Goal: Task Accomplishment & Management: Complete application form

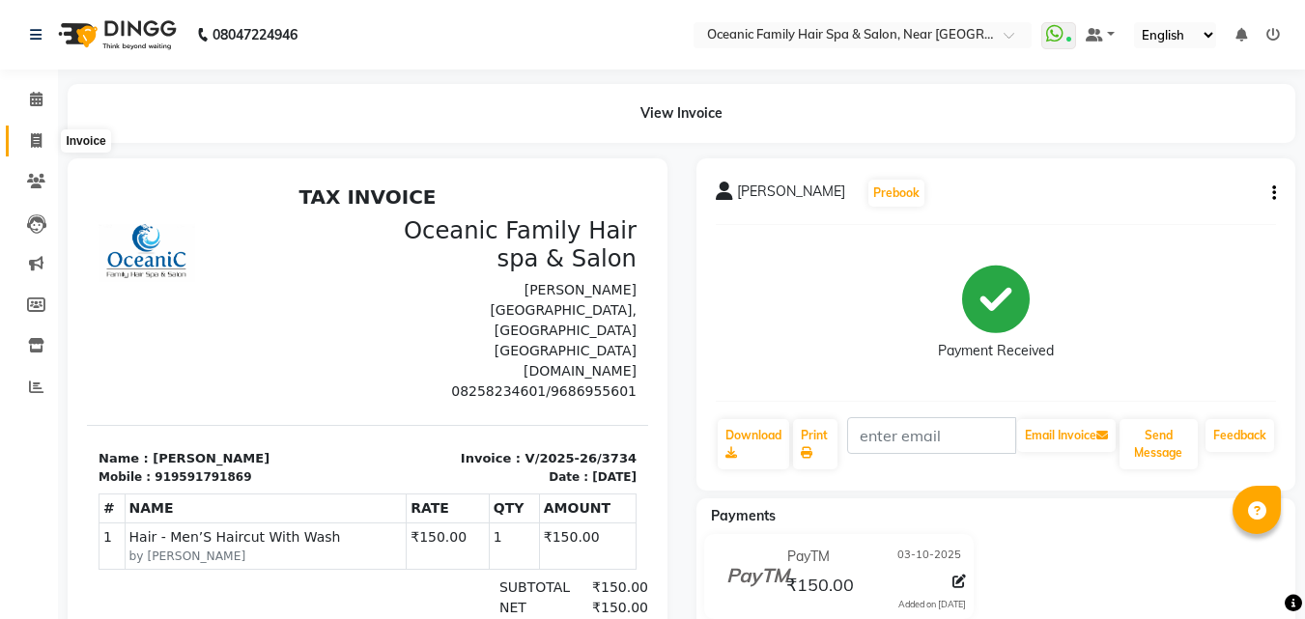
click at [28, 138] on span at bounding box center [36, 141] width 34 height 22
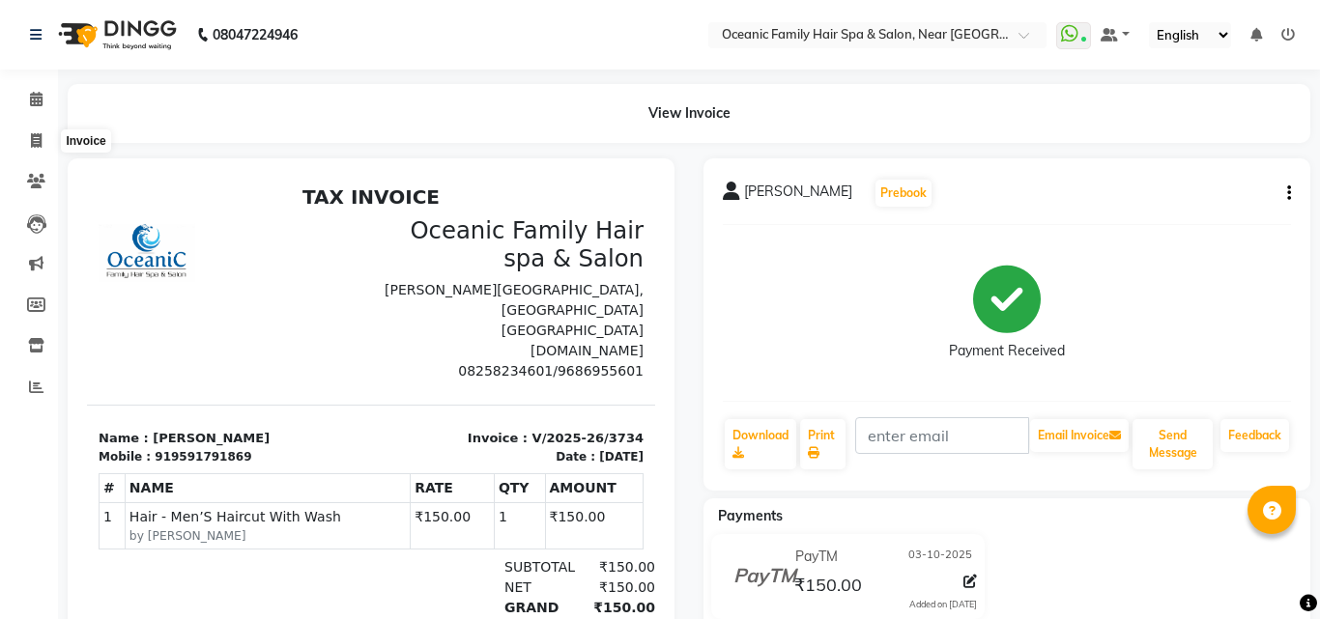
select select "service"
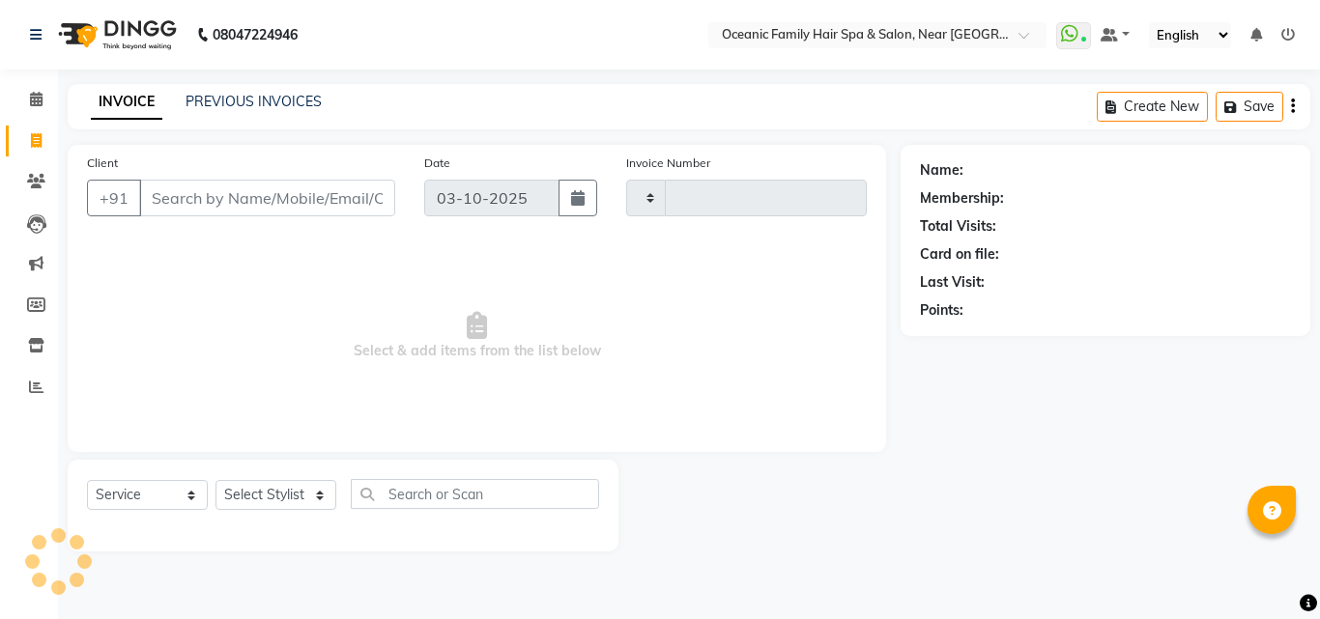
type input "3735"
select select "4366"
drag, startPoint x: 282, startPoint y: 491, endPoint x: 278, endPoint y: 477, distance: 14.1
click at [282, 491] on select "Select Stylist" at bounding box center [275, 495] width 121 height 30
select select "89184"
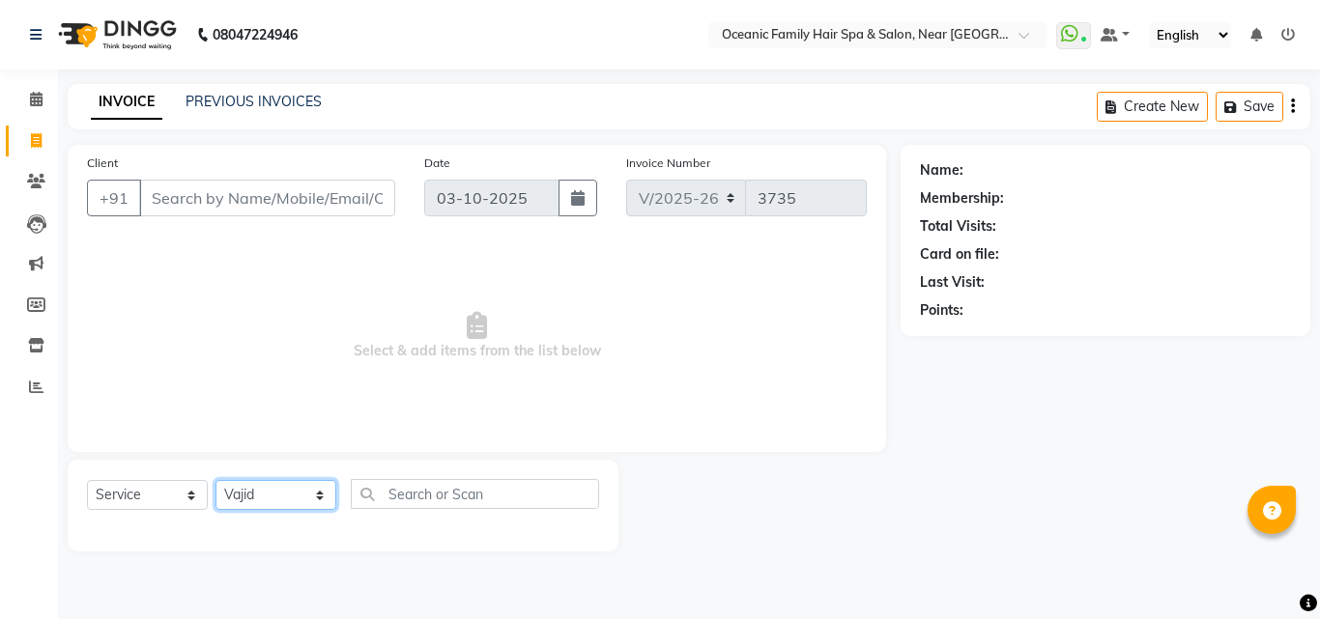
click at [215, 480] on select "Select Stylist [PERSON_NAME] [PERSON_NAME] [PERSON_NAME] Riyasat [PERSON_NAME] …" at bounding box center [275, 495] width 121 height 30
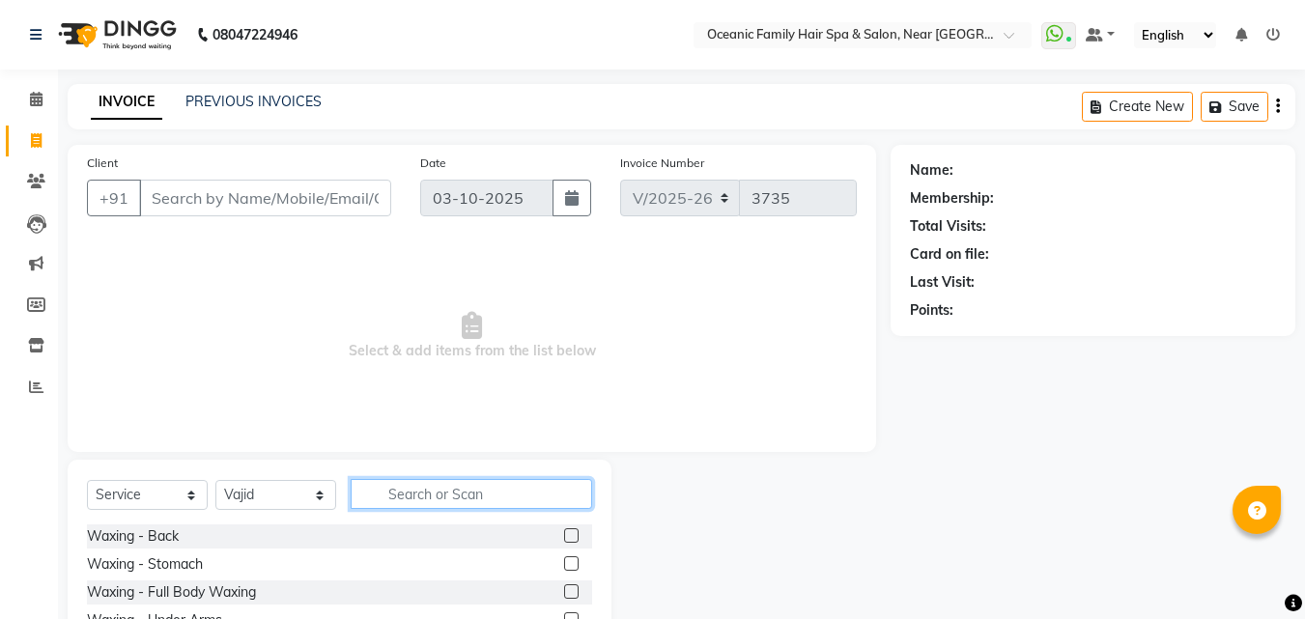
click at [478, 503] on input "text" at bounding box center [472, 494] width 242 height 30
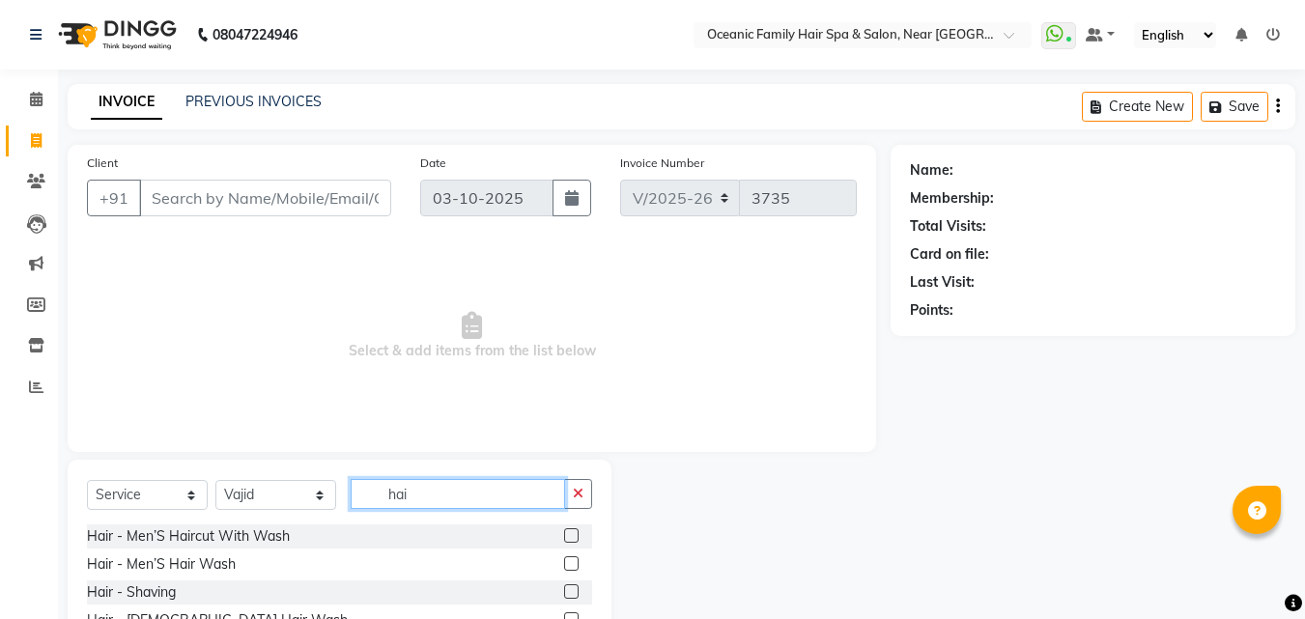
type input "hai"
click at [564, 534] on label at bounding box center [571, 535] width 14 height 14
click at [564, 534] on input "checkbox" at bounding box center [570, 536] width 13 height 13
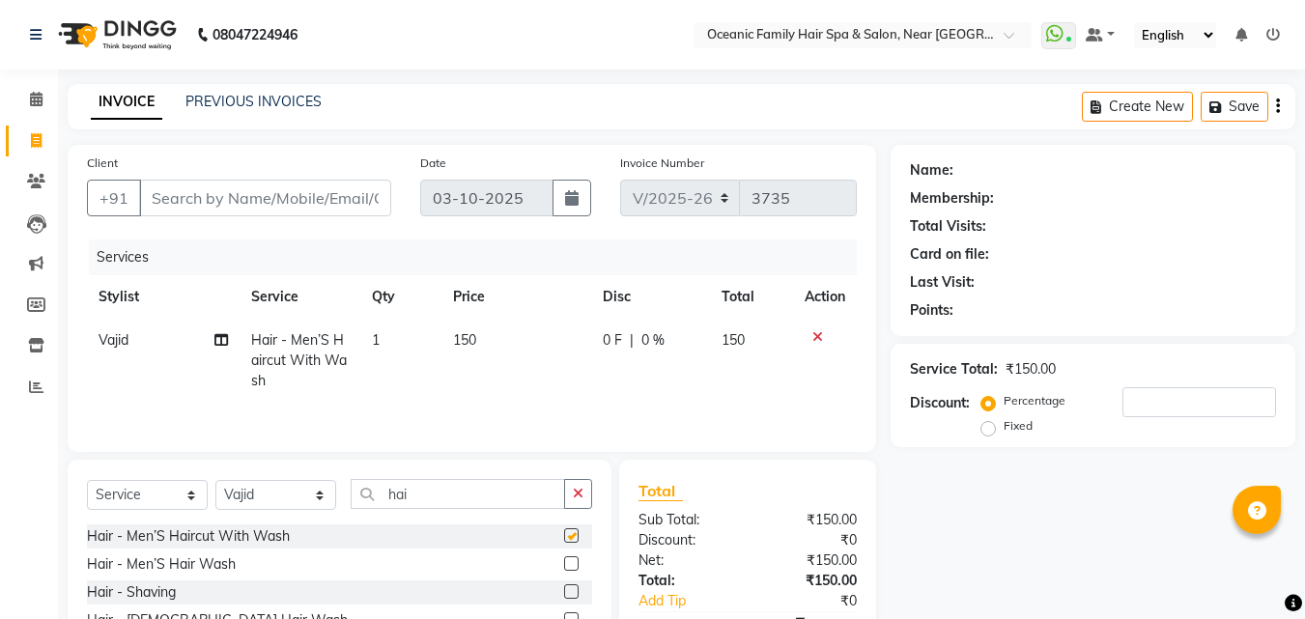
checkbox input "false"
click at [564, 592] on label at bounding box center [571, 591] width 14 height 14
click at [564, 592] on input "checkbox" at bounding box center [570, 592] width 13 height 13
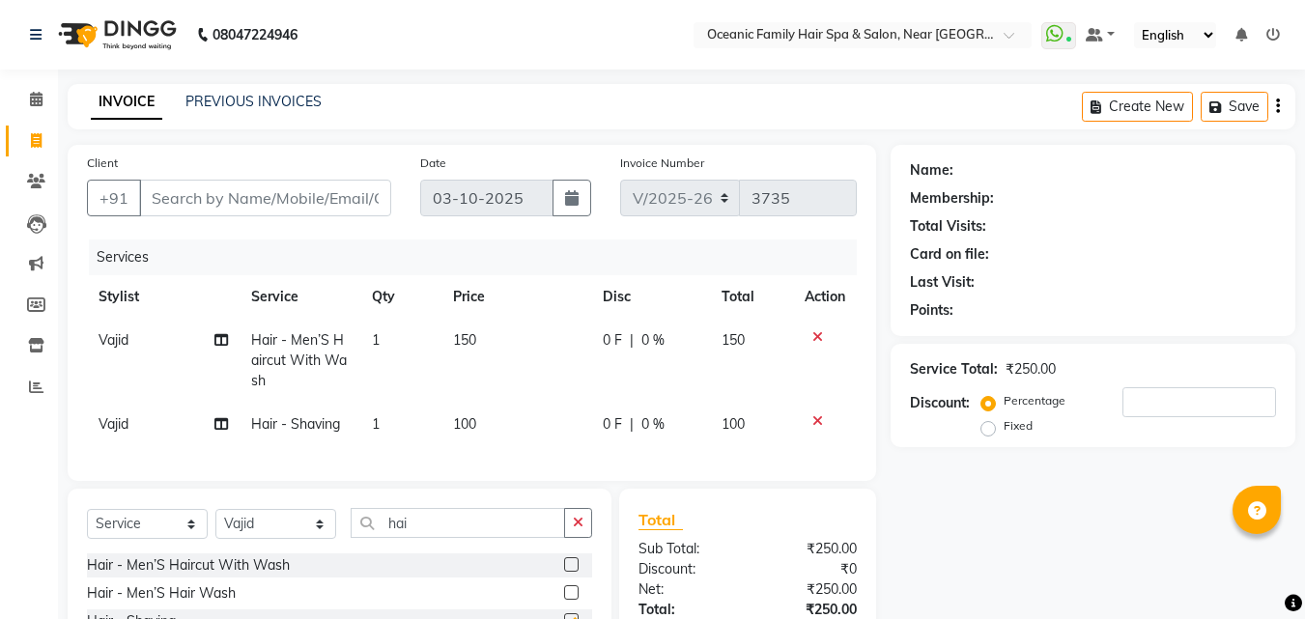
checkbox input "false"
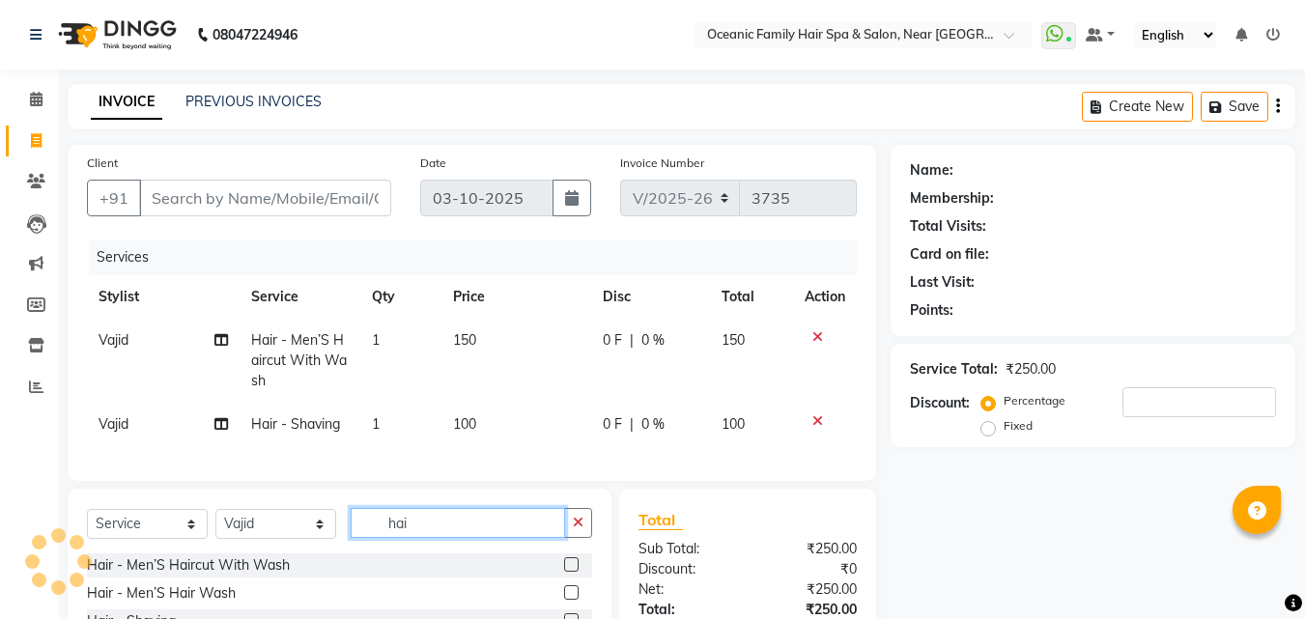
click at [461, 536] on input "hai" at bounding box center [458, 523] width 214 height 30
type input "h"
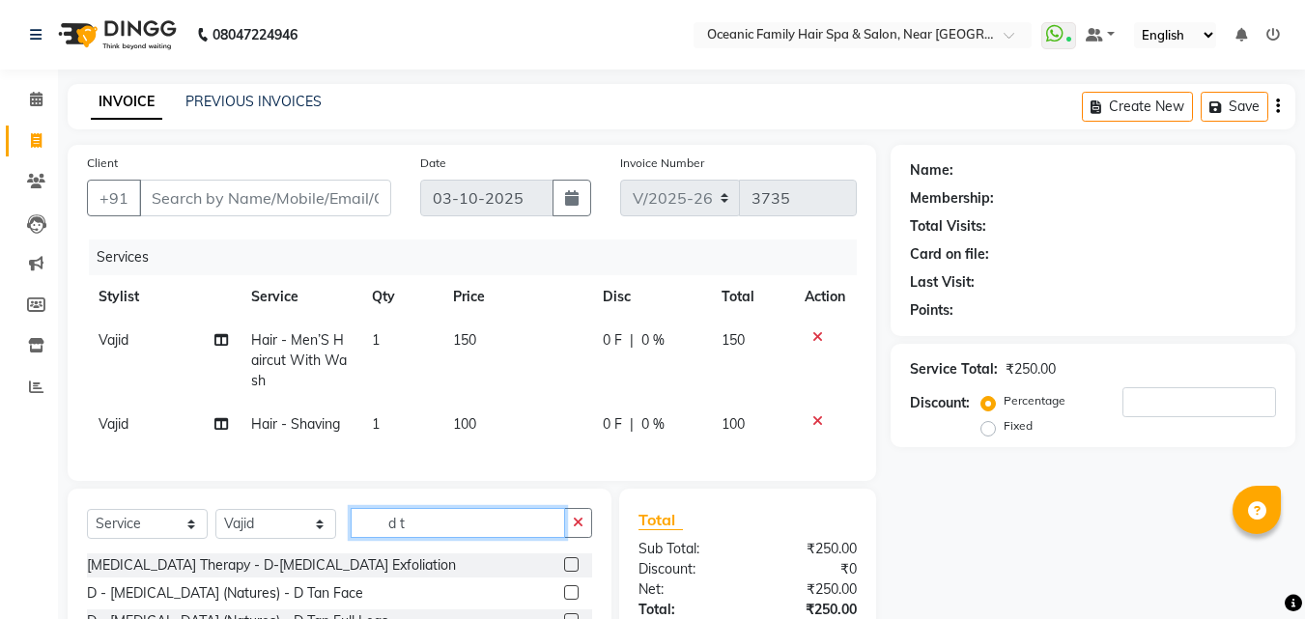
type input "d t"
click at [564, 600] on label at bounding box center [571, 592] width 14 height 14
click at [564, 600] on input "checkbox" at bounding box center [570, 593] width 13 height 13
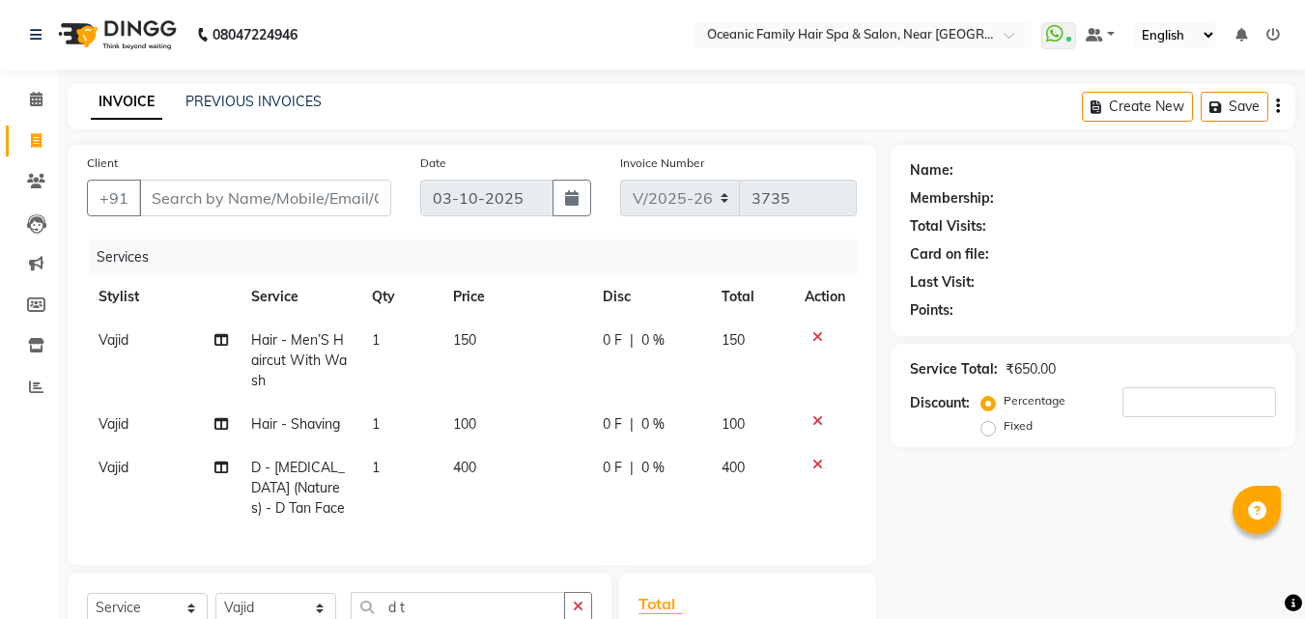
checkbox input "false"
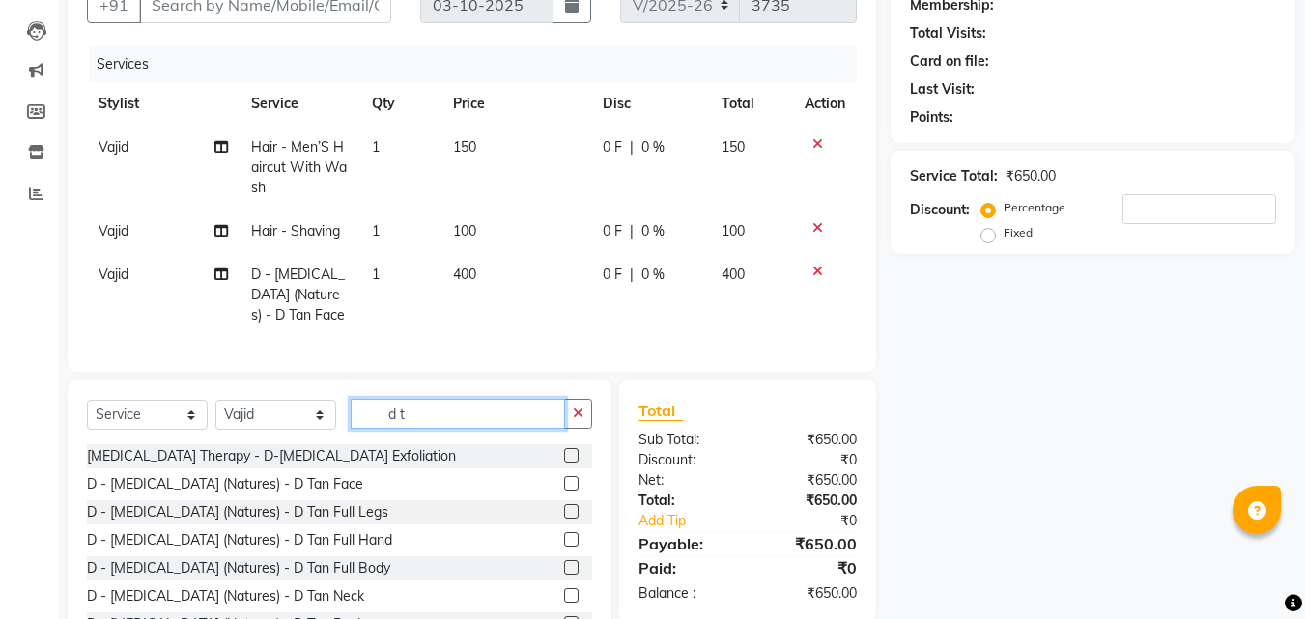
click at [432, 425] on input "d t" at bounding box center [458, 414] width 214 height 30
type input "d"
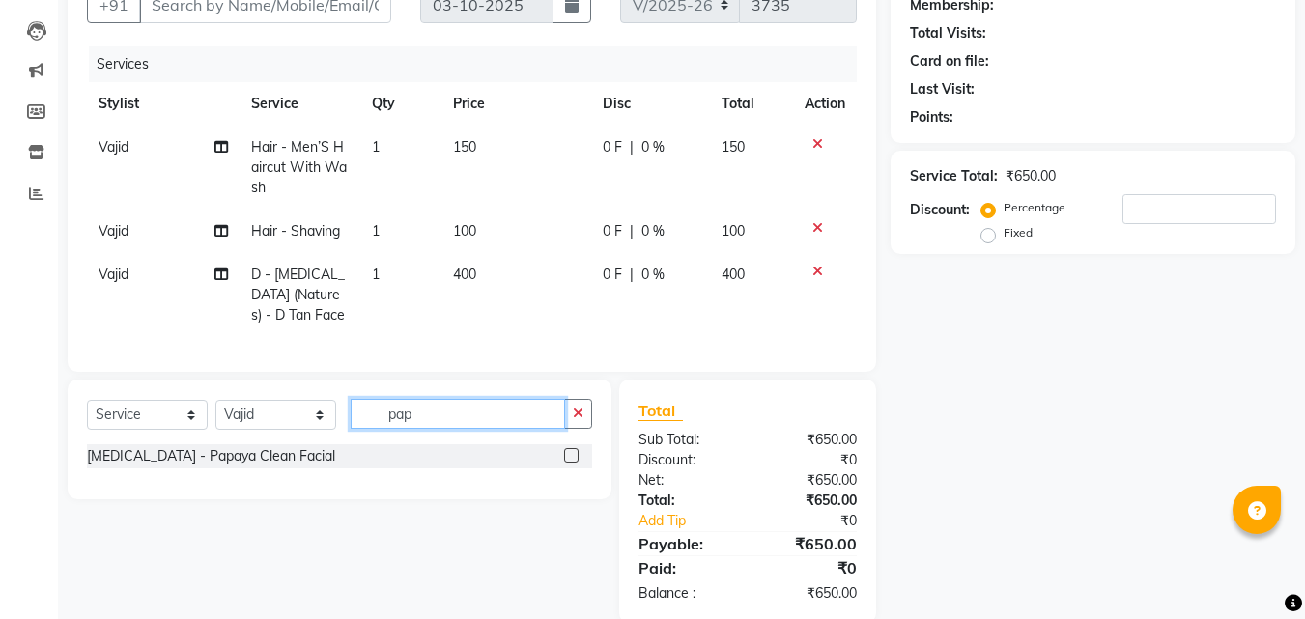
type input "pap"
click at [569, 463] on label at bounding box center [571, 455] width 14 height 14
click at [569, 463] on input "checkbox" at bounding box center [570, 456] width 13 height 13
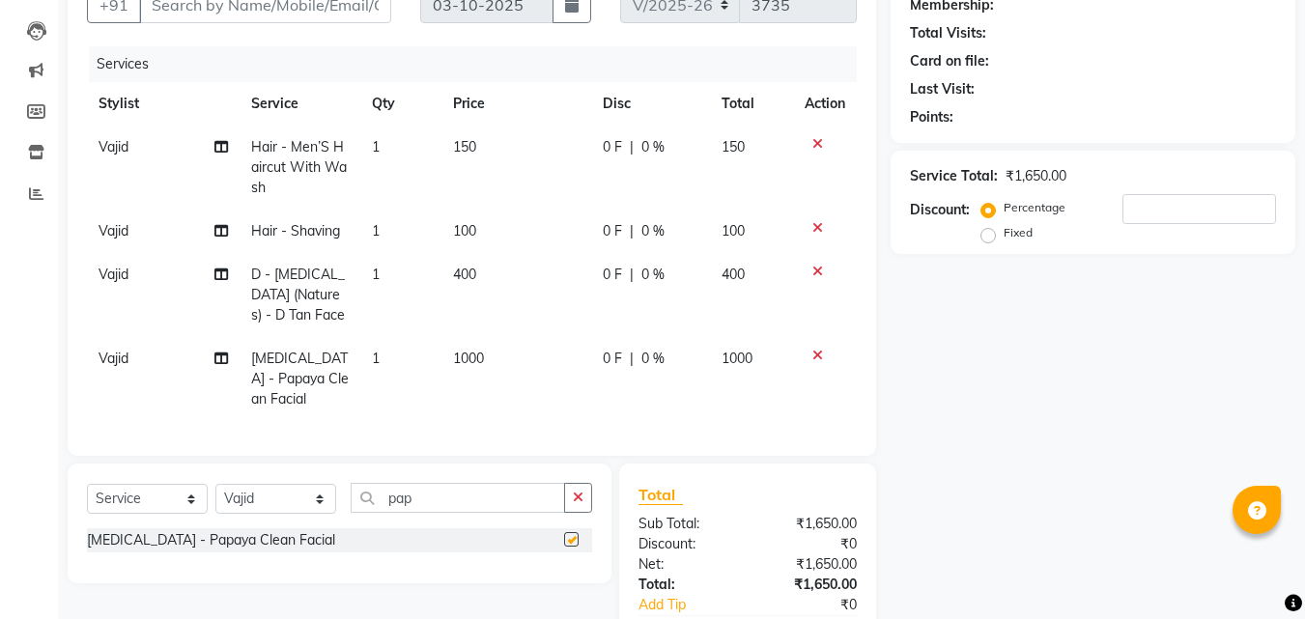
checkbox input "false"
click at [447, 507] on input "pap" at bounding box center [458, 498] width 214 height 30
type input "p"
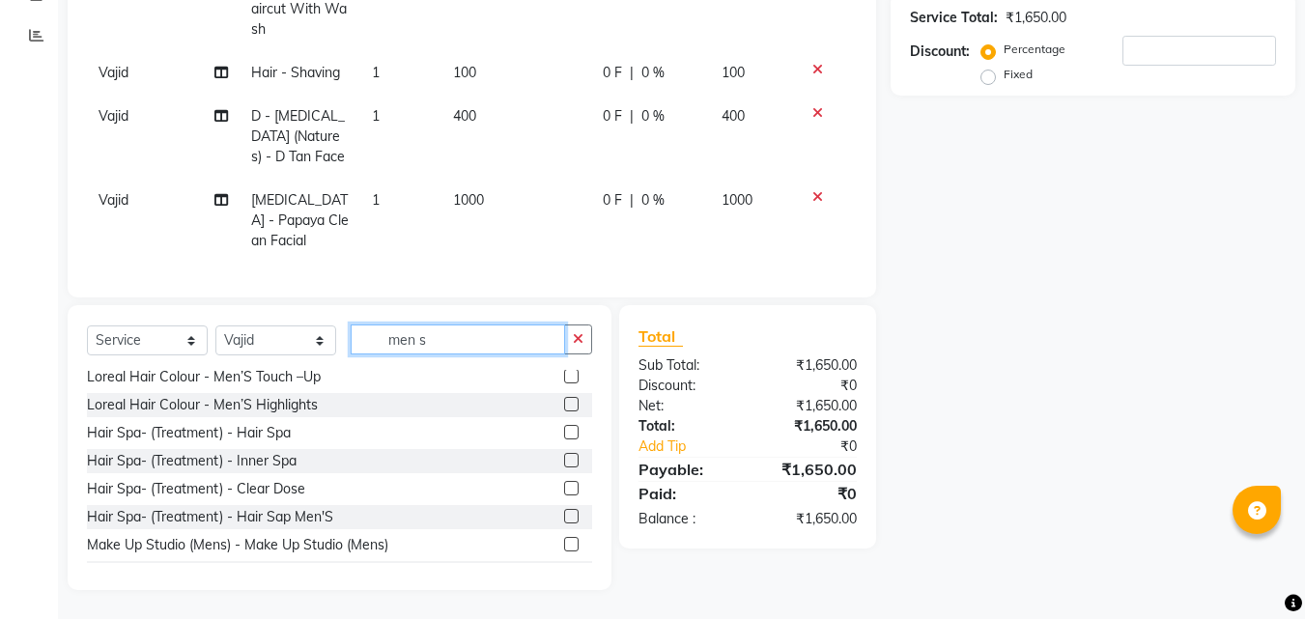
scroll to position [91, 0]
type input "men s"
click at [564, 515] on label at bounding box center [571, 514] width 14 height 14
click at [564, 515] on input "checkbox" at bounding box center [570, 515] width 13 height 13
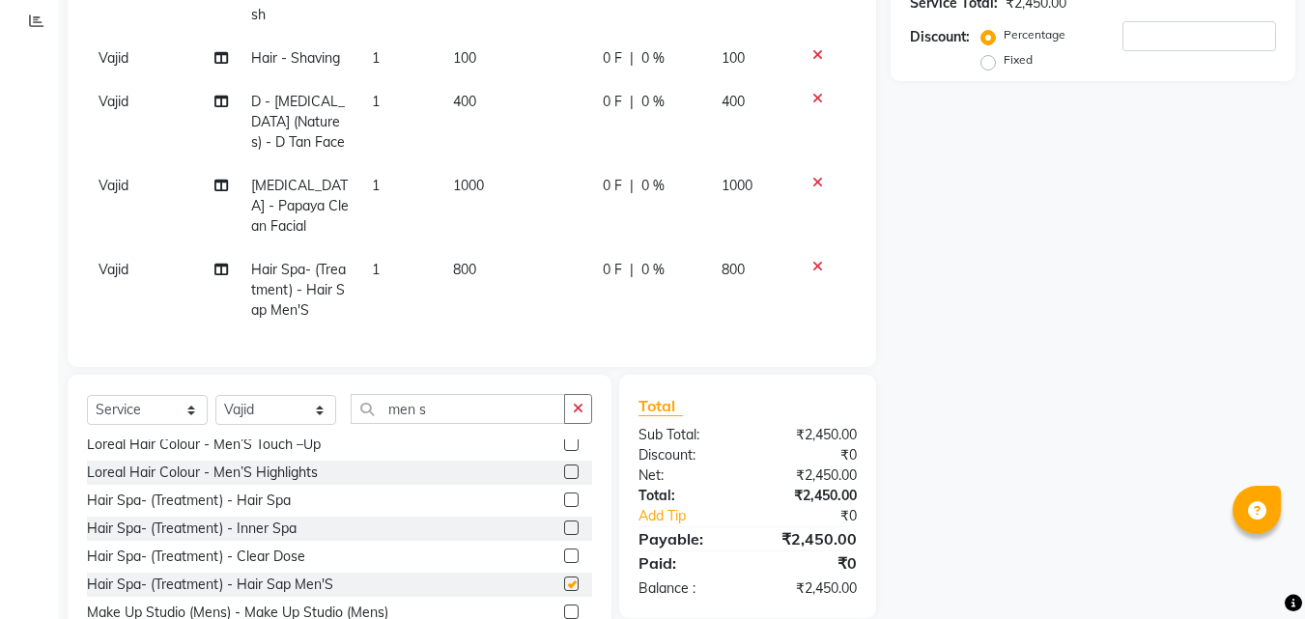
checkbox input "false"
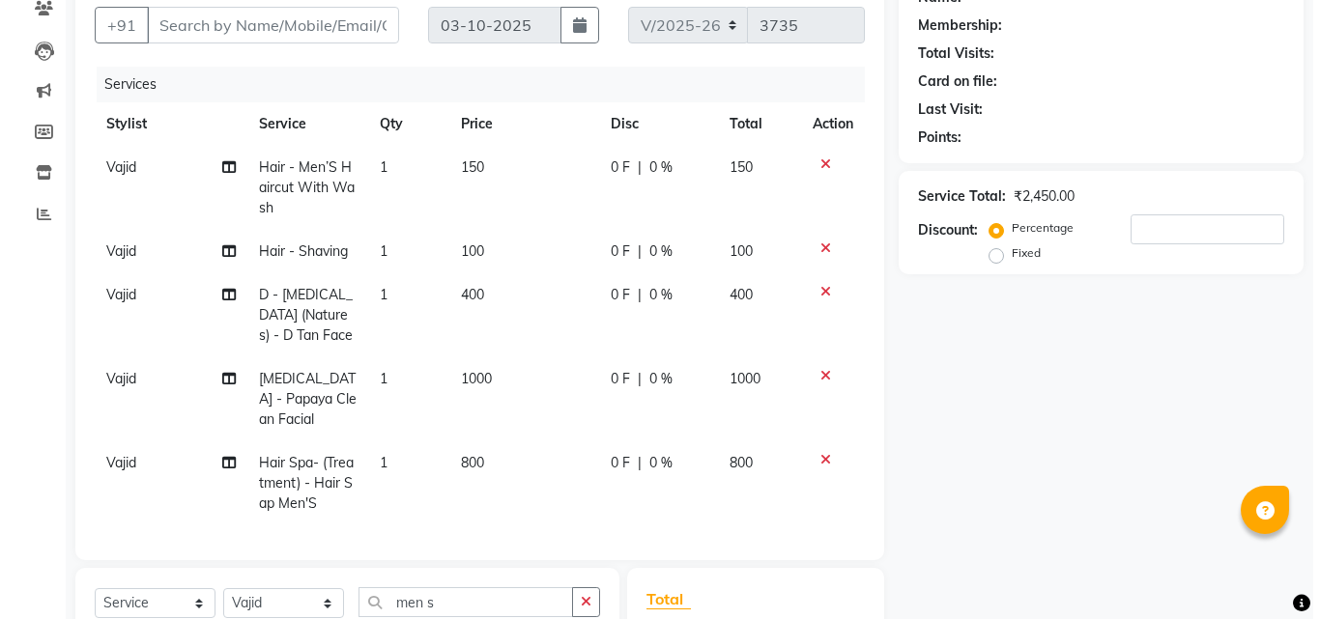
scroll to position [0, 0]
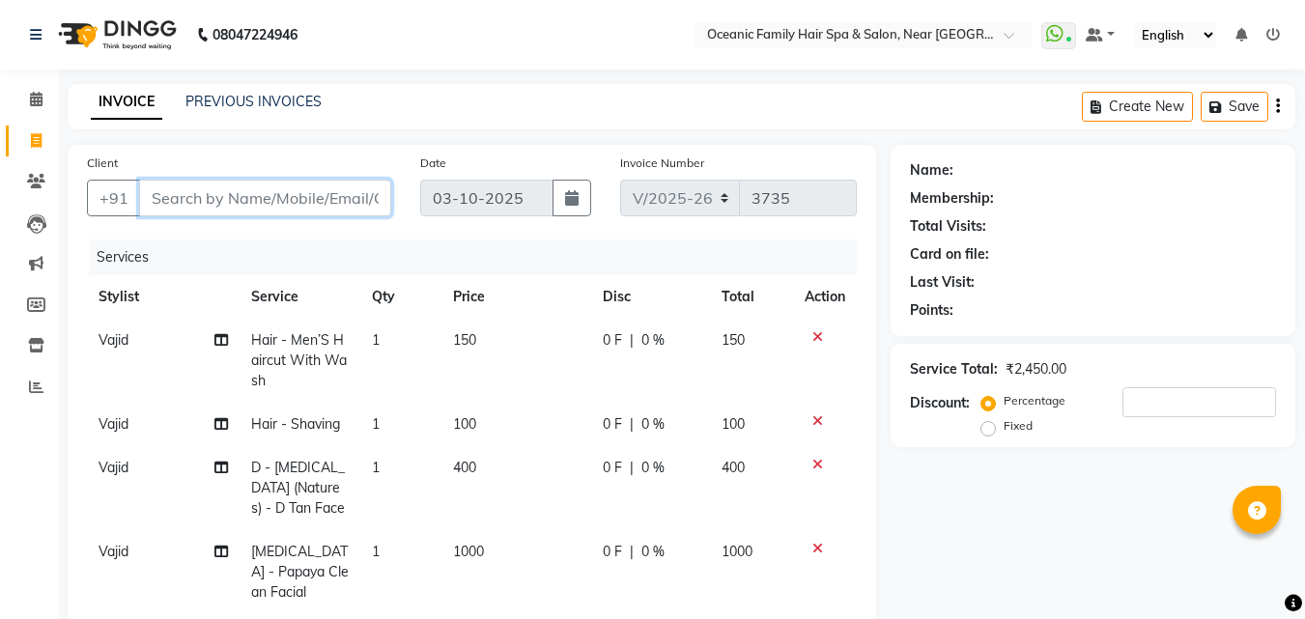
click at [189, 196] on input "Client" at bounding box center [265, 198] width 252 height 37
type input "9"
type input "0"
type input "9632058164"
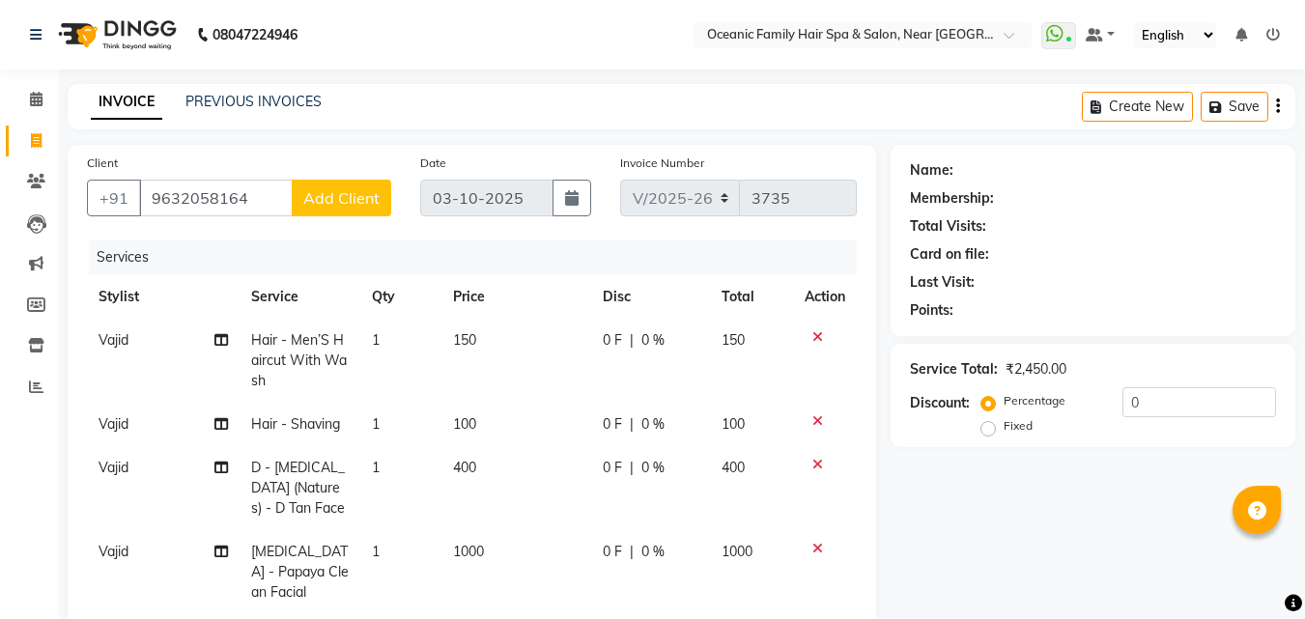
click at [304, 184] on button "Add Client" at bounding box center [342, 198] width 100 height 37
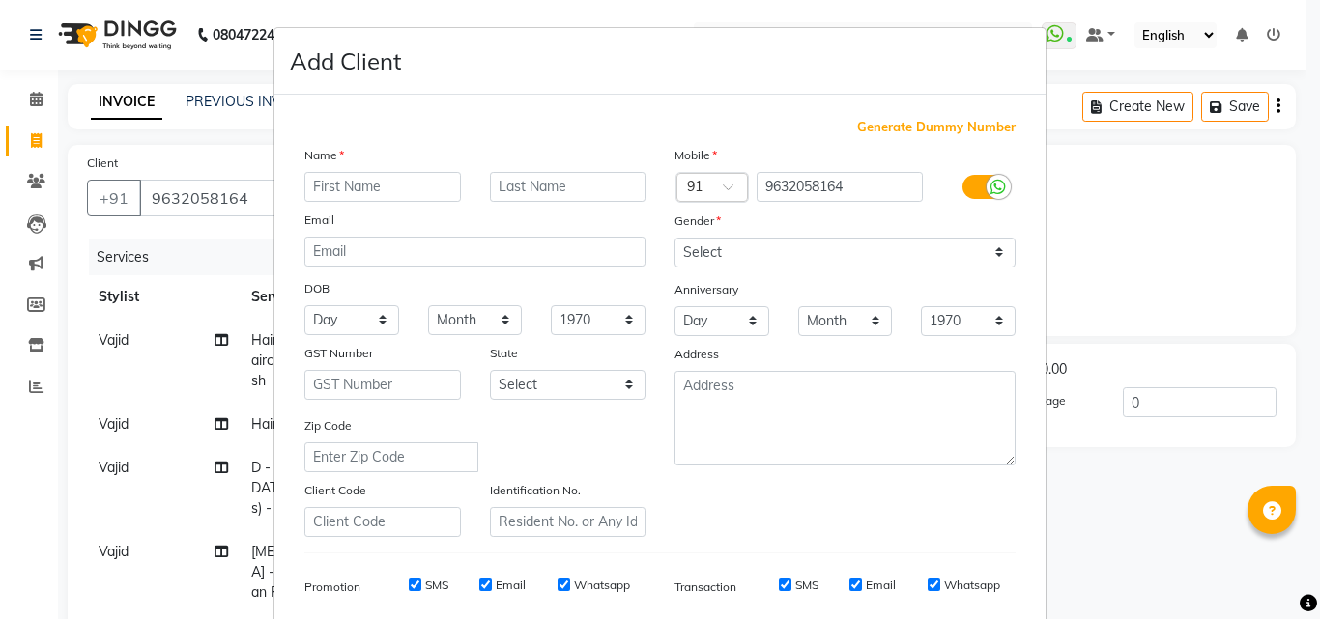
click at [321, 186] on input "text" at bounding box center [382, 187] width 157 height 30
type input "[PERSON_NAME]"
click at [720, 257] on select "Select [DEMOGRAPHIC_DATA] [DEMOGRAPHIC_DATA] Other Prefer Not To Say" at bounding box center [844, 253] width 341 height 30
select select "[DEMOGRAPHIC_DATA]"
click at [674, 238] on select "Select [DEMOGRAPHIC_DATA] [DEMOGRAPHIC_DATA] Other Prefer Not To Say" at bounding box center [844, 253] width 341 height 30
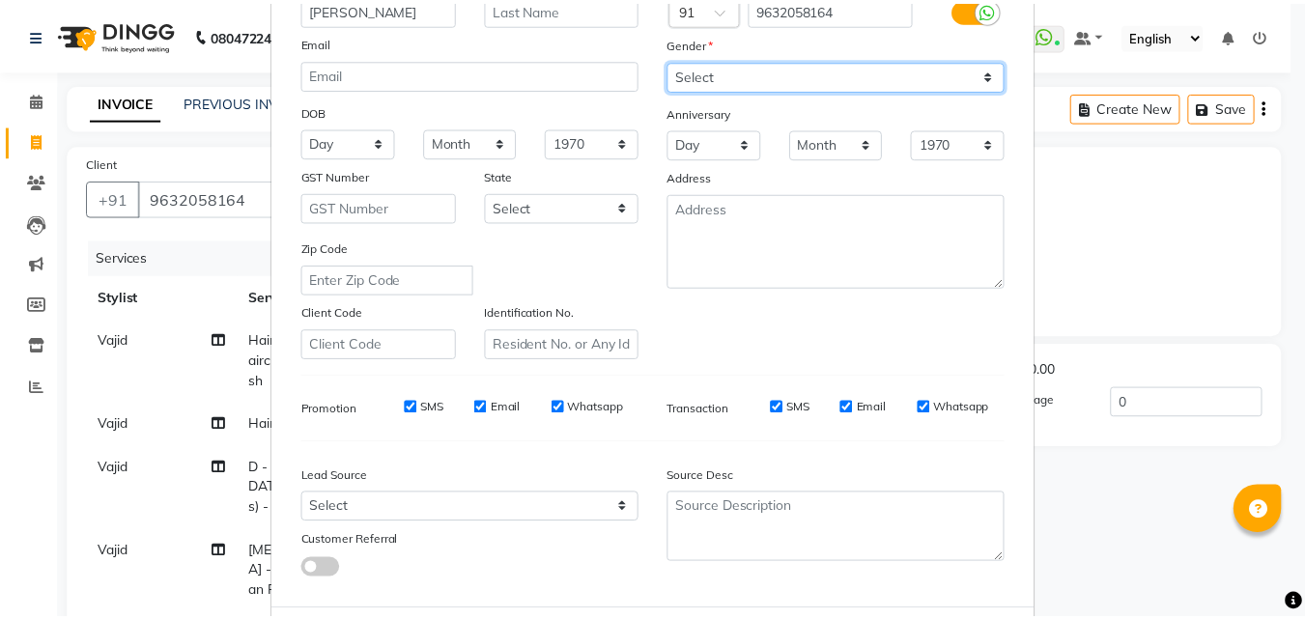
scroll to position [272, 0]
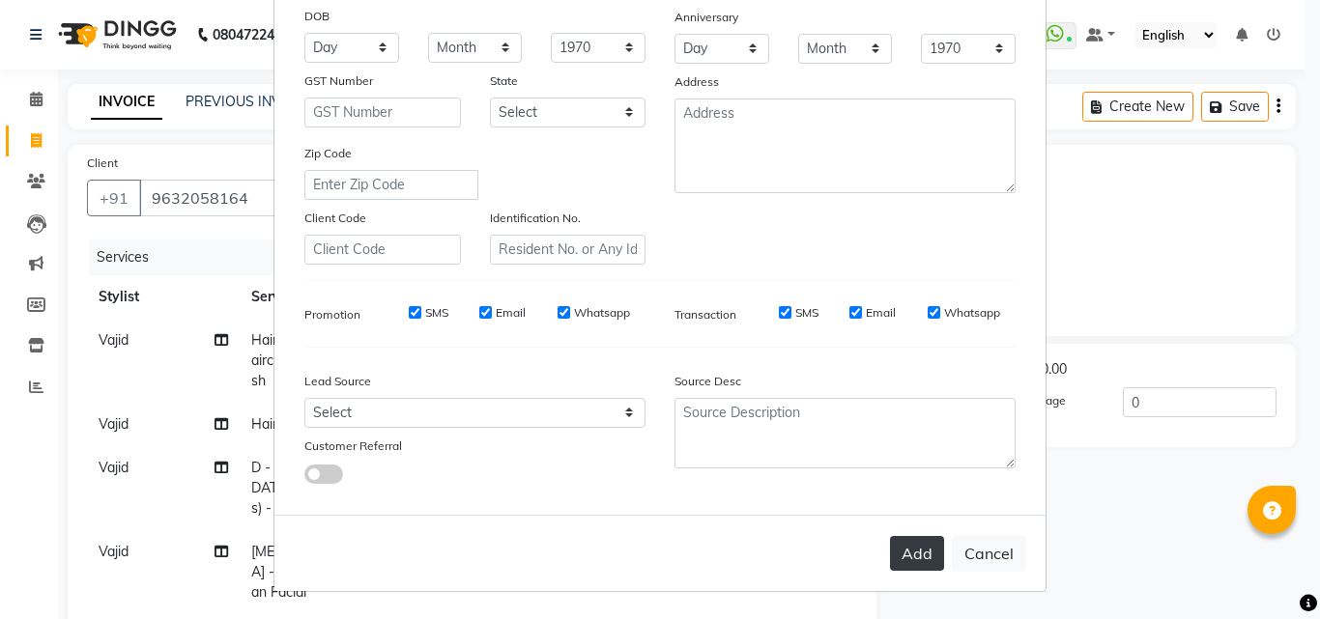
click at [900, 554] on button "Add" at bounding box center [917, 553] width 54 height 35
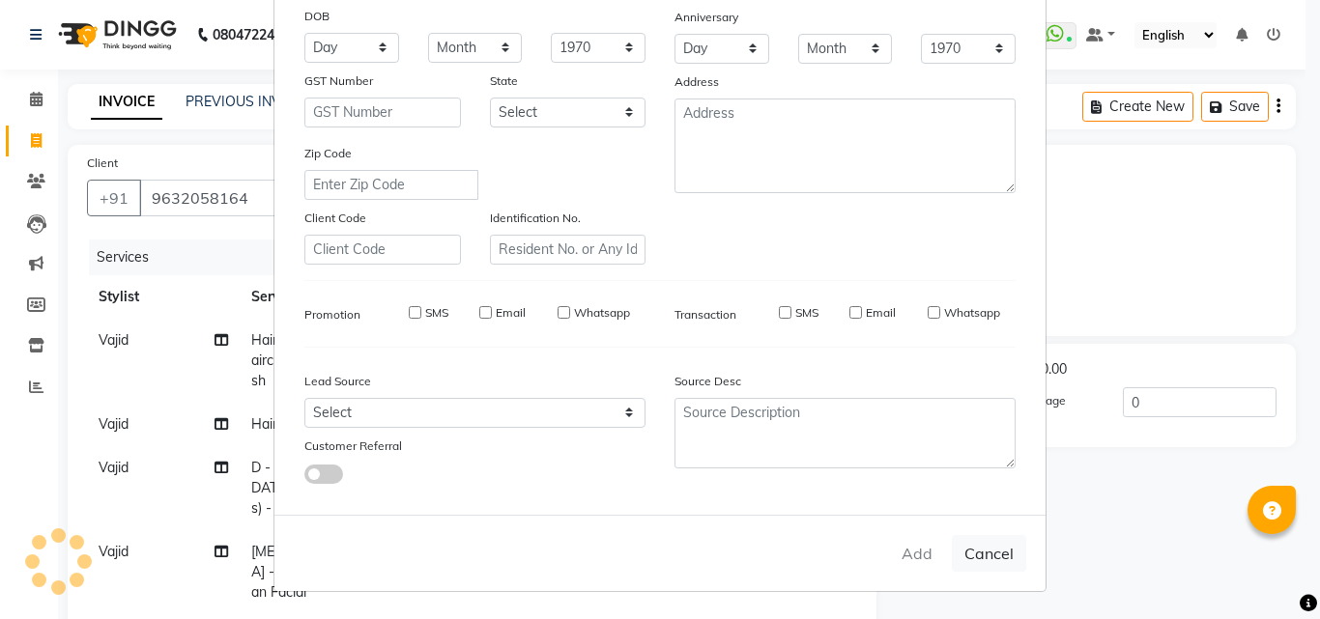
select select
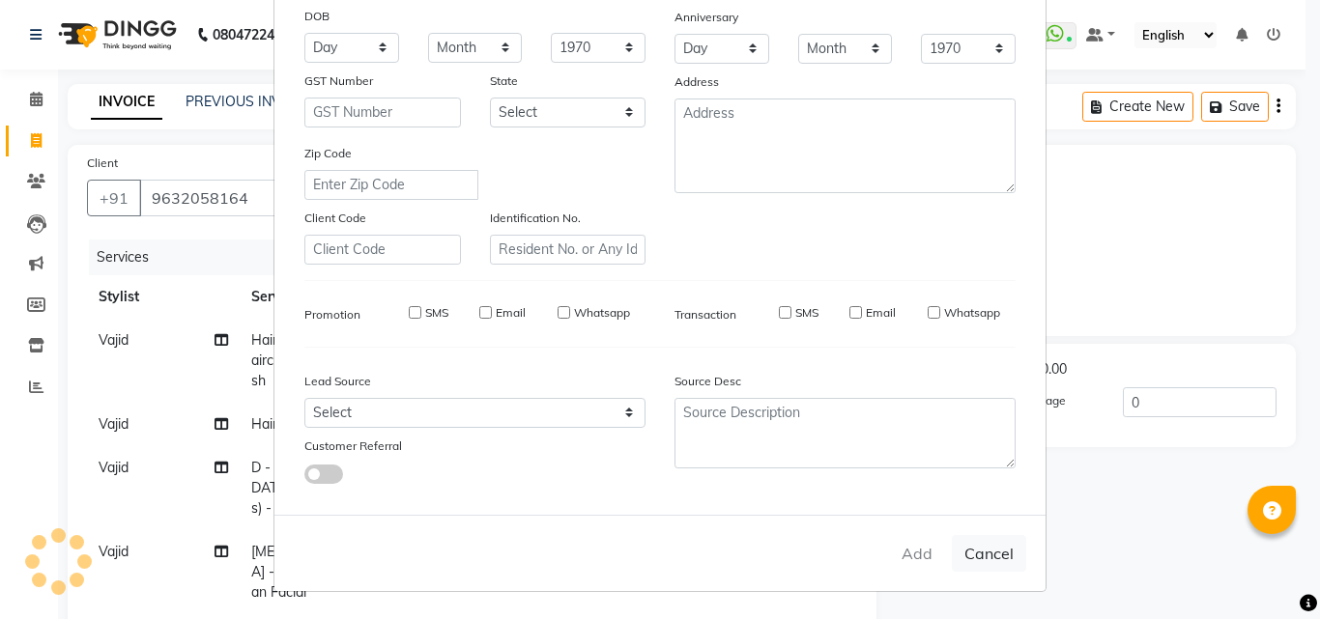
select select
checkbox input "false"
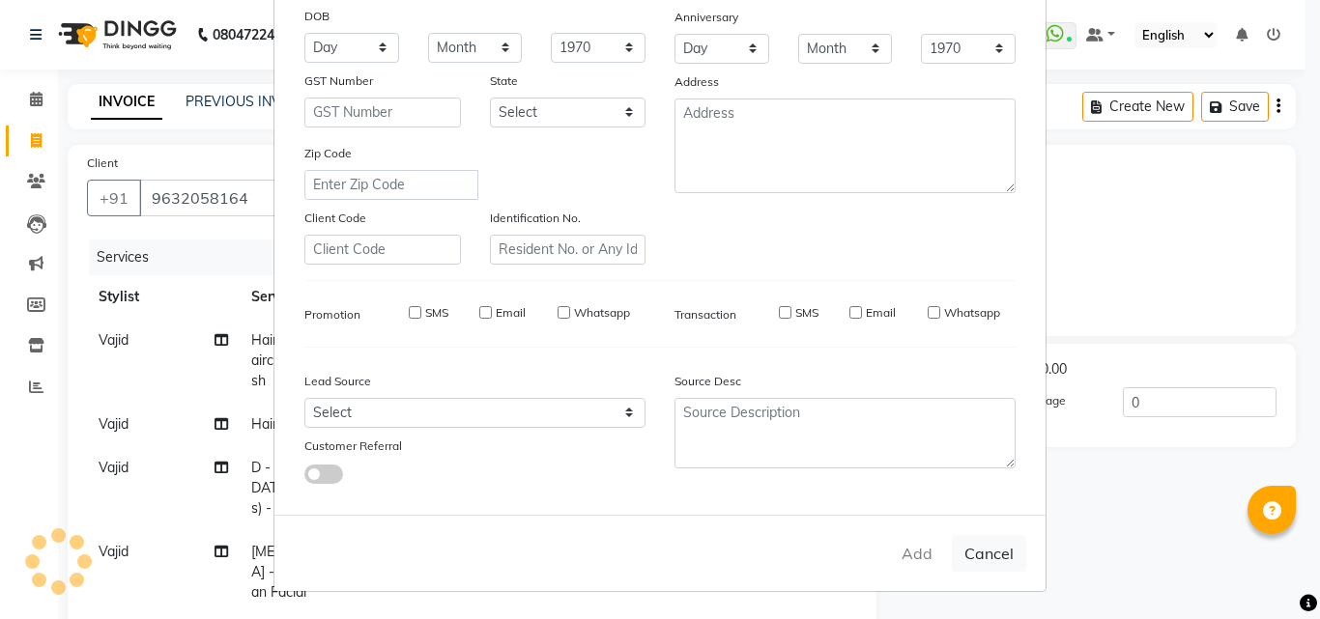
checkbox input "false"
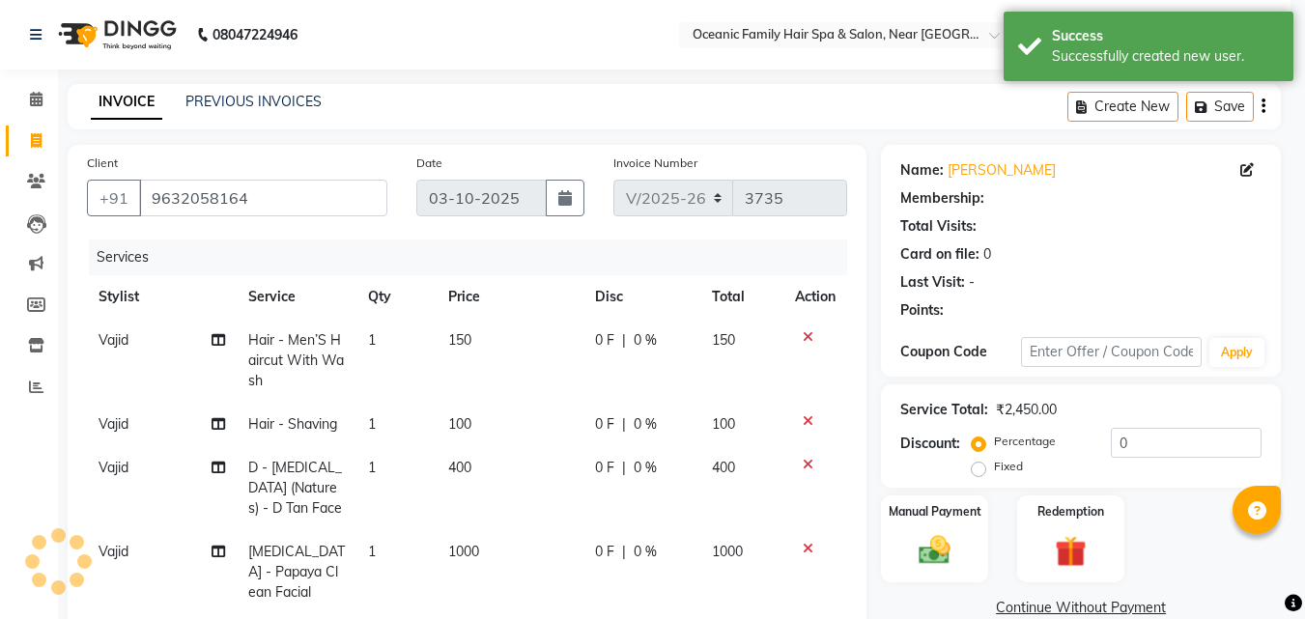
select select "1: Object"
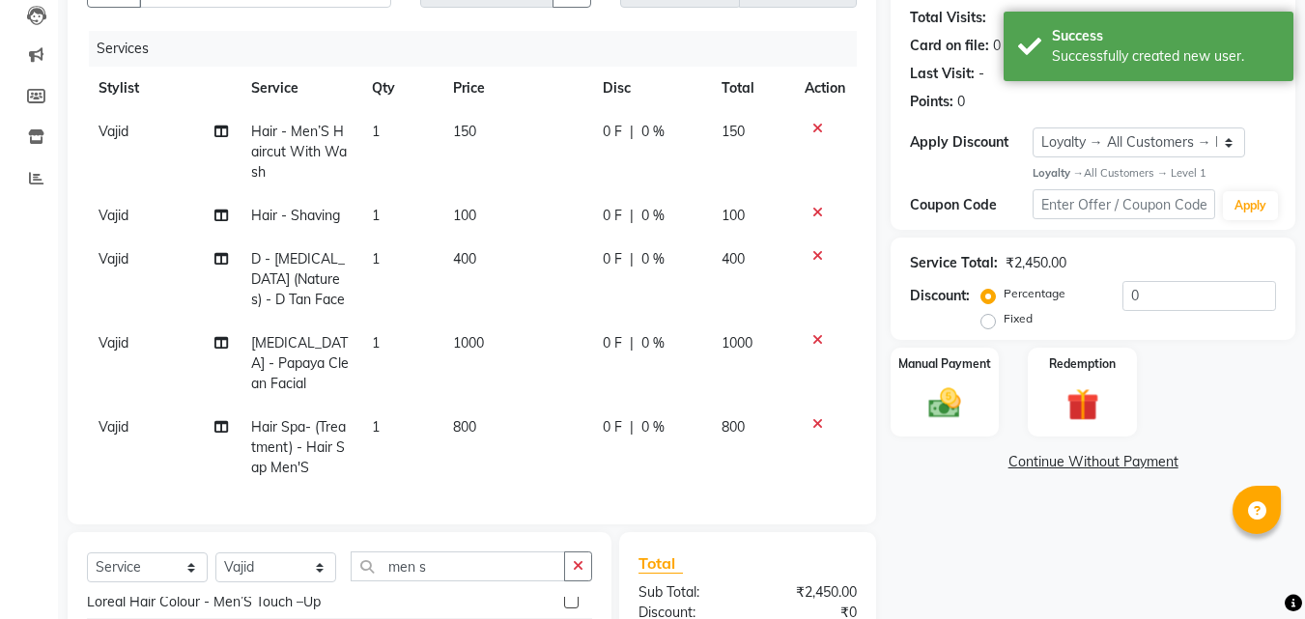
scroll to position [213, 0]
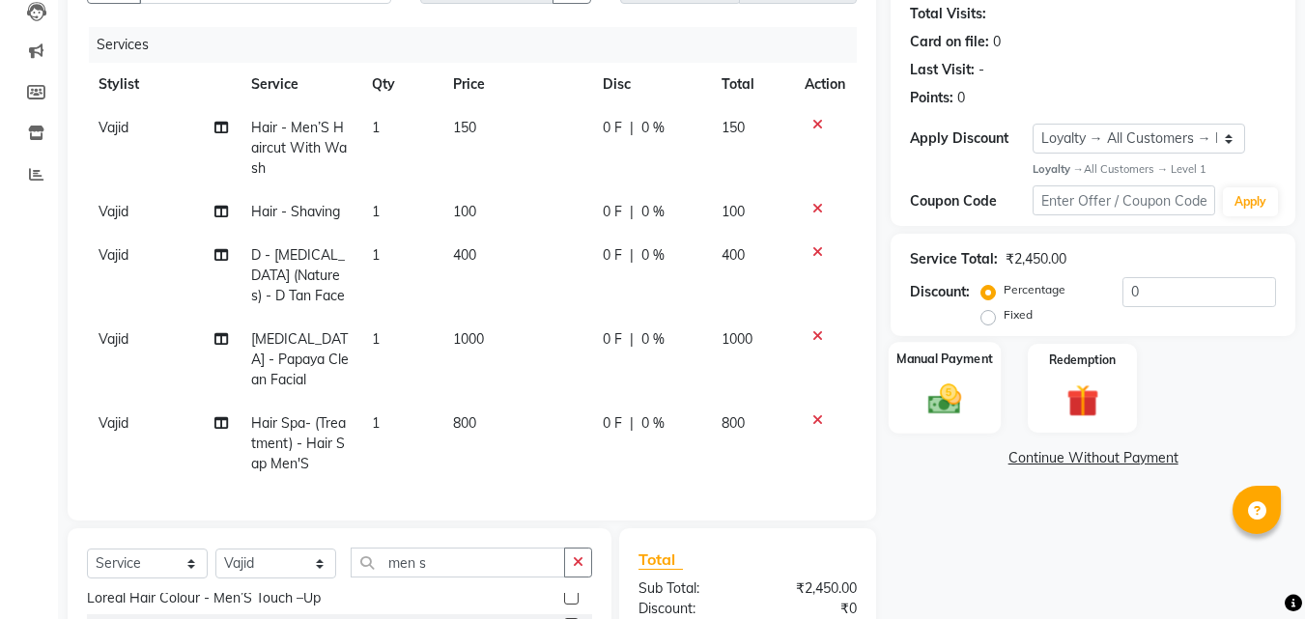
click at [927, 369] on div "Manual Payment" at bounding box center [945, 388] width 113 height 92
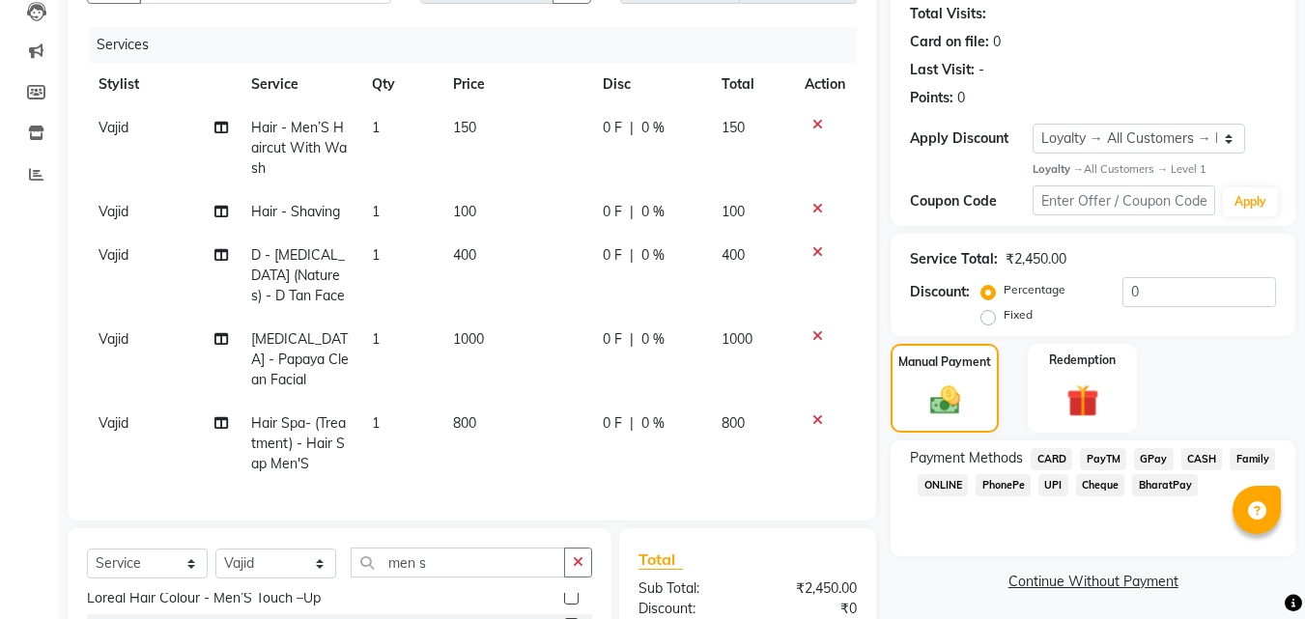
scroll to position [327, 0]
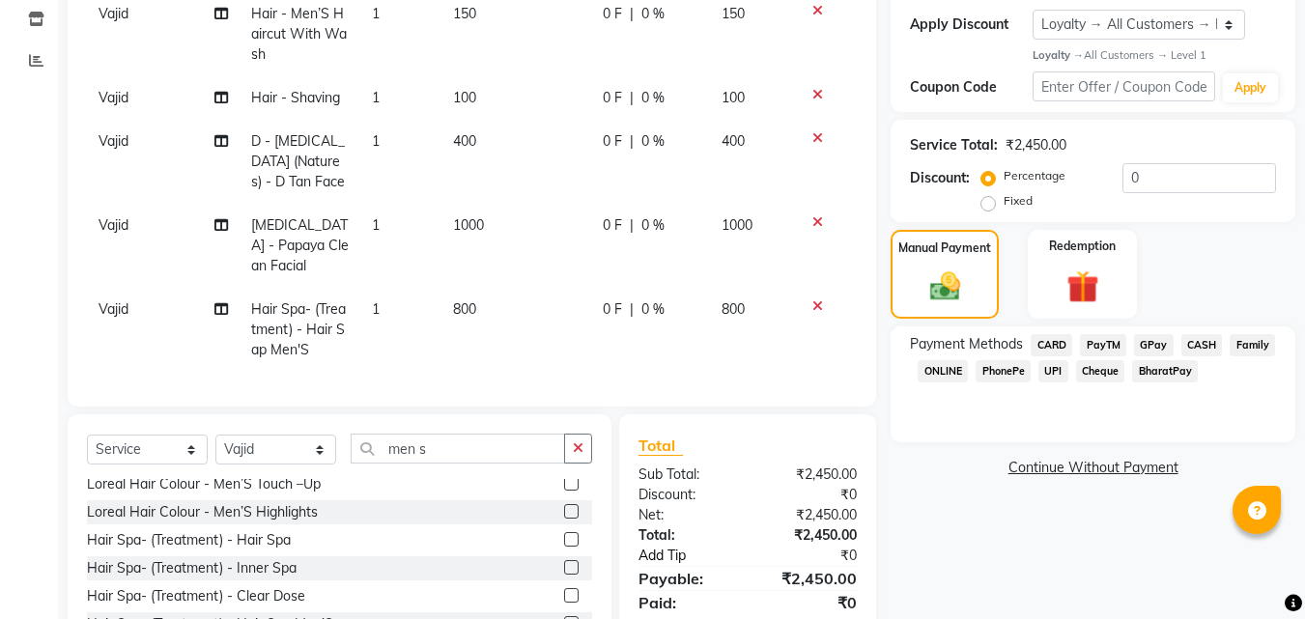
click at [667, 559] on link "Add Tip" at bounding box center [696, 556] width 144 height 20
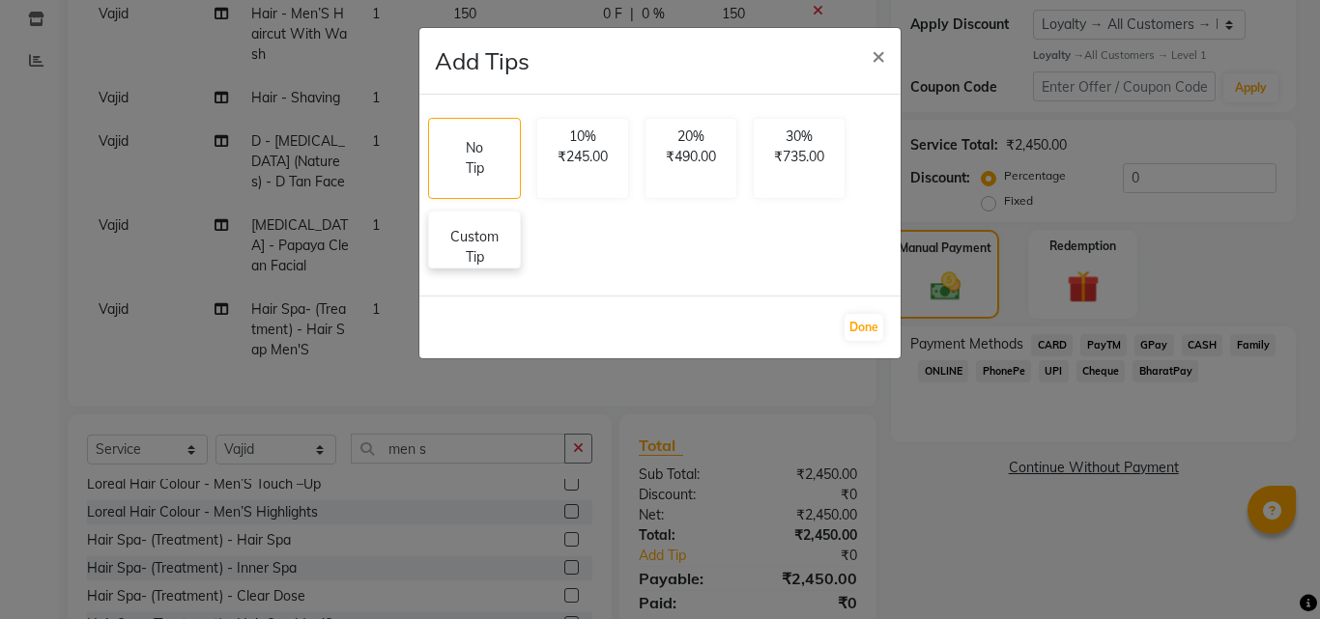
click at [489, 245] on p "Custom Tip" at bounding box center [475, 247] width 68 height 41
select select "89184"
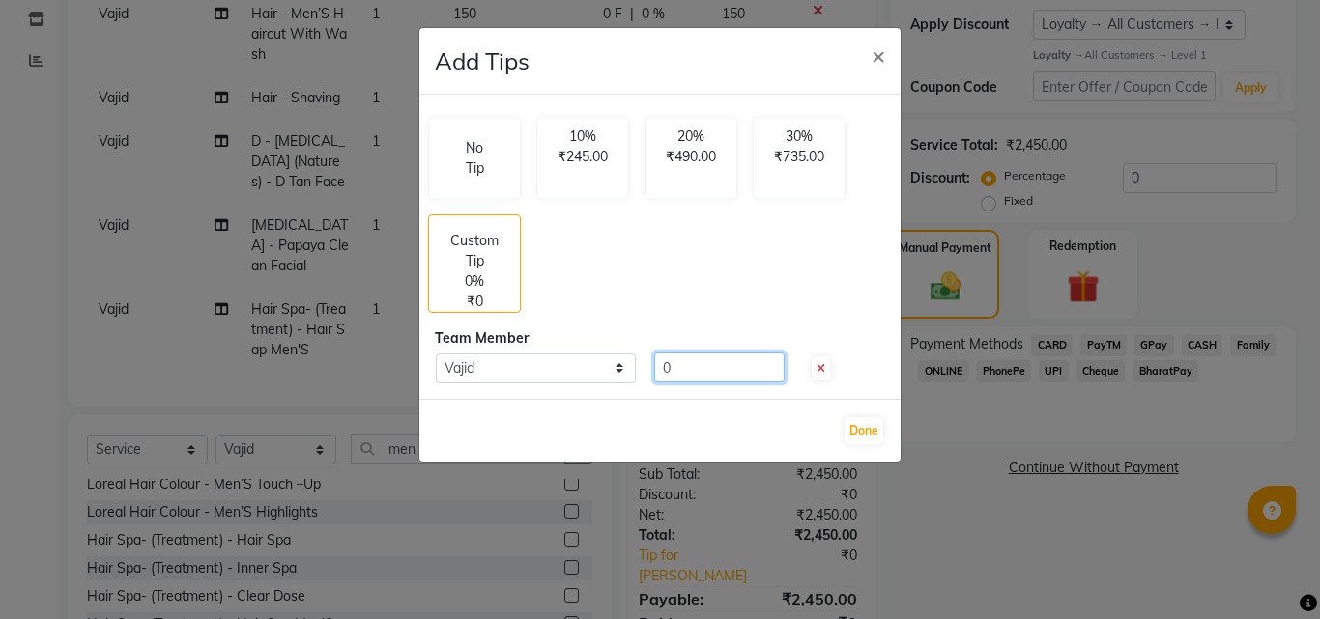
click at [699, 382] on input "0" at bounding box center [719, 368] width 130 height 30
type input "50"
click at [870, 433] on button "Done" at bounding box center [863, 430] width 39 height 27
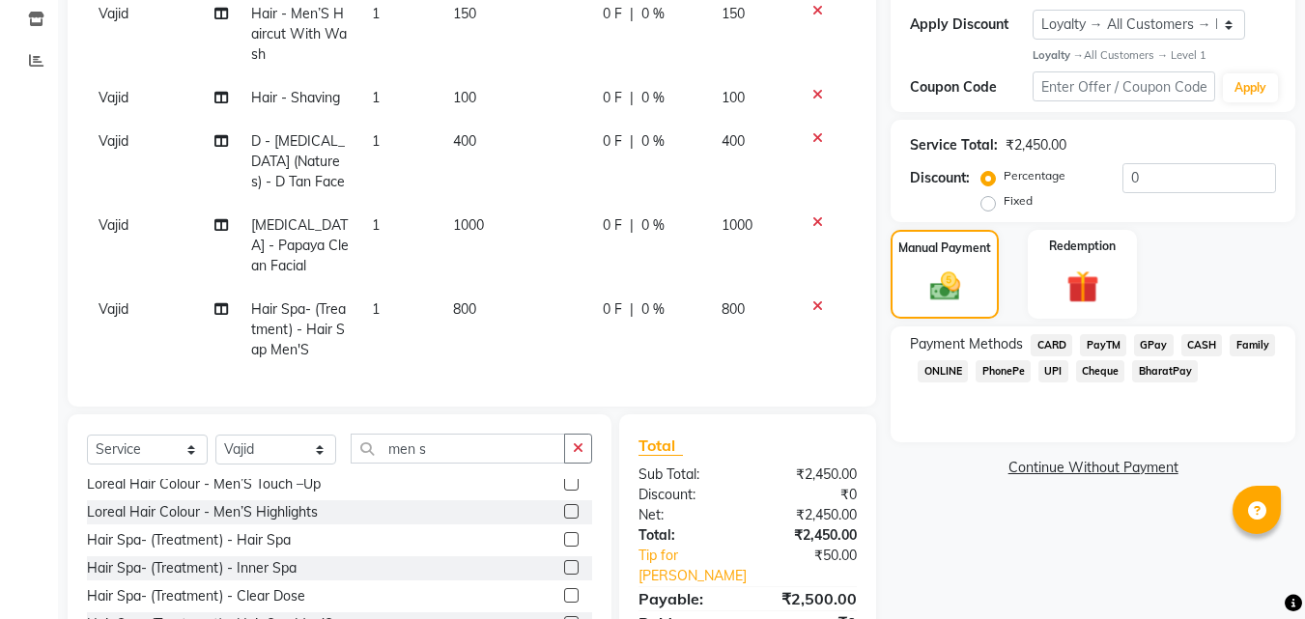
click at [1106, 347] on span "PayTM" at bounding box center [1103, 345] width 46 height 22
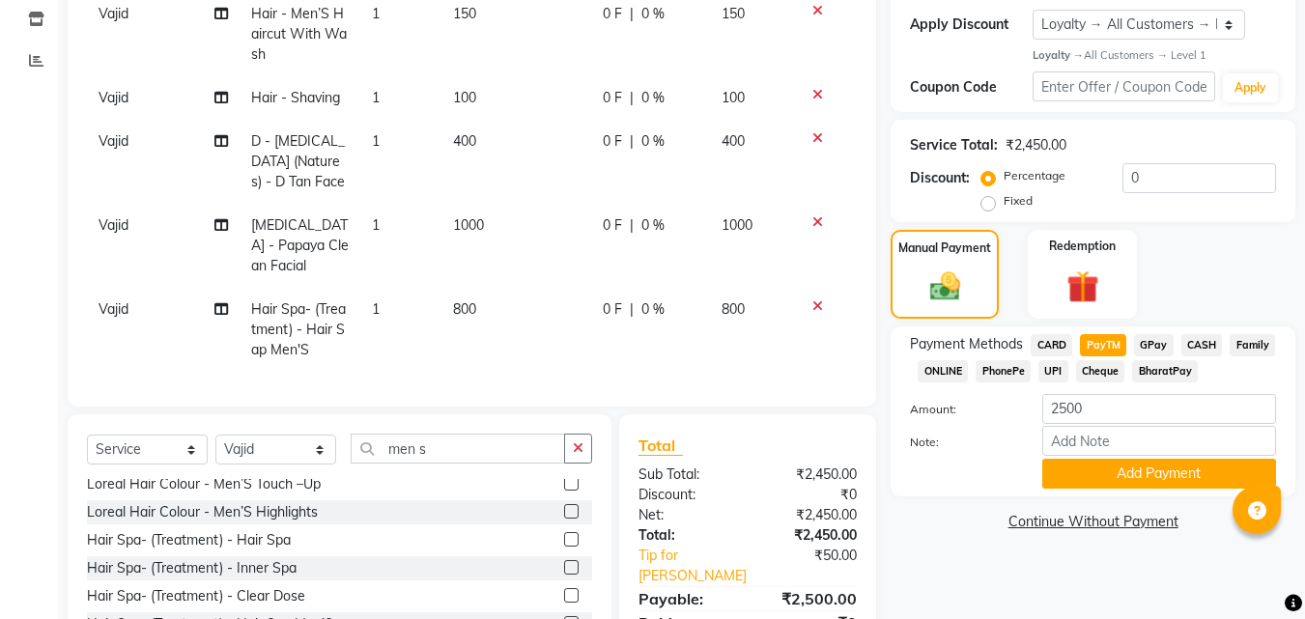
scroll to position [428, 0]
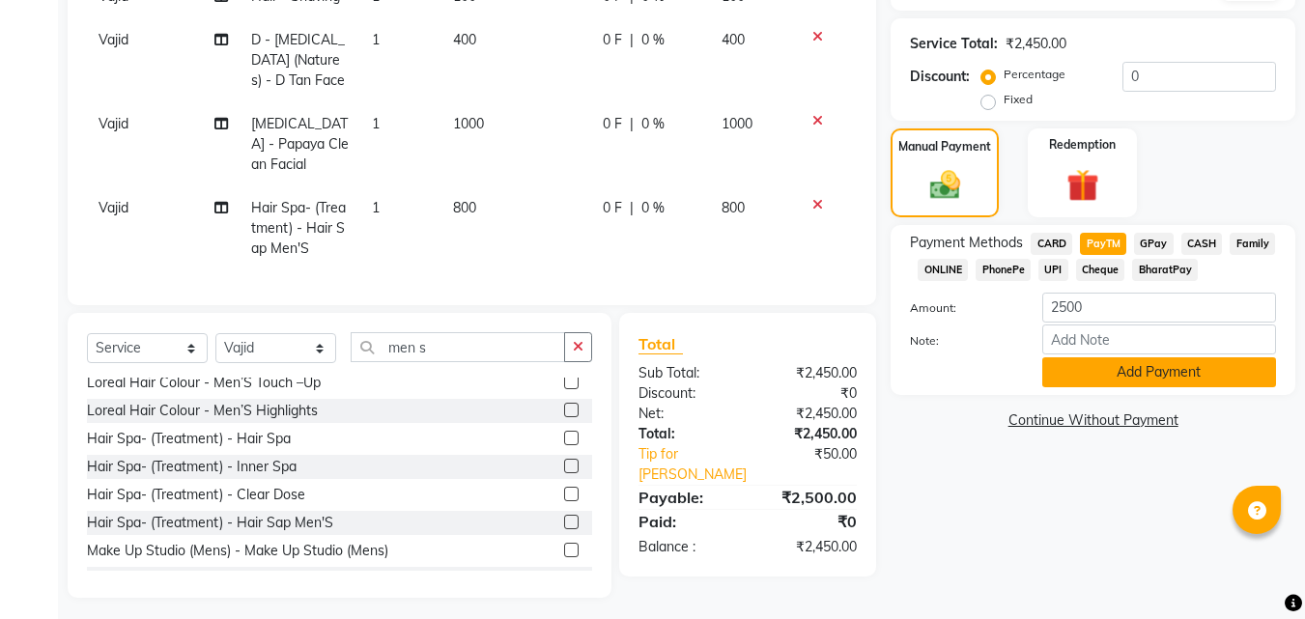
click at [1100, 372] on button "Add Payment" at bounding box center [1159, 372] width 234 height 30
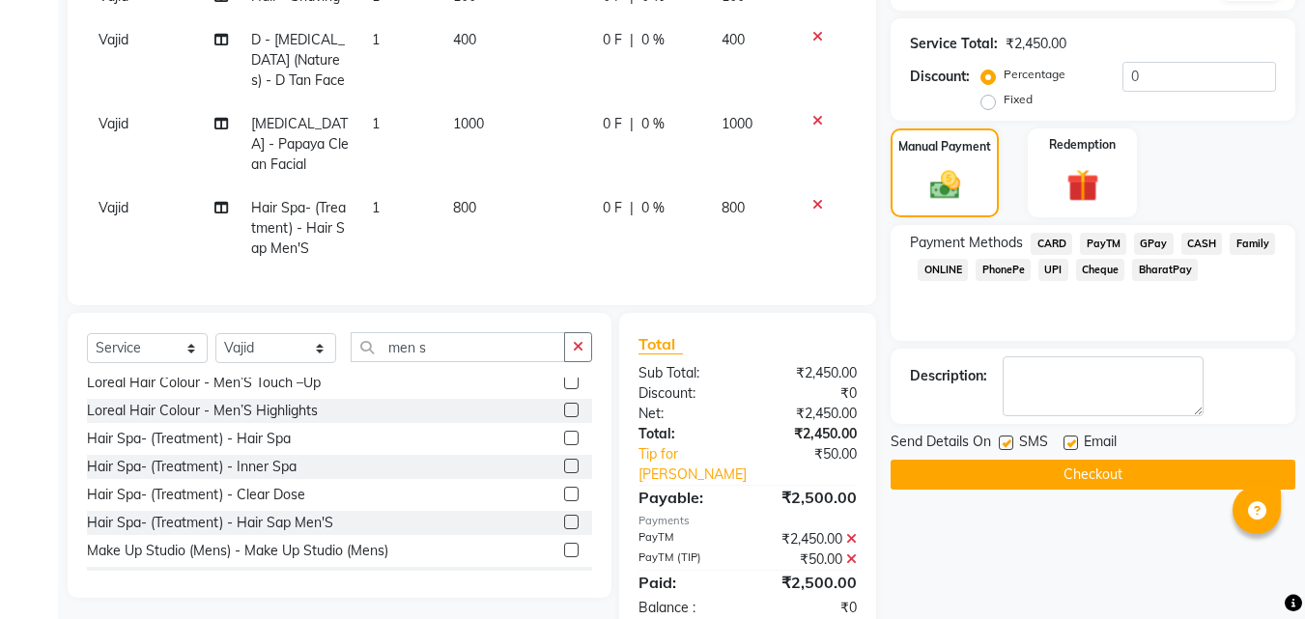
click at [1115, 472] on button "Checkout" at bounding box center [1093, 475] width 405 height 30
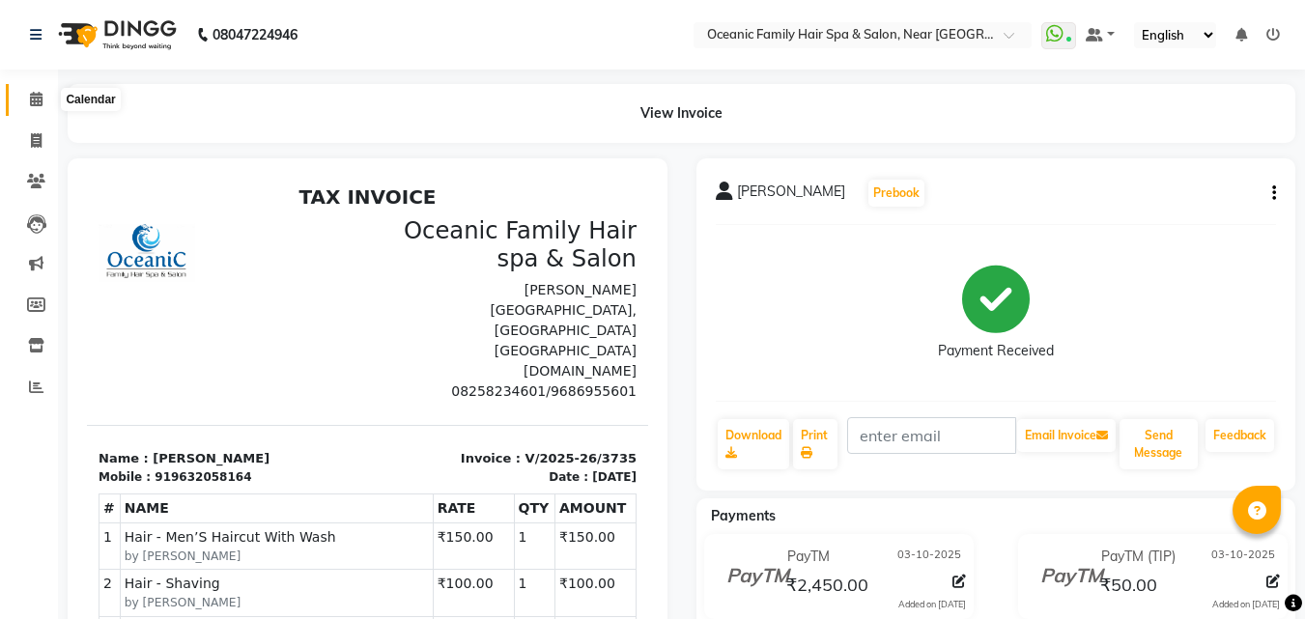
click at [40, 97] on icon at bounding box center [36, 99] width 13 height 14
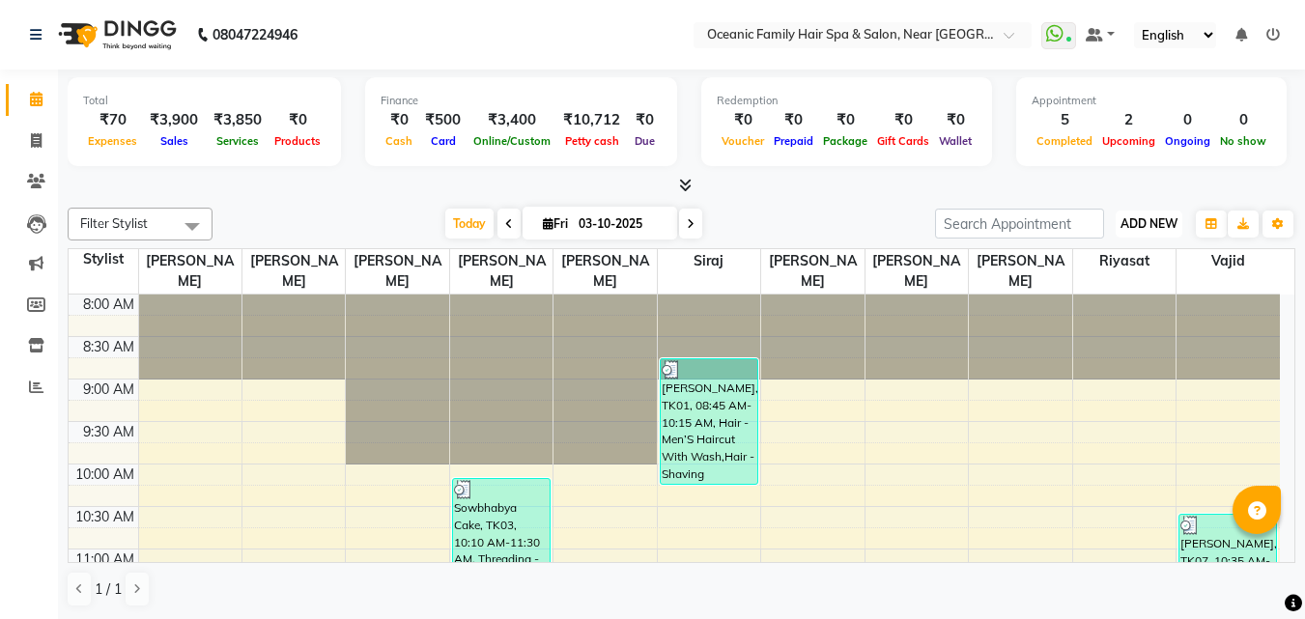
click at [1147, 222] on span "ADD NEW" at bounding box center [1149, 223] width 57 height 14
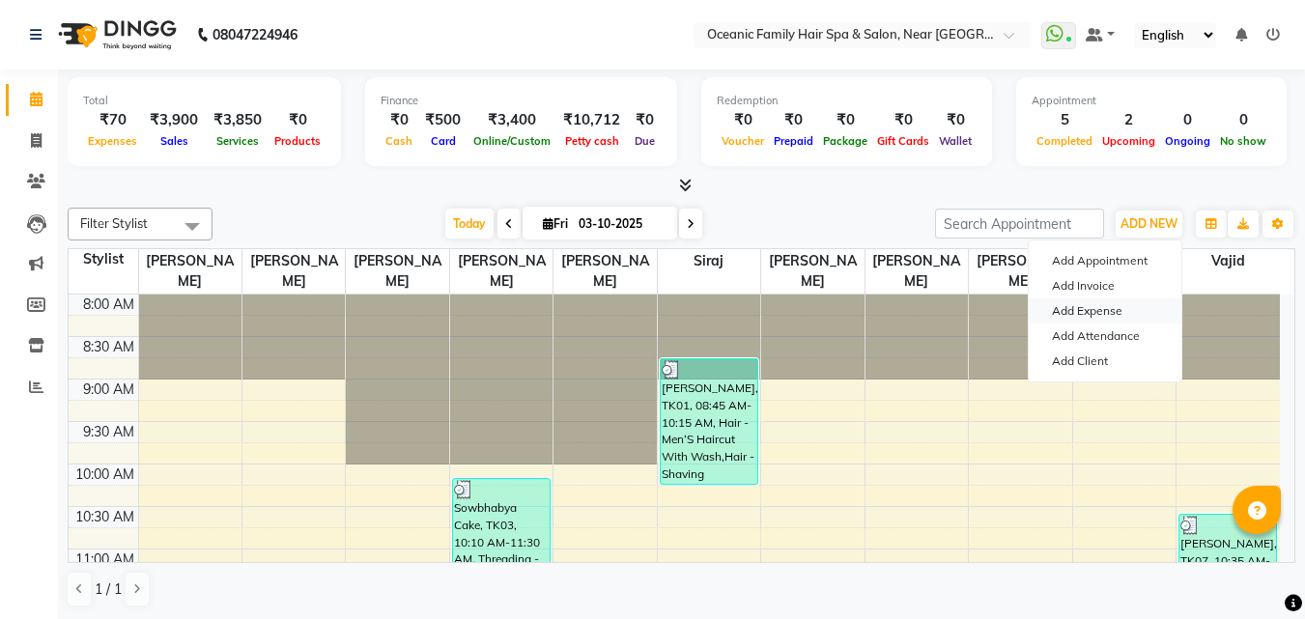
click at [1101, 309] on link "Add Expense" at bounding box center [1105, 311] width 153 height 25
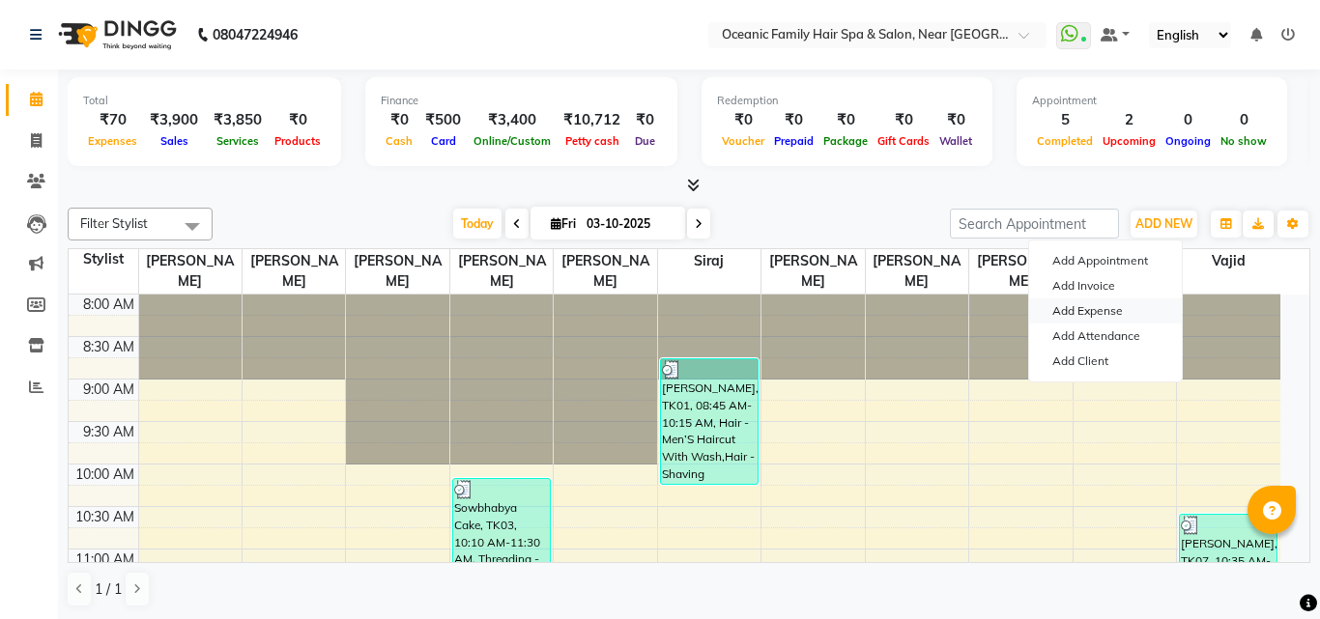
select select "1"
select select "3172"
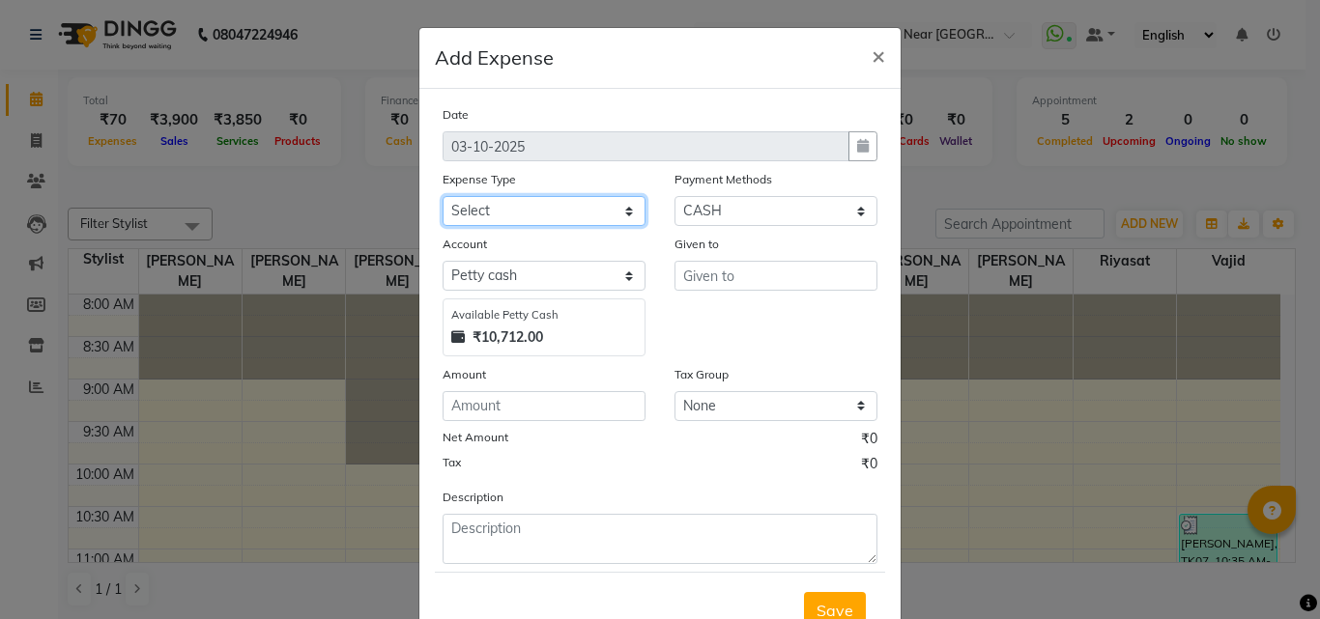
click at [486, 203] on select "Select [PERSON_NAME] [PERSON_NAME] [PERSON_NAME] Bank charges Cash transfer to …" at bounding box center [543, 211] width 203 height 30
select select "5558"
click at [442, 196] on select "Select [PERSON_NAME] [PERSON_NAME] [PERSON_NAME] Bank charges Cash transfer to …" at bounding box center [543, 211] width 203 height 30
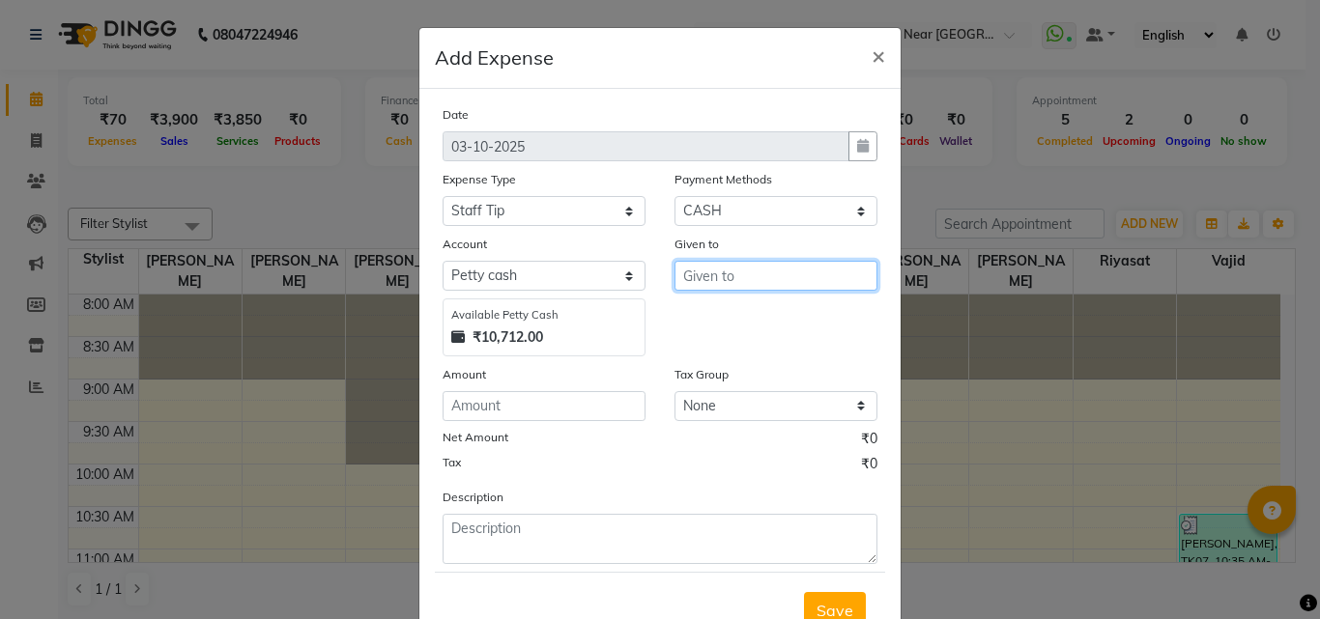
click at [765, 280] on input "text" at bounding box center [775, 276] width 203 height 30
click at [766, 345] on ngb-highlight "Ar un Thakur" at bounding box center [743, 347] width 89 height 19
type input "[PERSON_NAME]"
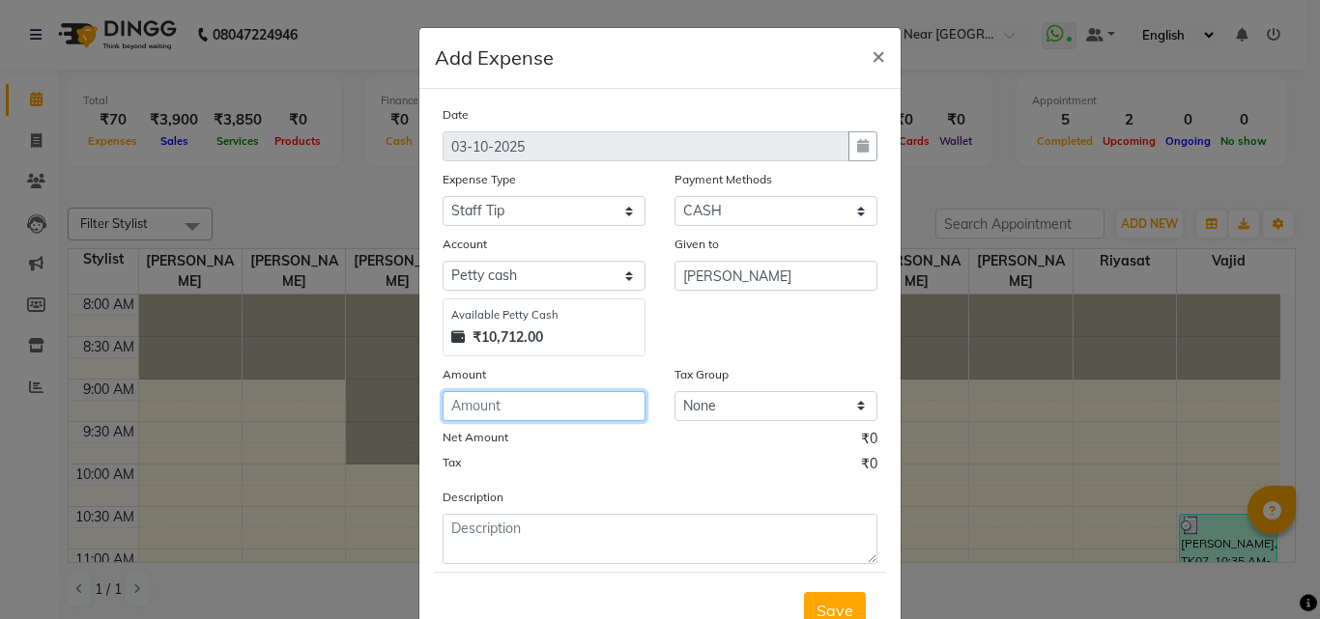
click at [493, 397] on input "number" at bounding box center [543, 406] width 203 height 30
type input "50"
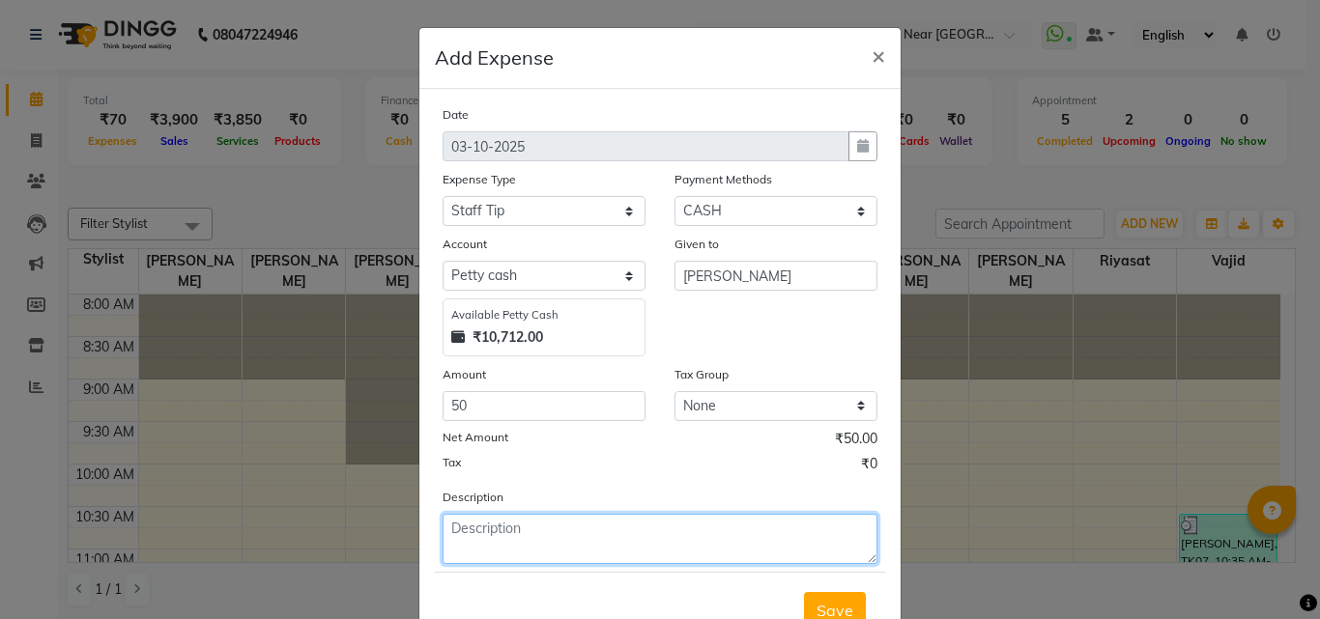
click at [556, 545] on textarea at bounding box center [659, 539] width 435 height 50
type textarea "Vajid"
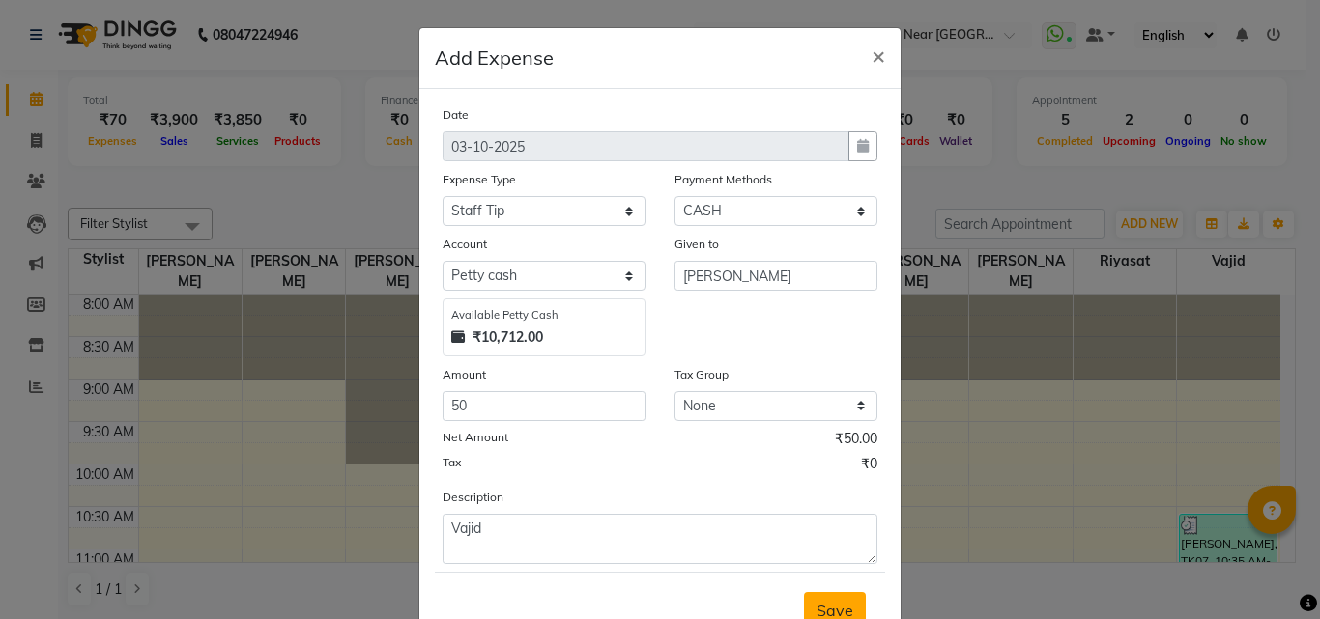
click at [845, 607] on span "Save" at bounding box center [834, 610] width 37 height 19
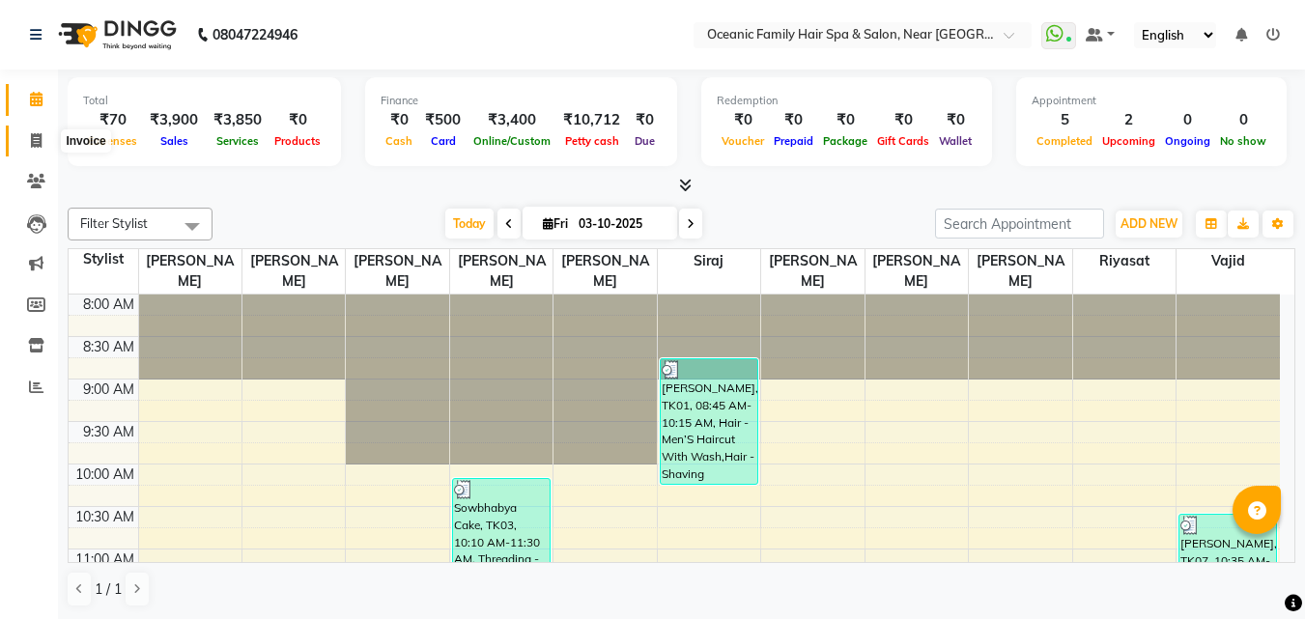
click at [26, 139] on span at bounding box center [36, 141] width 34 height 22
select select "service"
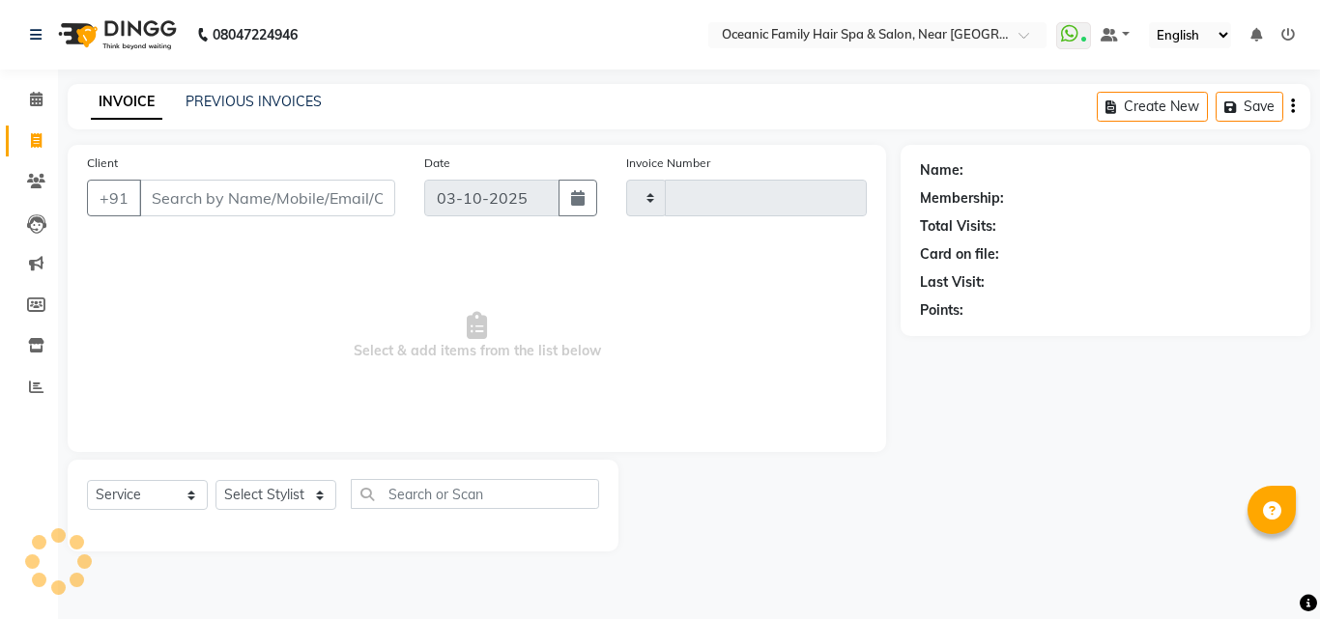
type input "3736"
select select "4366"
click at [260, 486] on select "Select Stylist [PERSON_NAME] [PERSON_NAME] [PERSON_NAME] Riyasat [PERSON_NAME] …" at bounding box center [275, 495] width 121 height 30
select select "23948"
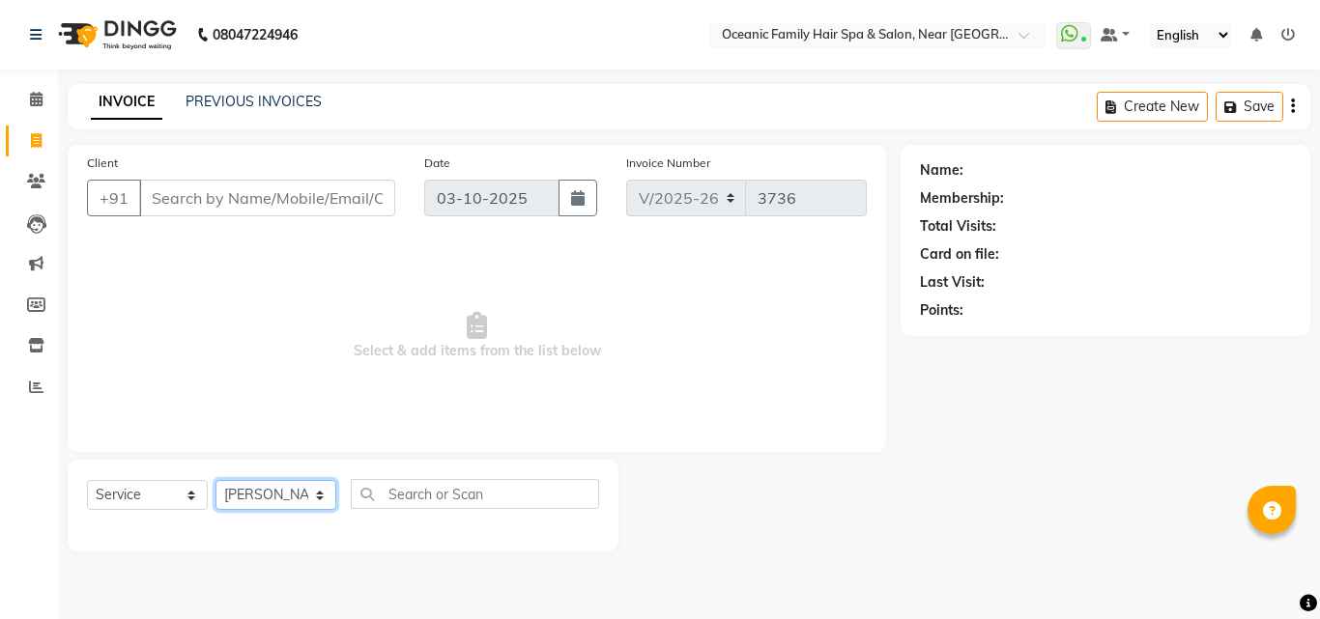
click at [215, 480] on select "Select Stylist [PERSON_NAME] [PERSON_NAME] [PERSON_NAME] Riyasat [PERSON_NAME] …" at bounding box center [275, 495] width 121 height 30
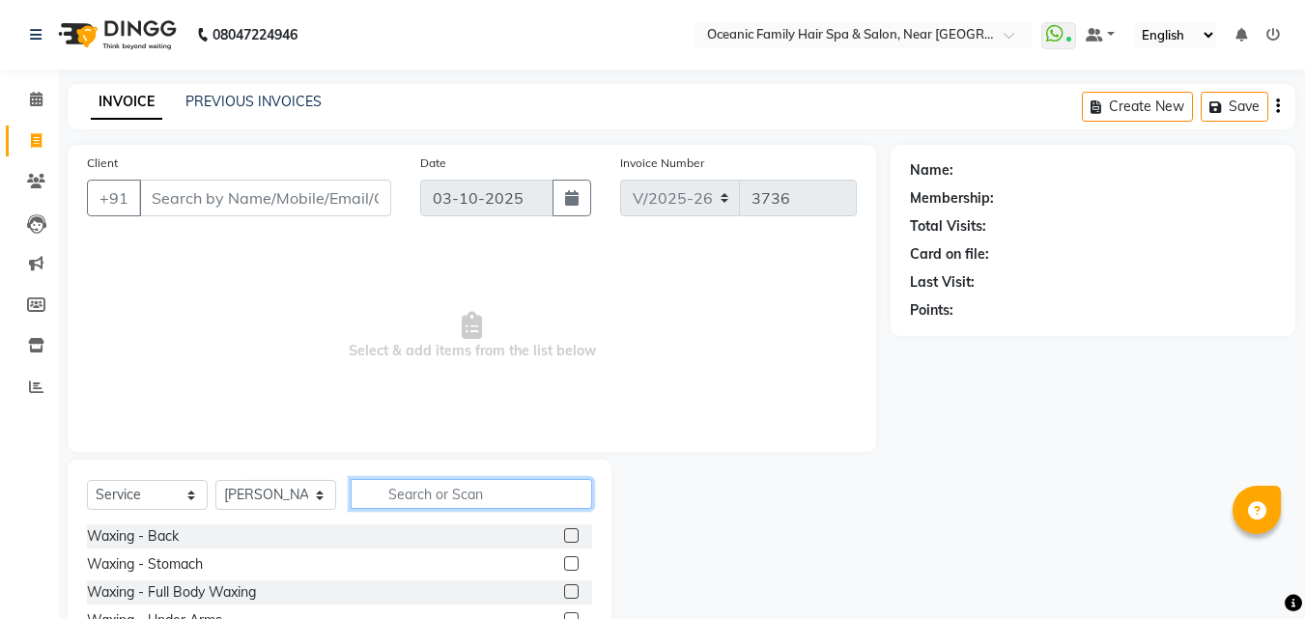
click at [390, 486] on input "text" at bounding box center [472, 494] width 242 height 30
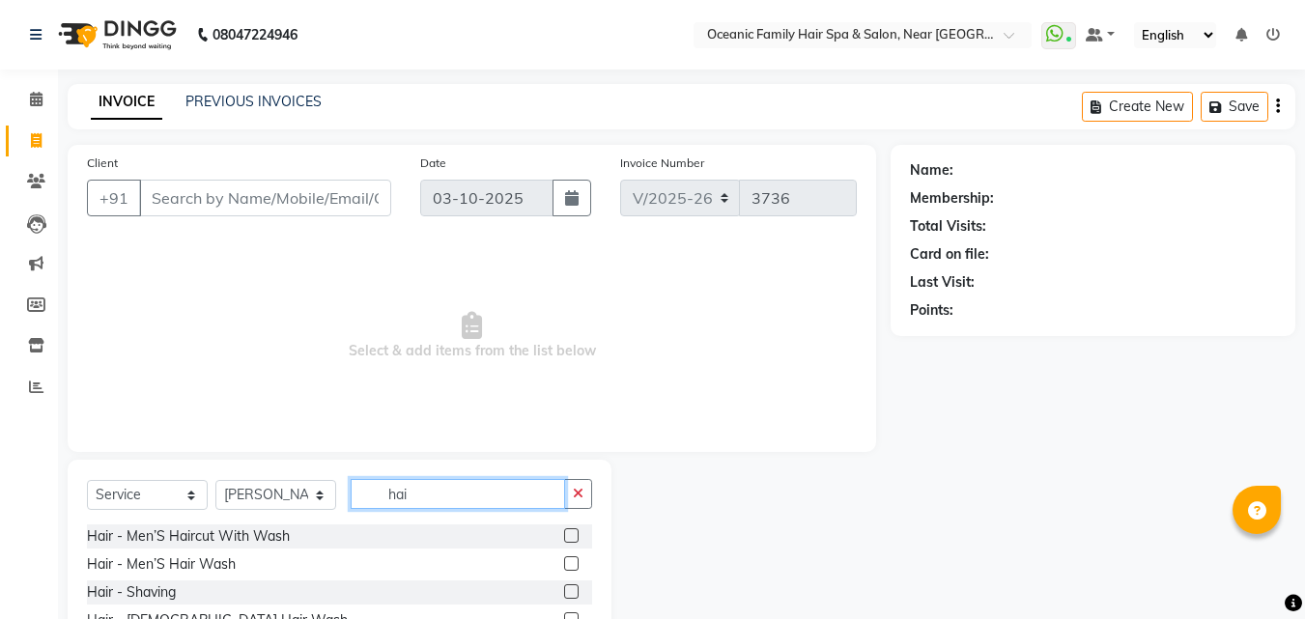
scroll to position [97, 0]
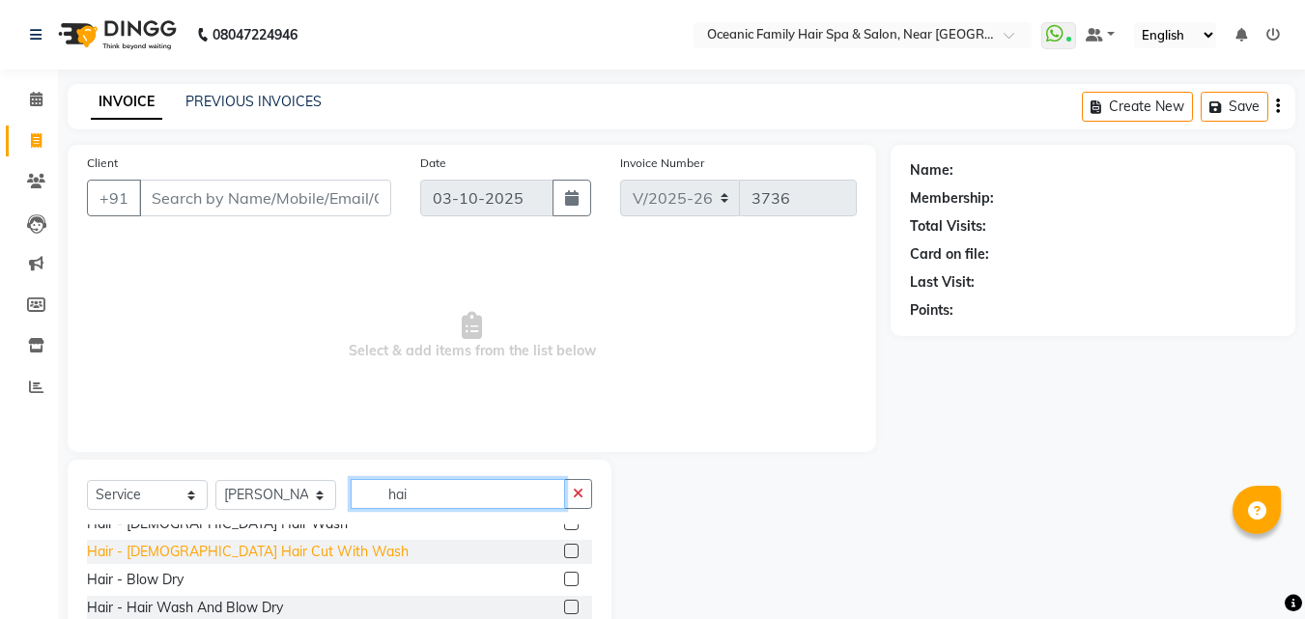
type input "hai"
click at [210, 552] on div "Hair - [DEMOGRAPHIC_DATA] Hair Cut With Wash" at bounding box center [248, 552] width 322 height 20
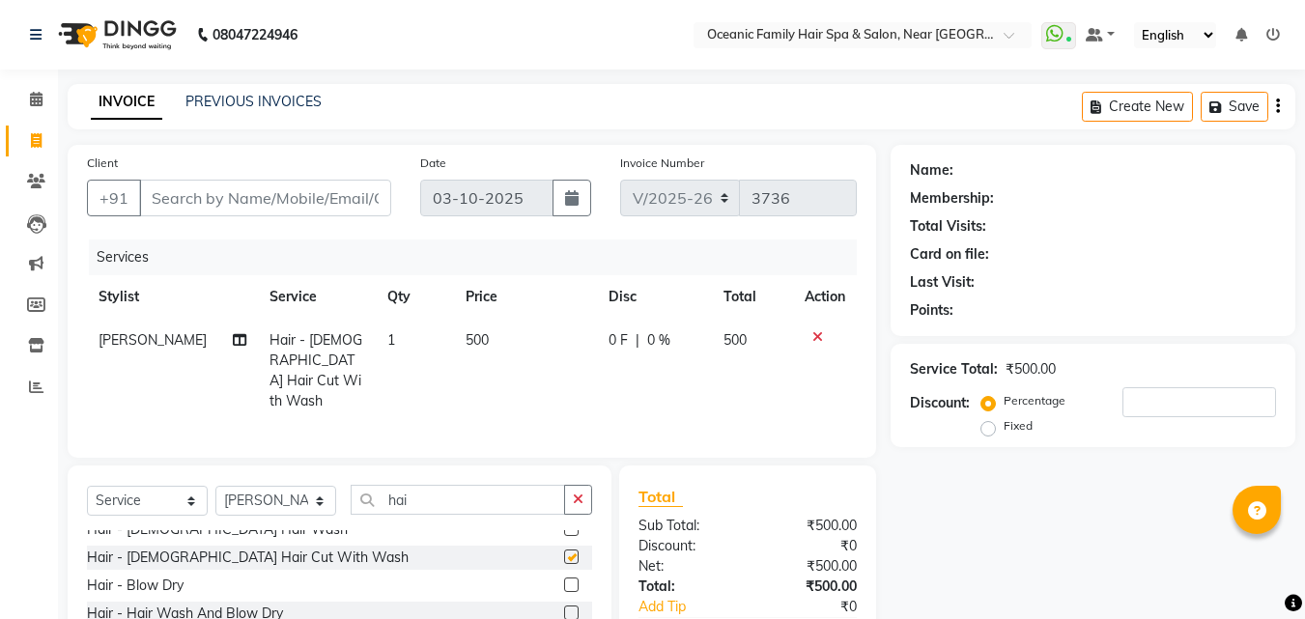
checkbox input "false"
click at [201, 194] on input "Client" at bounding box center [265, 198] width 252 height 37
type input "8"
type input "0"
drag, startPoint x: 258, startPoint y: 193, endPoint x: 259, endPoint y: 205, distance: 11.6
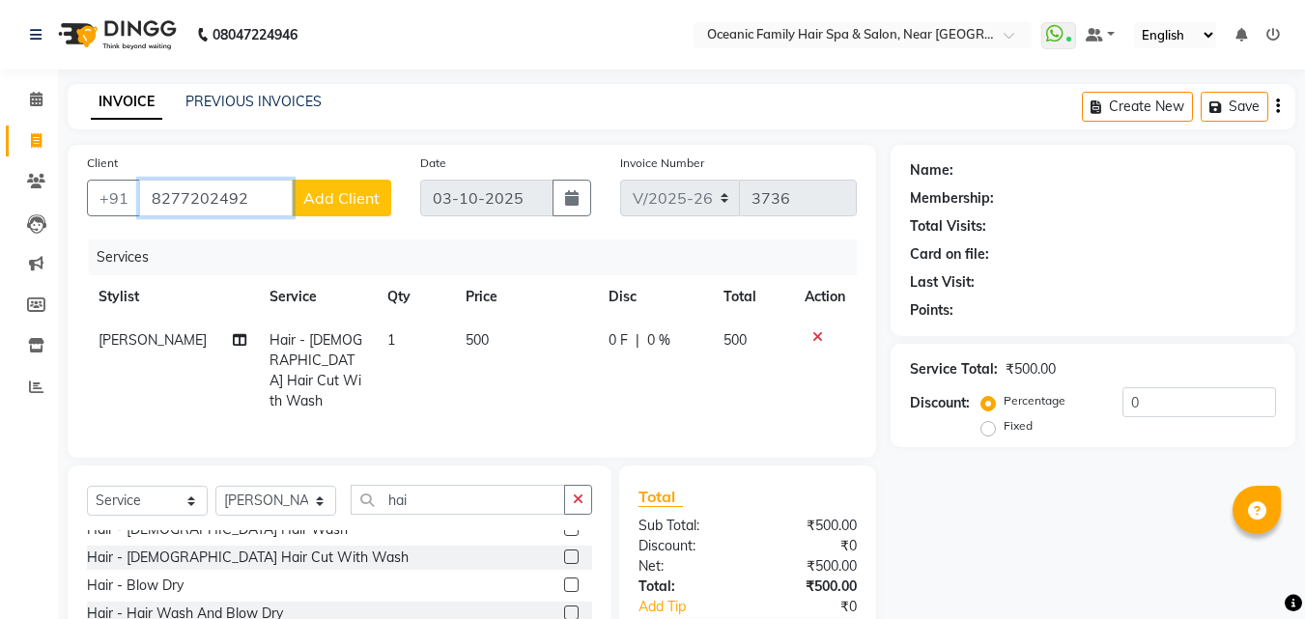
click at [259, 205] on input "8277202492" at bounding box center [216, 198] width 154 height 37
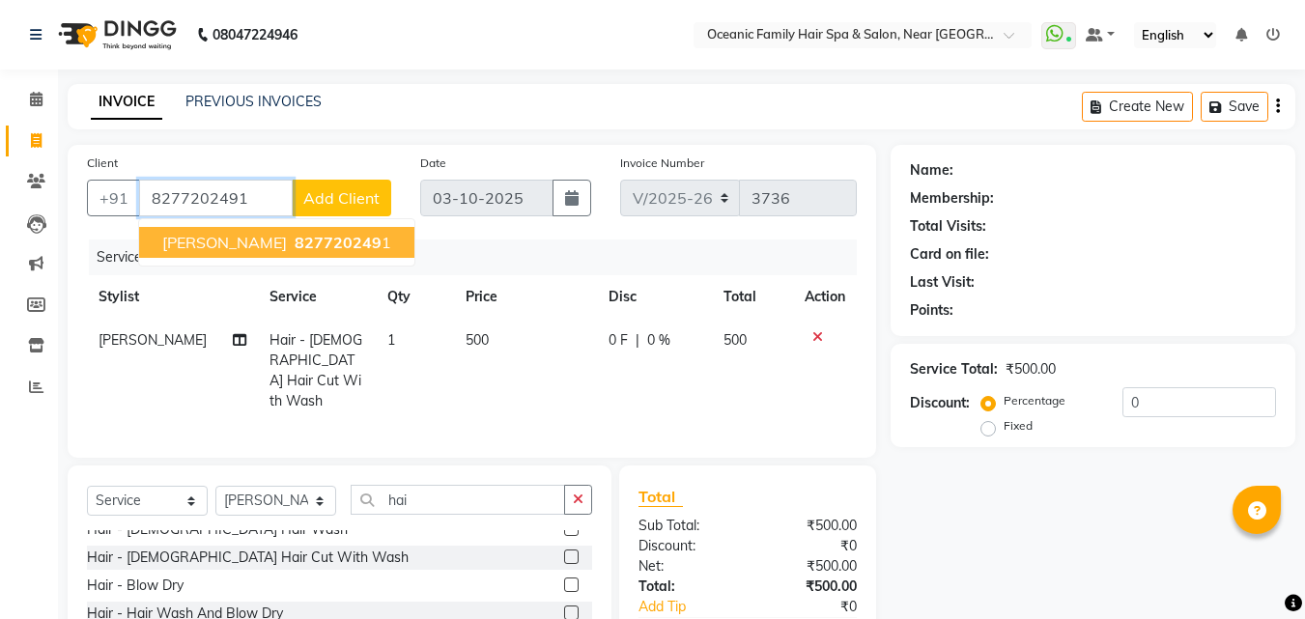
type input "8277202491"
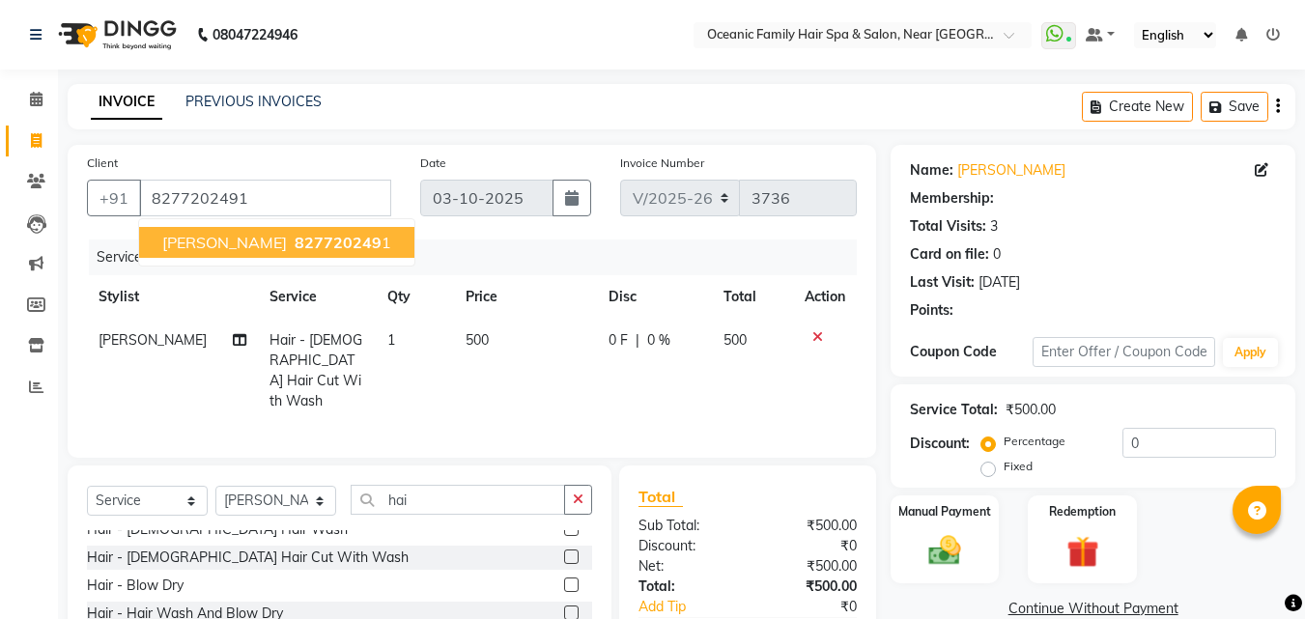
select select "1: Object"
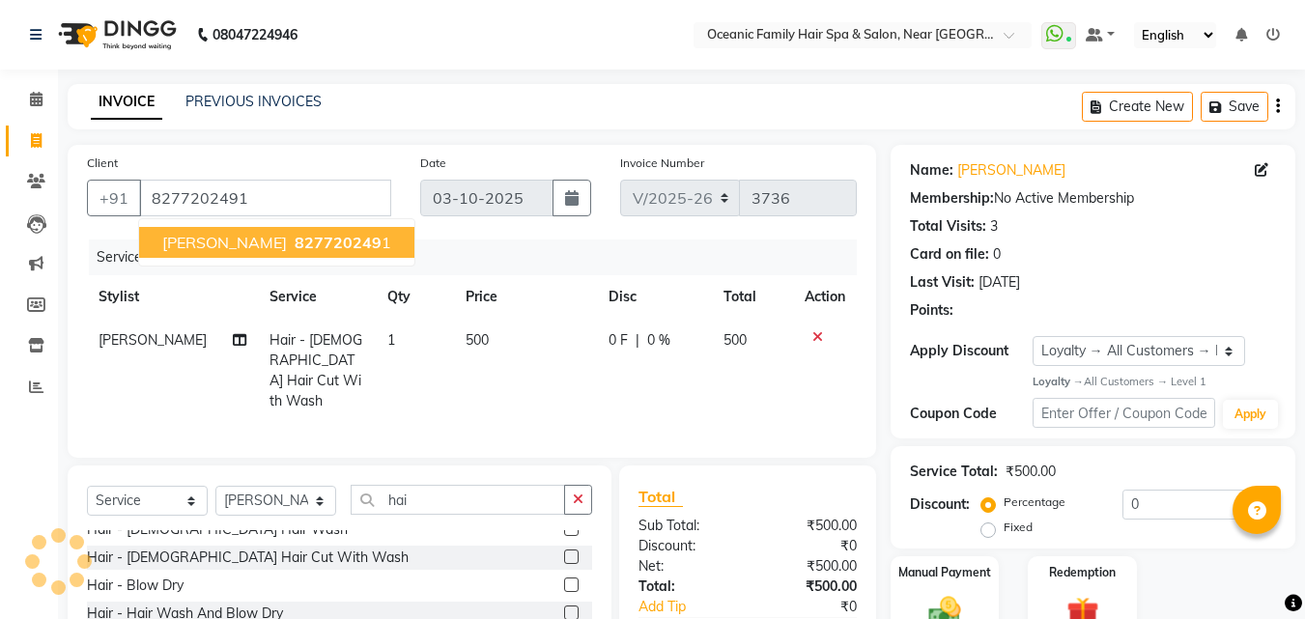
click at [308, 241] on span "827720249" at bounding box center [338, 242] width 87 height 19
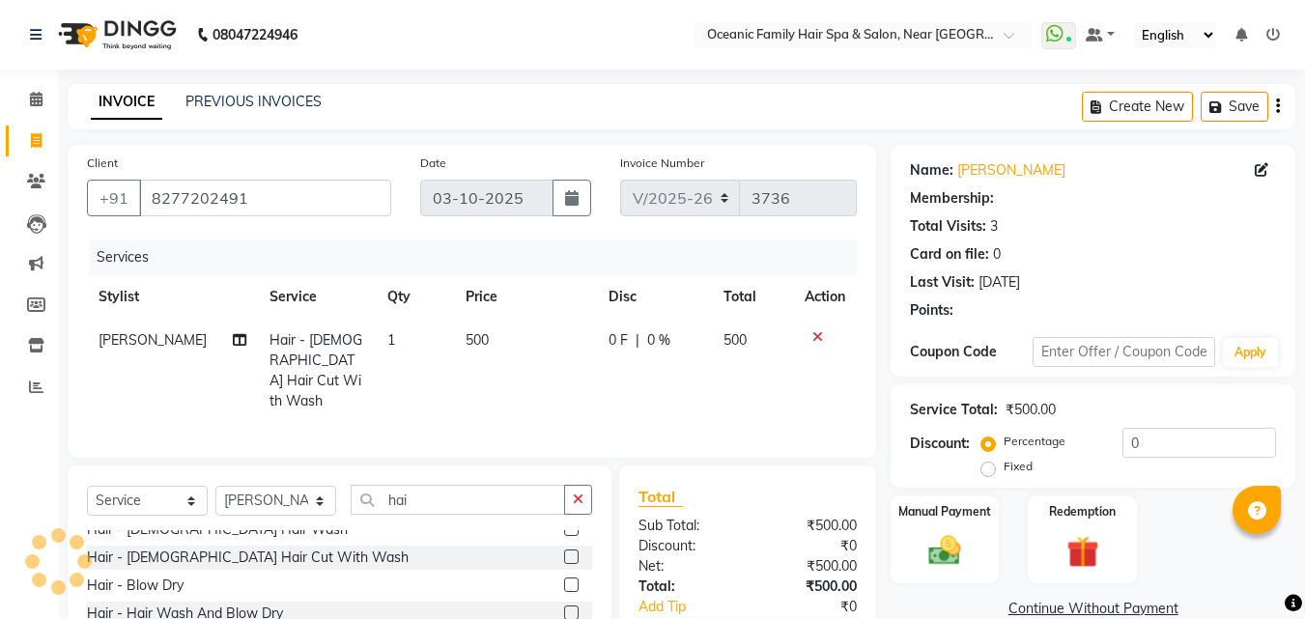
select select "1: Object"
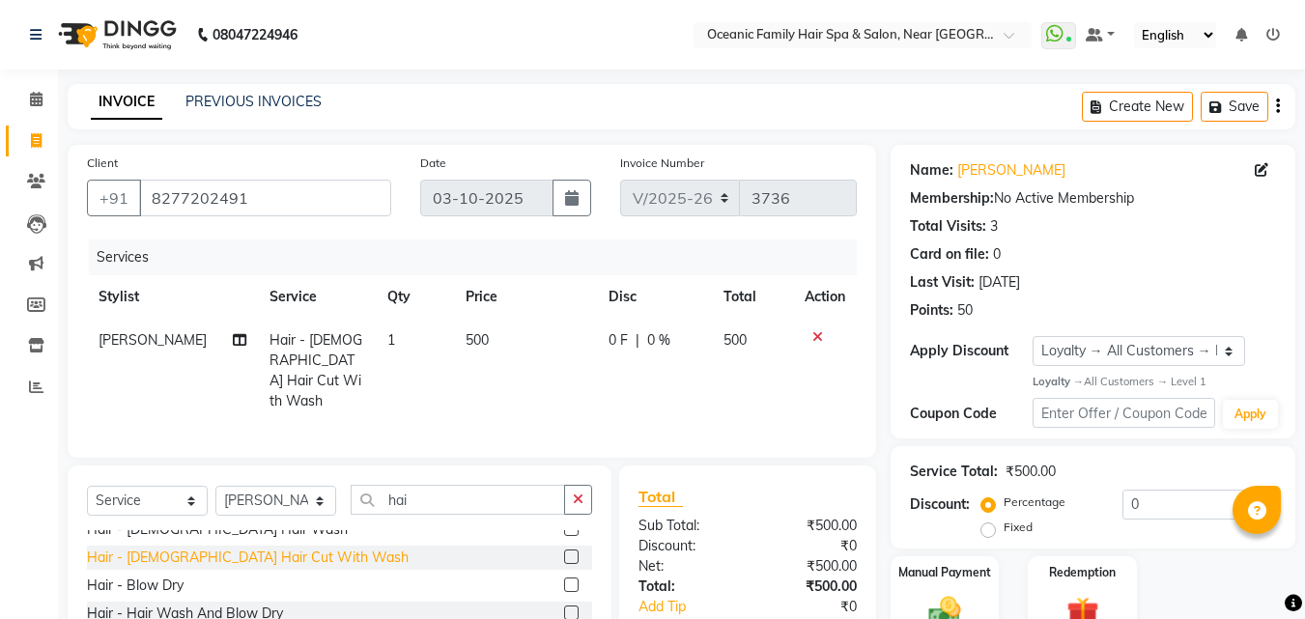
click at [277, 550] on div "Hair - [DEMOGRAPHIC_DATA] Hair Cut With Wash" at bounding box center [248, 558] width 322 height 20
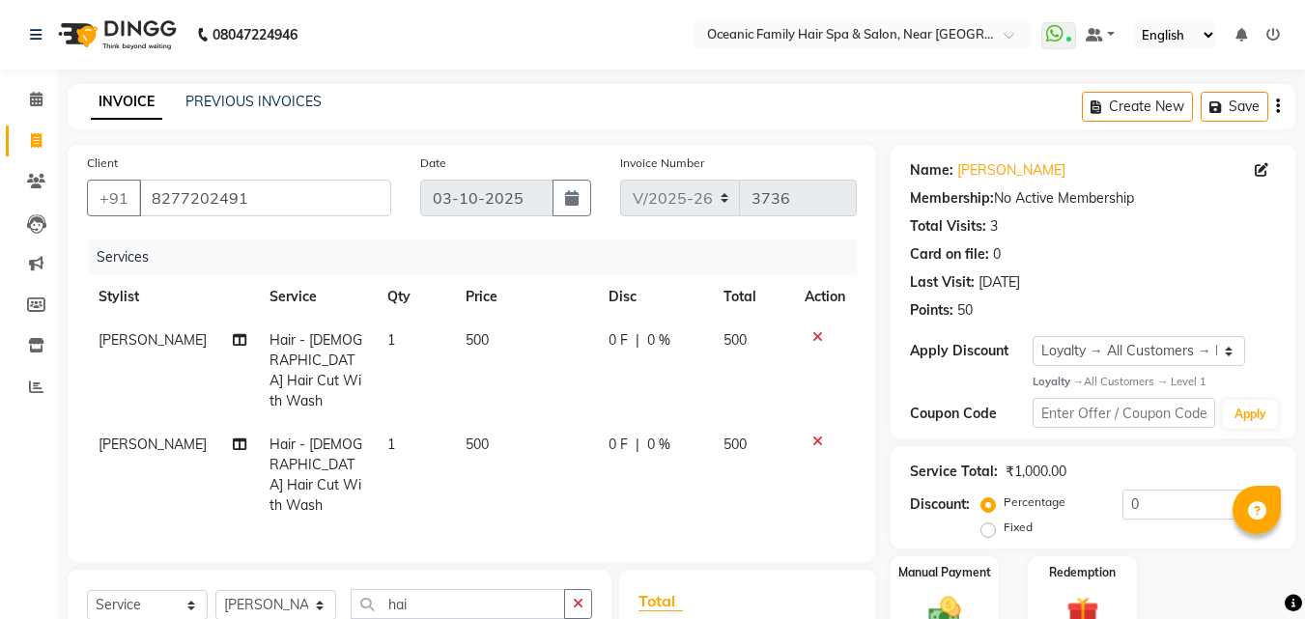
checkbox input "false"
click at [468, 436] on span "500" at bounding box center [477, 444] width 23 height 17
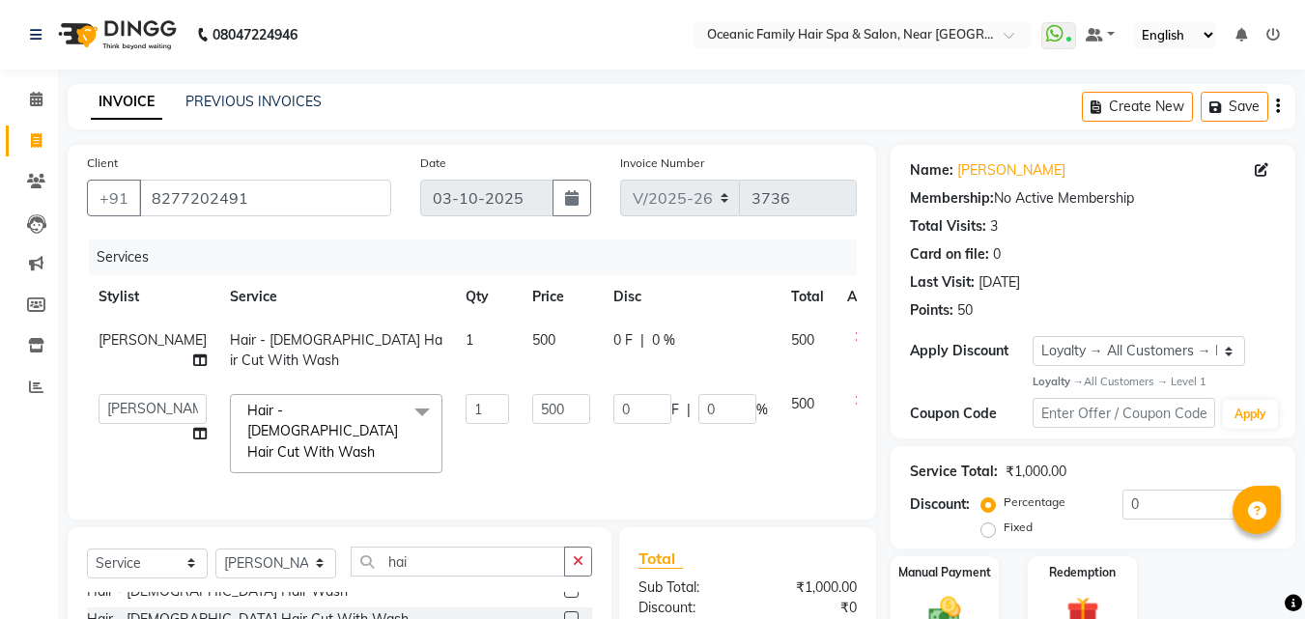
scroll to position [196, 0]
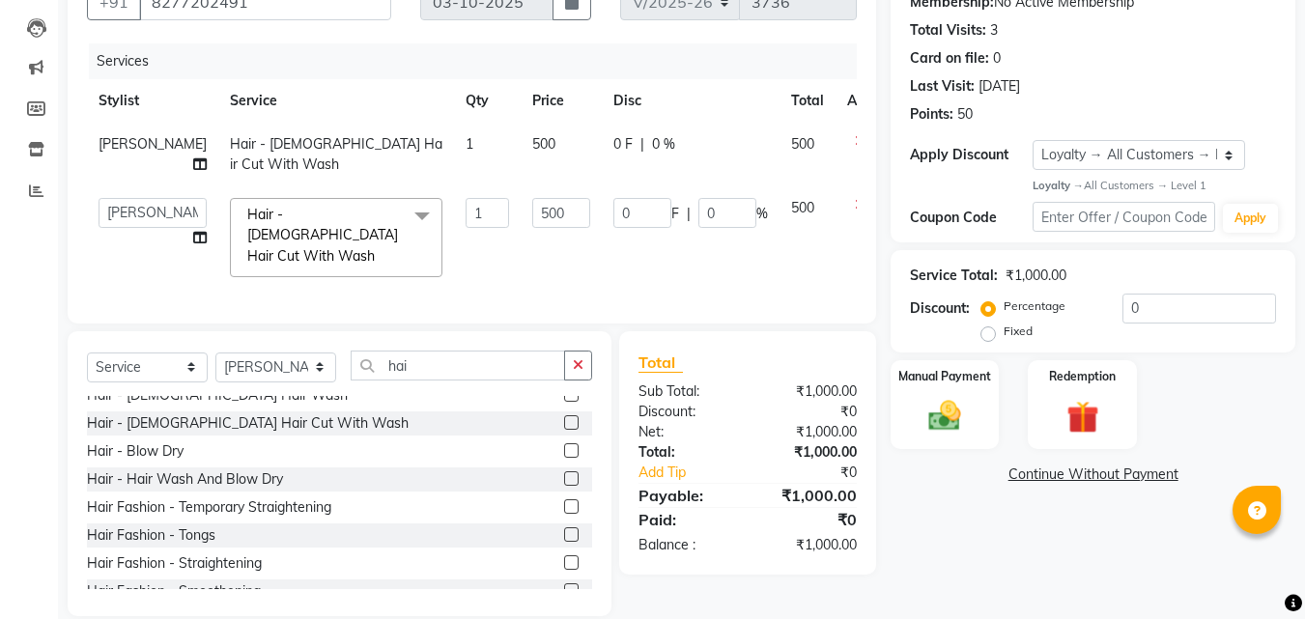
click at [1004, 333] on label "Fixed" at bounding box center [1018, 331] width 29 height 17
click at [990, 333] on input "Fixed" at bounding box center [992, 332] width 14 height 14
radio input "true"
click at [1198, 314] on input "0" at bounding box center [1200, 309] width 154 height 30
type input "2"
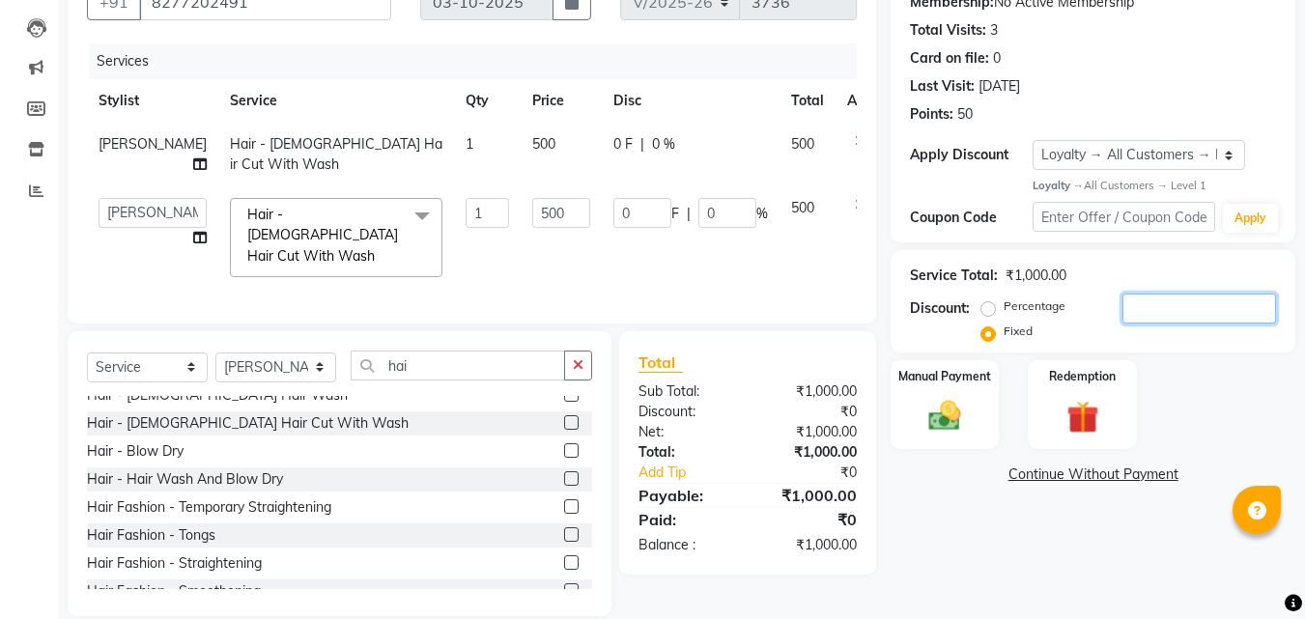
type input "1"
type input "0.2"
type input "25"
type input "12.5"
type input "2.5"
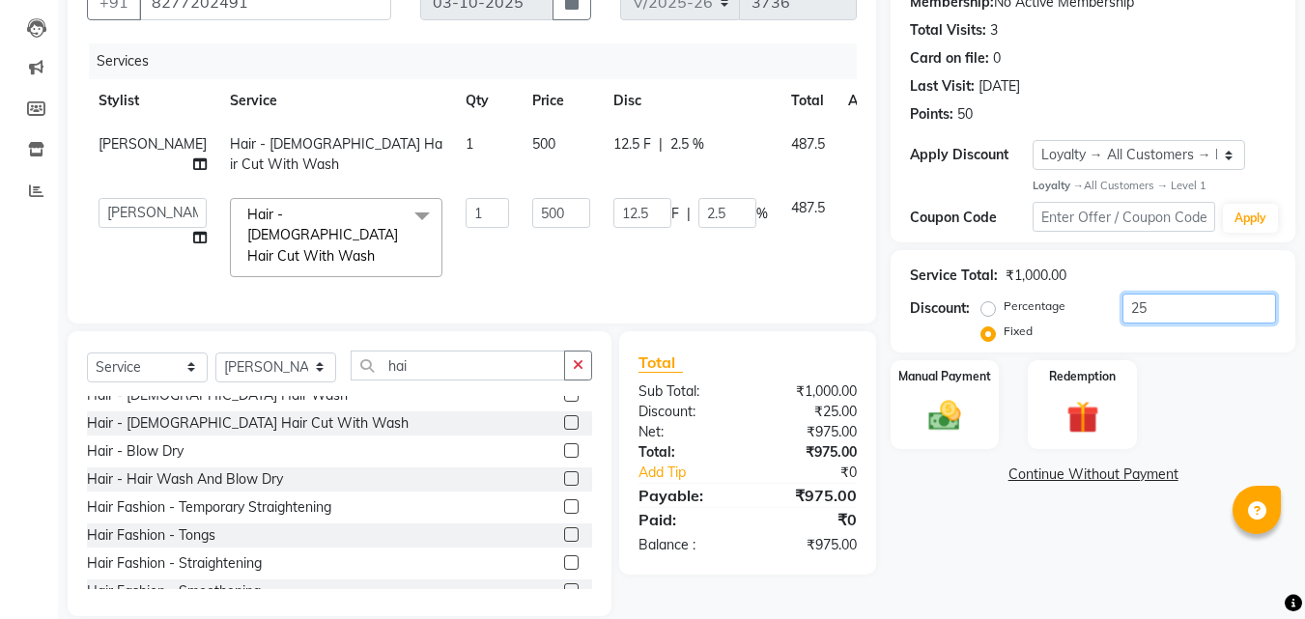
type input "250"
type input "125"
type input "25"
type input "250"
click at [952, 407] on img at bounding box center [945, 416] width 54 height 39
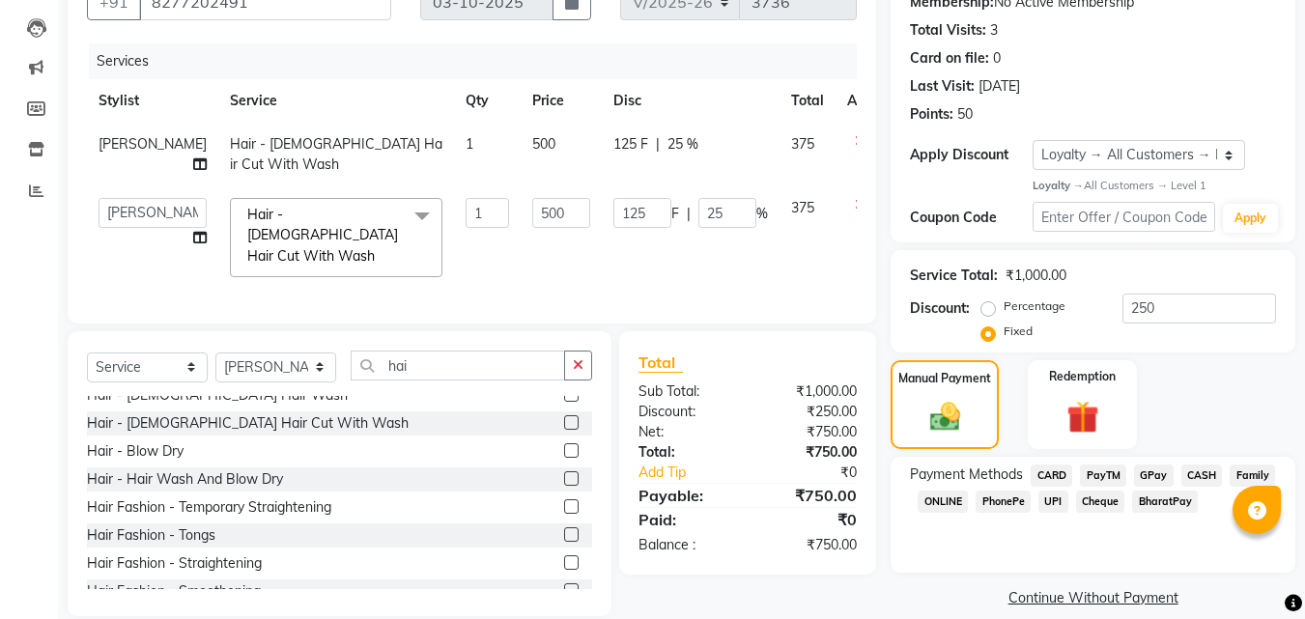
scroll to position [218, 0]
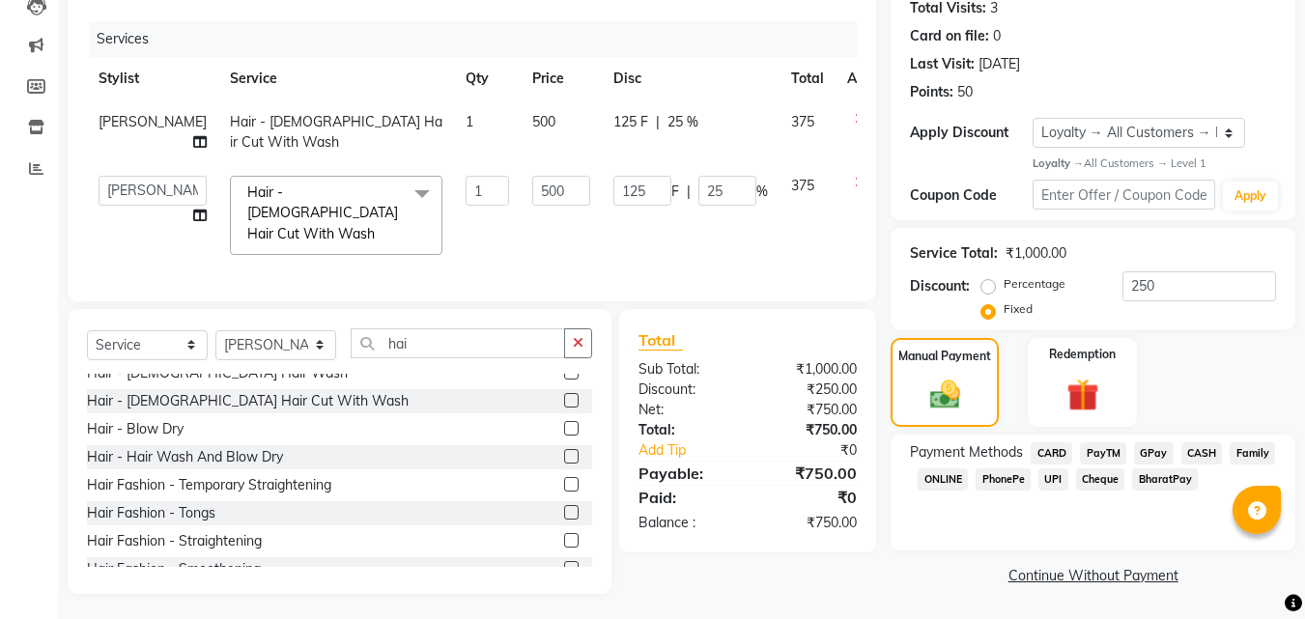
click at [1097, 448] on span "PayTM" at bounding box center [1103, 453] width 46 height 22
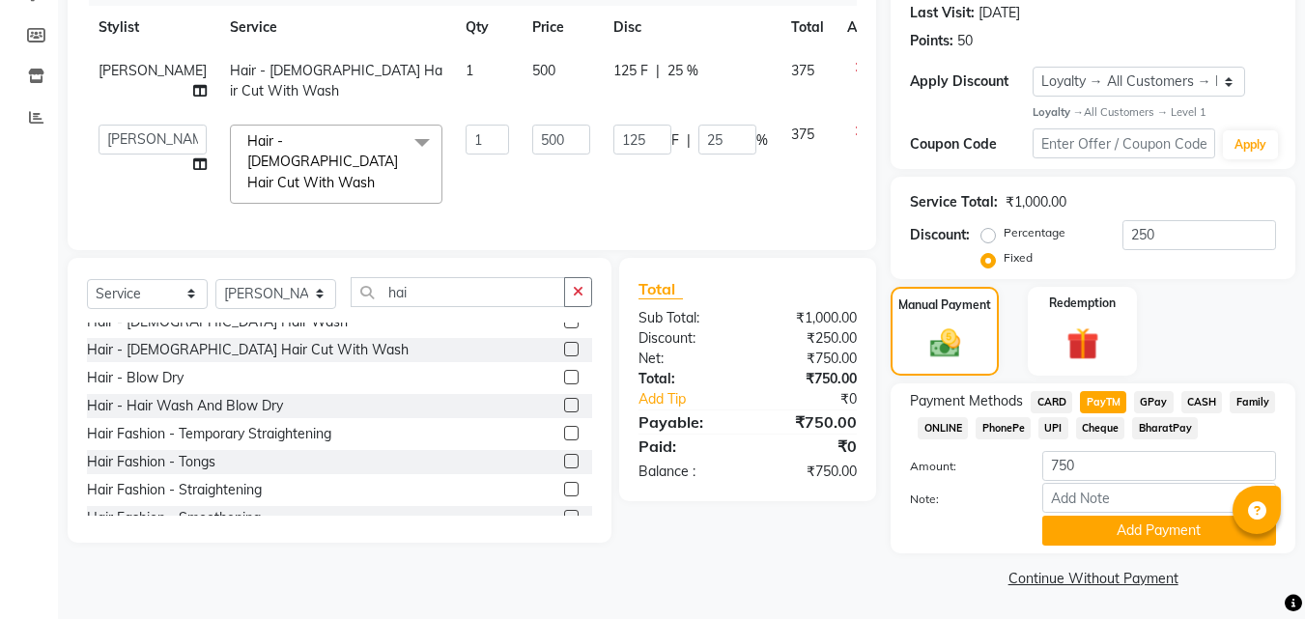
scroll to position [0, 0]
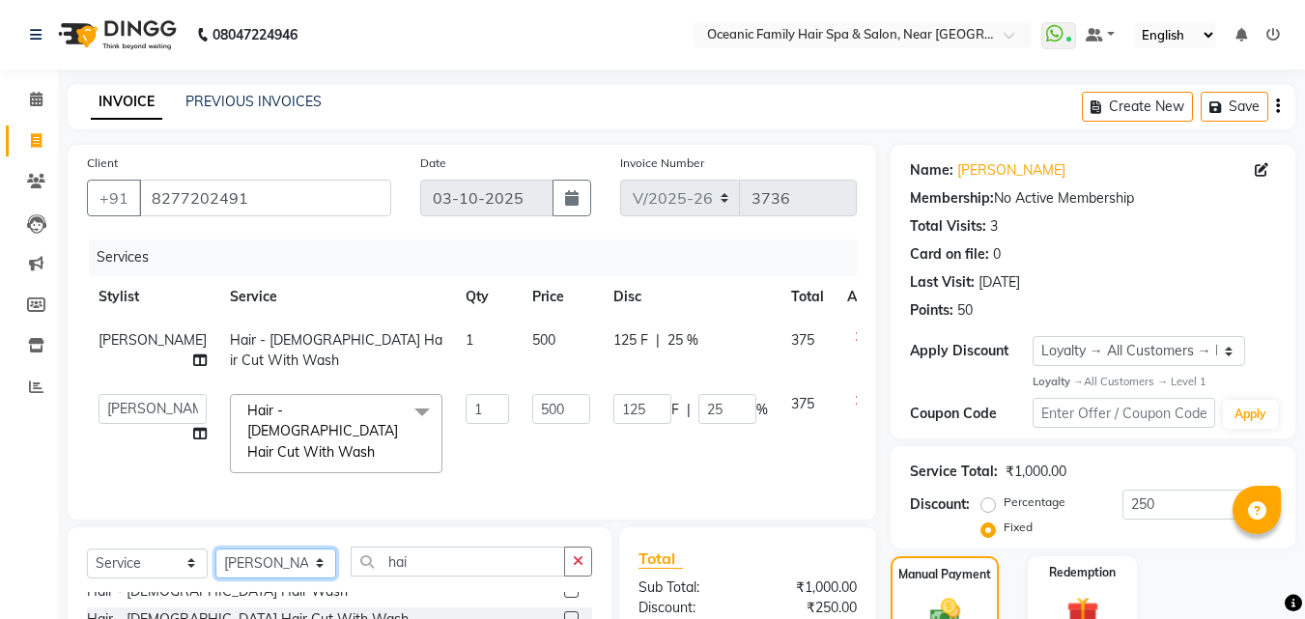
click at [281, 549] on select "Select Stylist [PERSON_NAME] [PERSON_NAME] [PERSON_NAME] Riyasat [PERSON_NAME] …" at bounding box center [275, 564] width 121 height 30
select select "23957"
click at [215, 549] on select "Select Stylist [PERSON_NAME] [PERSON_NAME] [PERSON_NAME] Riyasat [PERSON_NAME] …" at bounding box center [275, 564] width 121 height 30
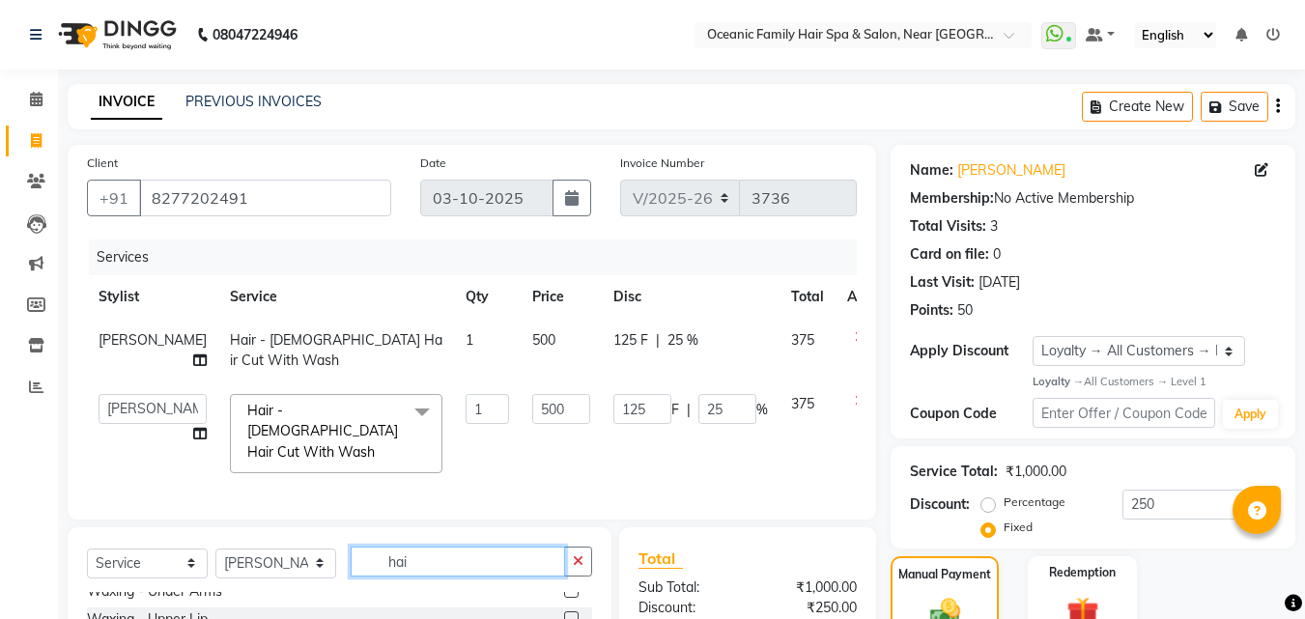
drag, startPoint x: 446, startPoint y: 529, endPoint x: 437, endPoint y: 540, distance: 14.4
click at [439, 547] on input "hai" at bounding box center [458, 562] width 214 height 30
type input "h"
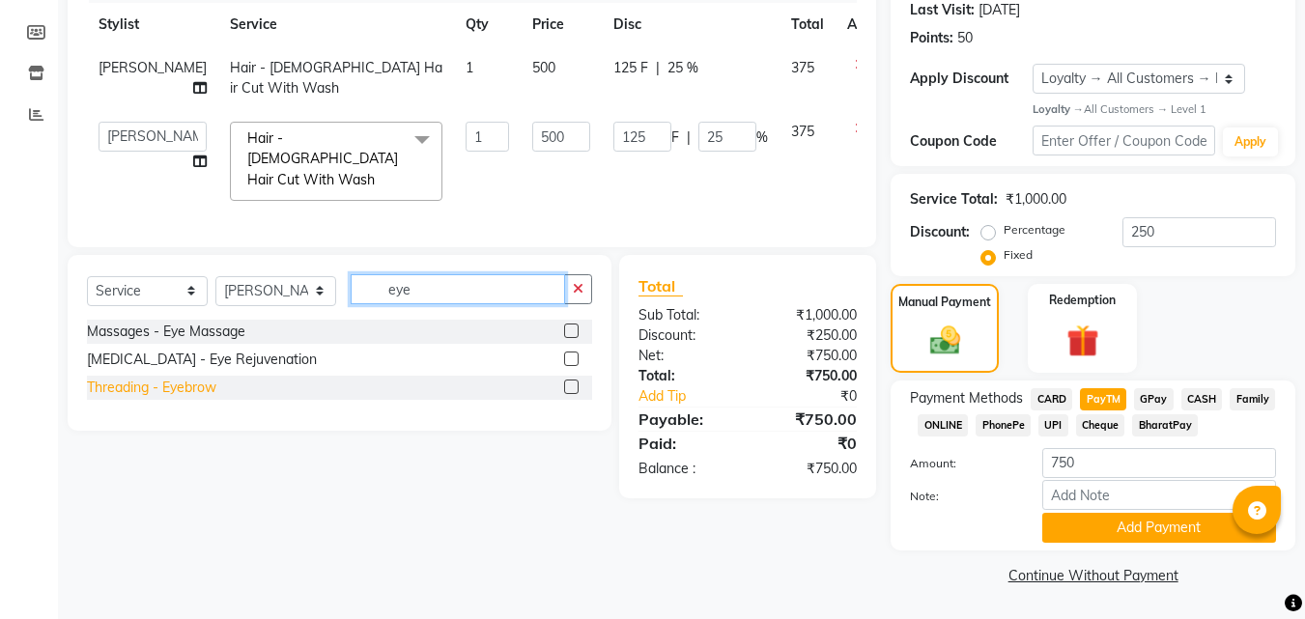
type input "eye"
click at [125, 378] on div "Threading - Eyebrow" at bounding box center [151, 388] width 129 height 20
type input "119.05"
type input "23.81"
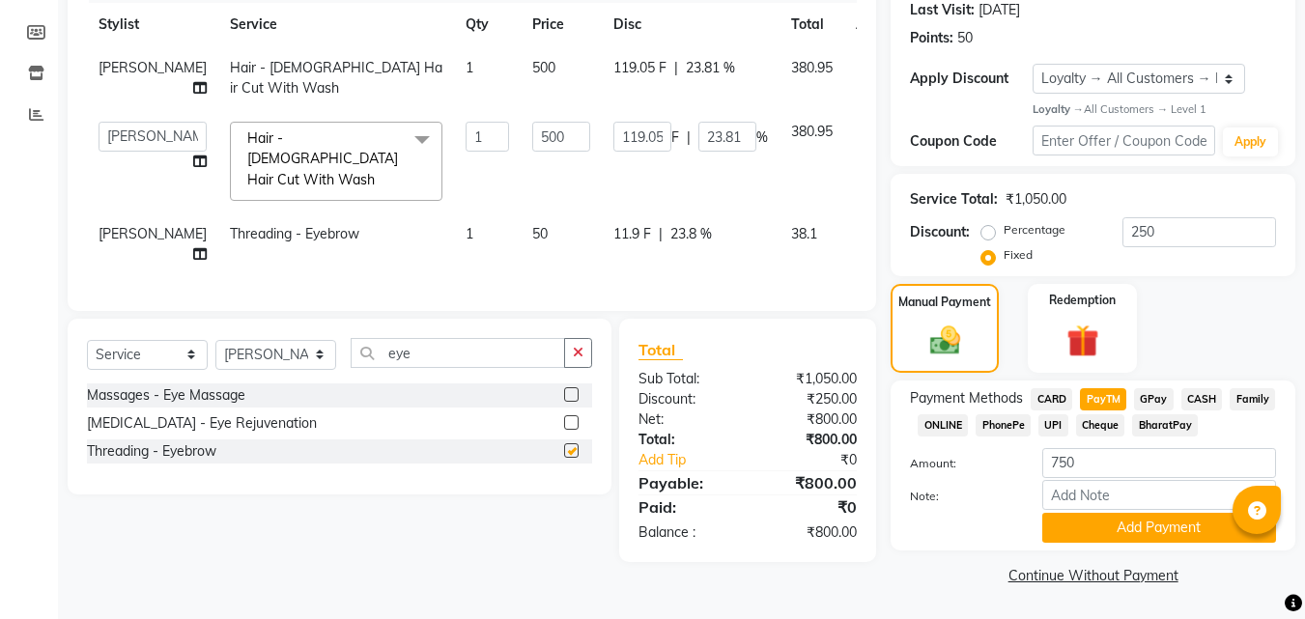
checkbox input "false"
click at [1108, 397] on span "PayTM" at bounding box center [1103, 399] width 46 height 22
type input "800"
click at [1088, 518] on button "Add Payment" at bounding box center [1159, 528] width 234 height 30
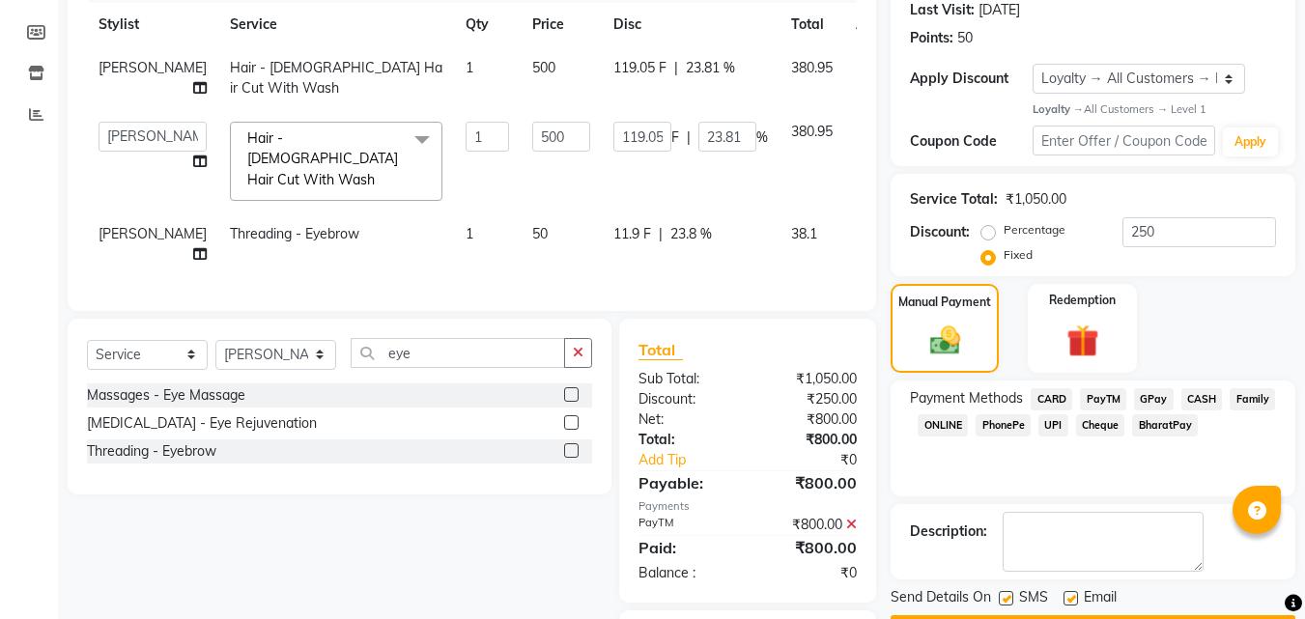
scroll to position [355, 0]
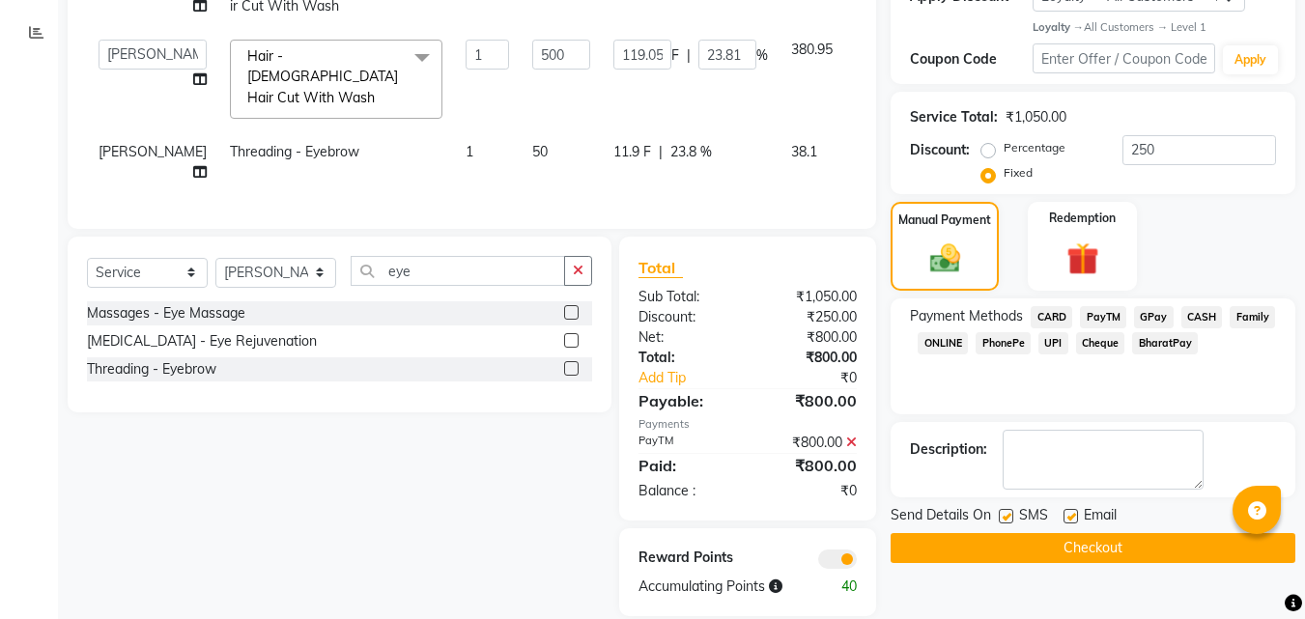
click at [1107, 537] on button "Checkout" at bounding box center [1093, 548] width 405 height 30
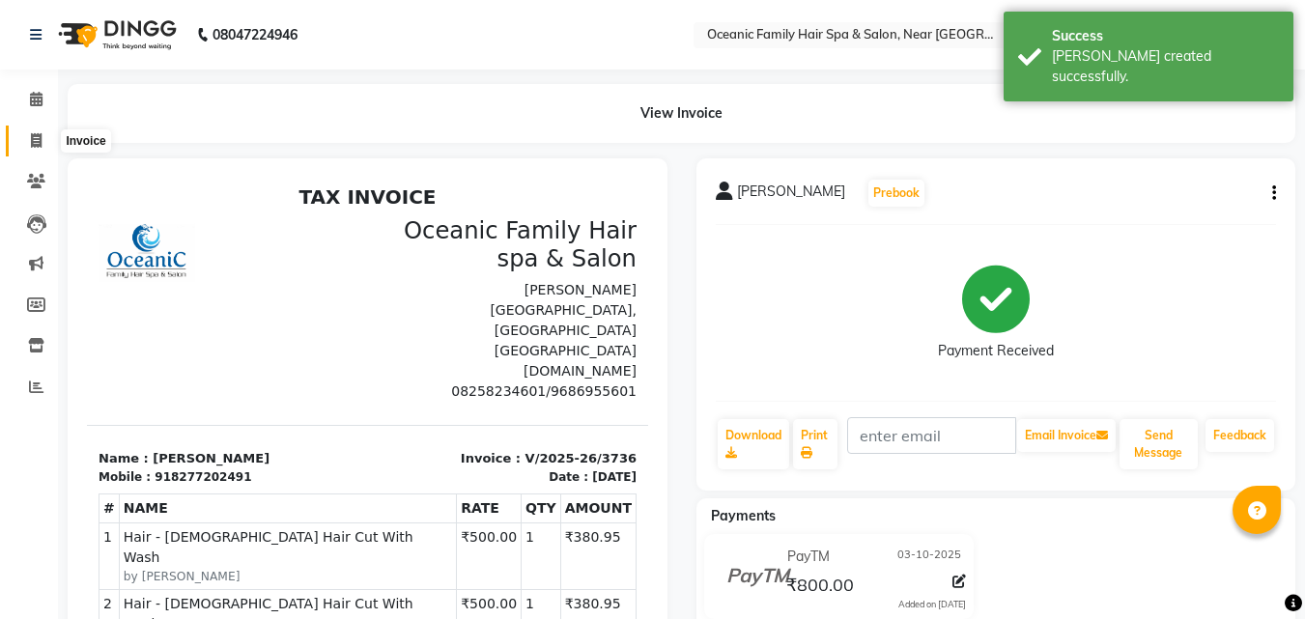
click at [26, 141] on span at bounding box center [36, 141] width 34 height 22
select select "service"
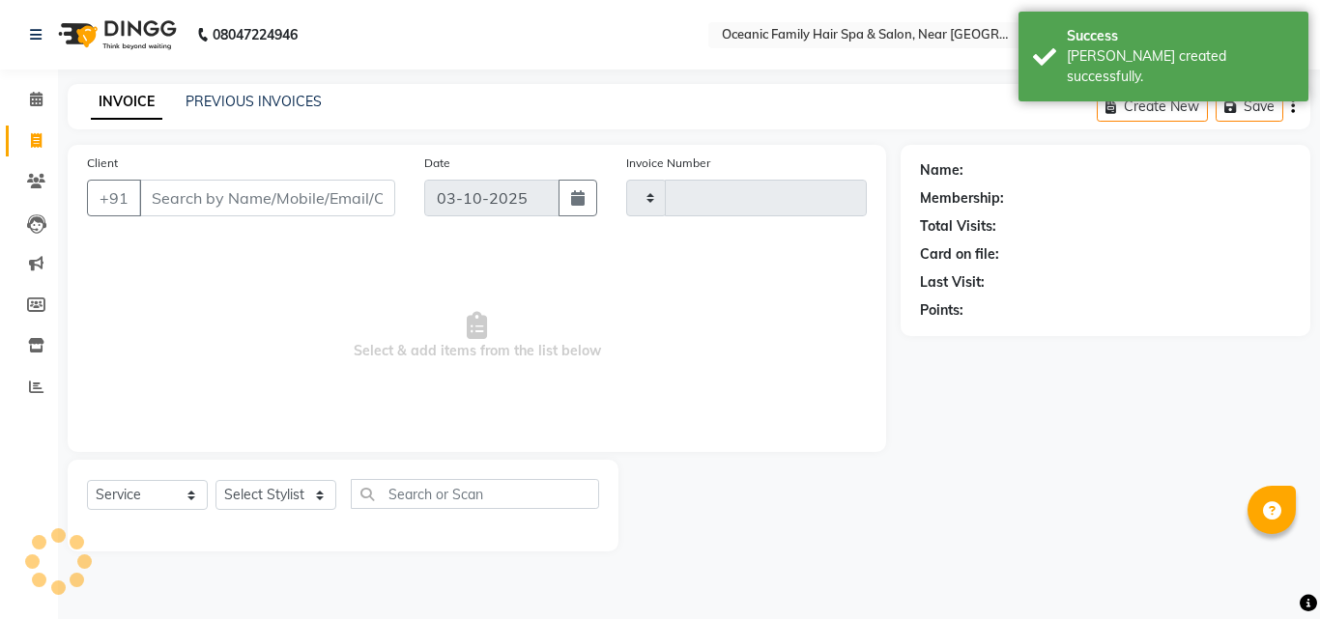
type input "3737"
select select "4366"
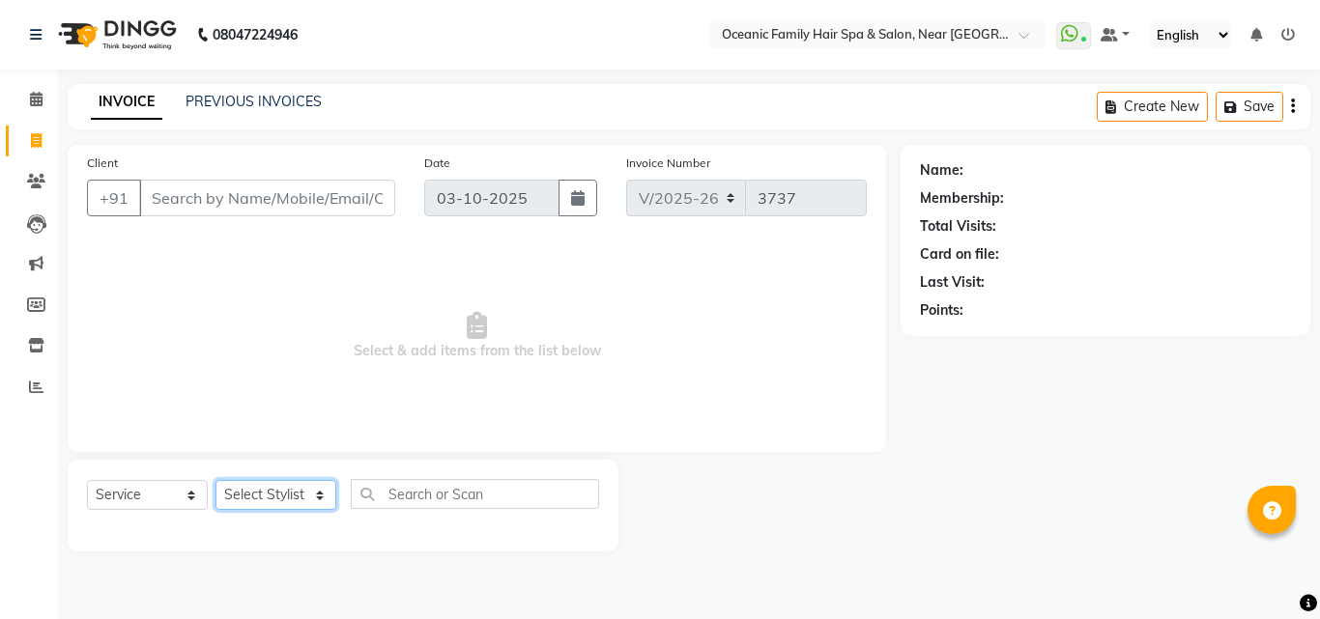
click at [259, 494] on select "Select Stylist [PERSON_NAME] [PERSON_NAME] [PERSON_NAME] Riyasat [PERSON_NAME] …" at bounding box center [275, 495] width 121 height 30
select select "23946"
click at [215, 480] on select "Select Stylist [PERSON_NAME] [PERSON_NAME] [PERSON_NAME] Riyasat [PERSON_NAME] …" at bounding box center [275, 495] width 121 height 30
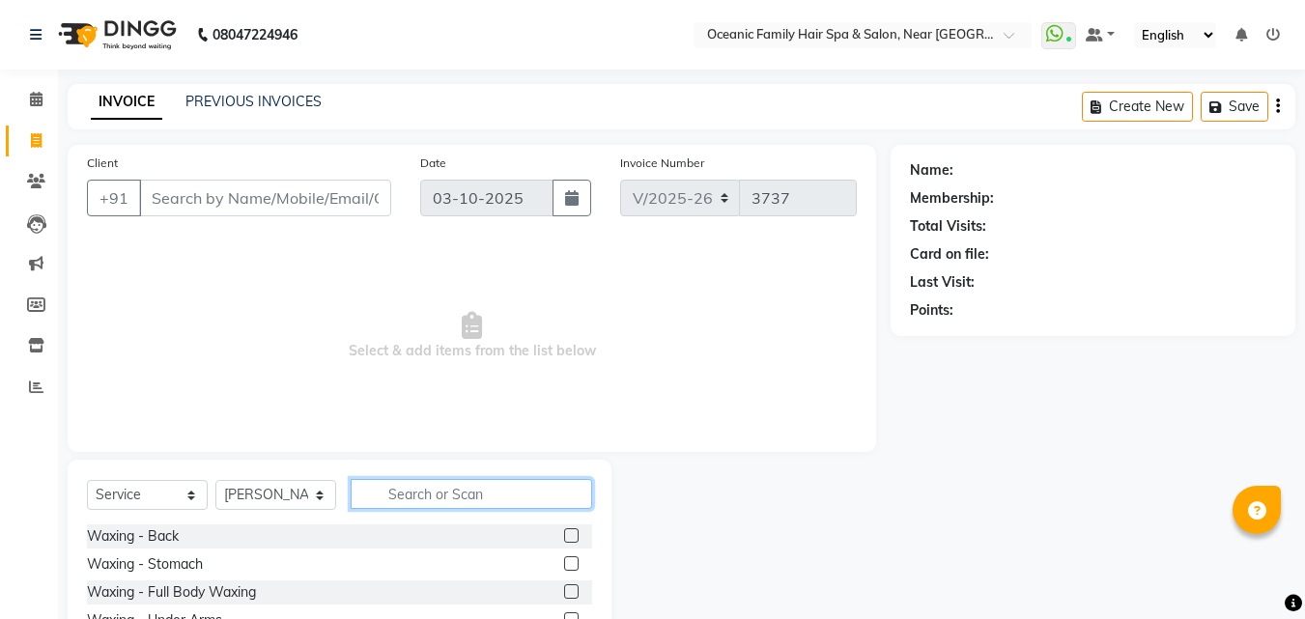
click at [461, 498] on input "text" at bounding box center [472, 494] width 242 height 30
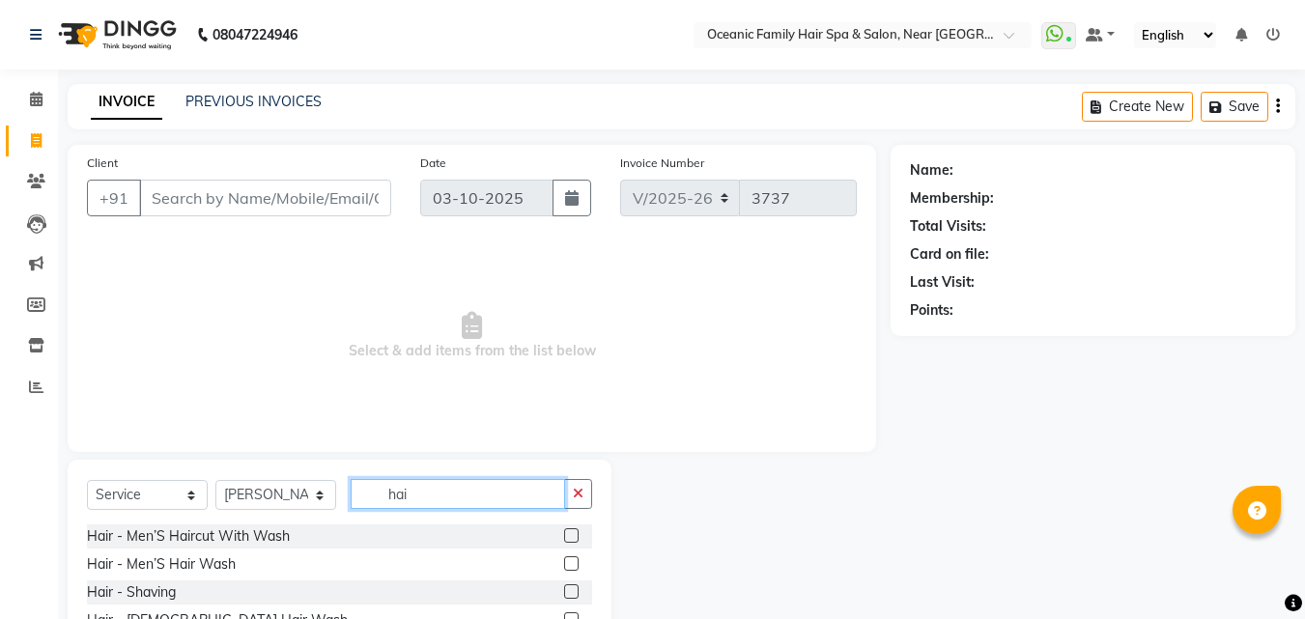
type input "hai"
click at [564, 532] on label at bounding box center [571, 535] width 14 height 14
click at [564, 532] on input "checkbox" at bounding box center [570, 536] width 13 height 13
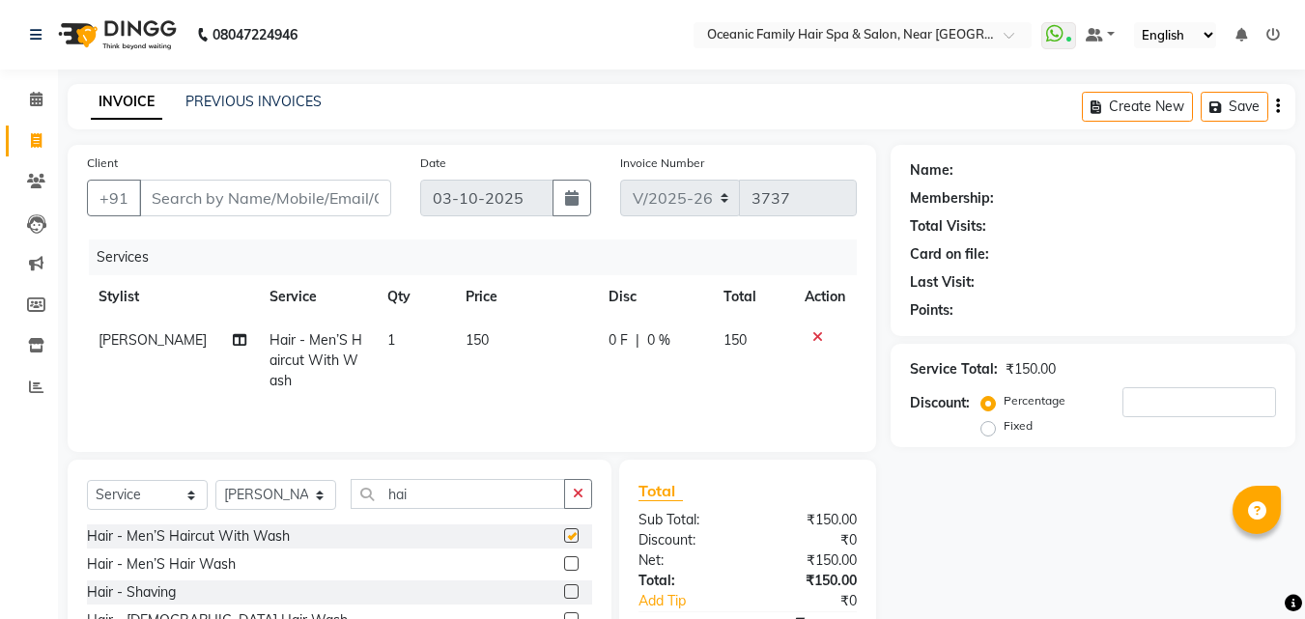
checkbox input "false"
click at [564, 587] on label at bounding box center [571, 591] width 14 height 14
click at [564, 587] on input "checkbox" at bounding box center [570, 592] width 13 height 13
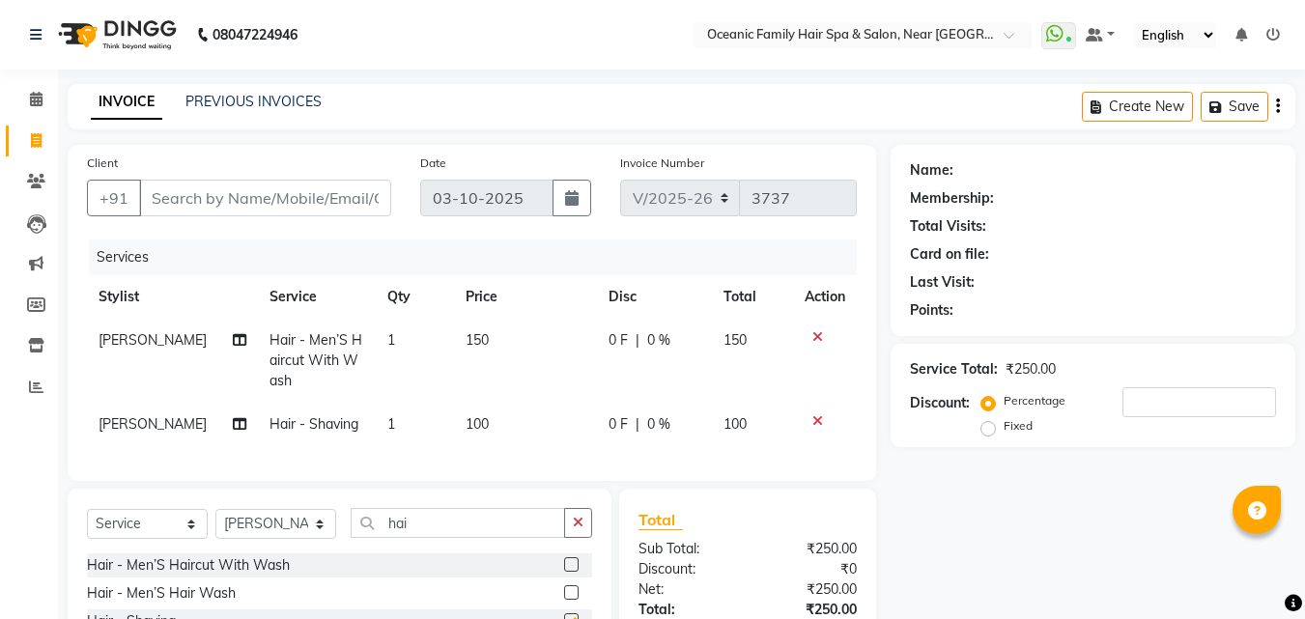
checkbox input "false"
click at [311, 203] on input "Client" at bounding box center [265, 198] width 252 height 37
type input "9"
type input "0"
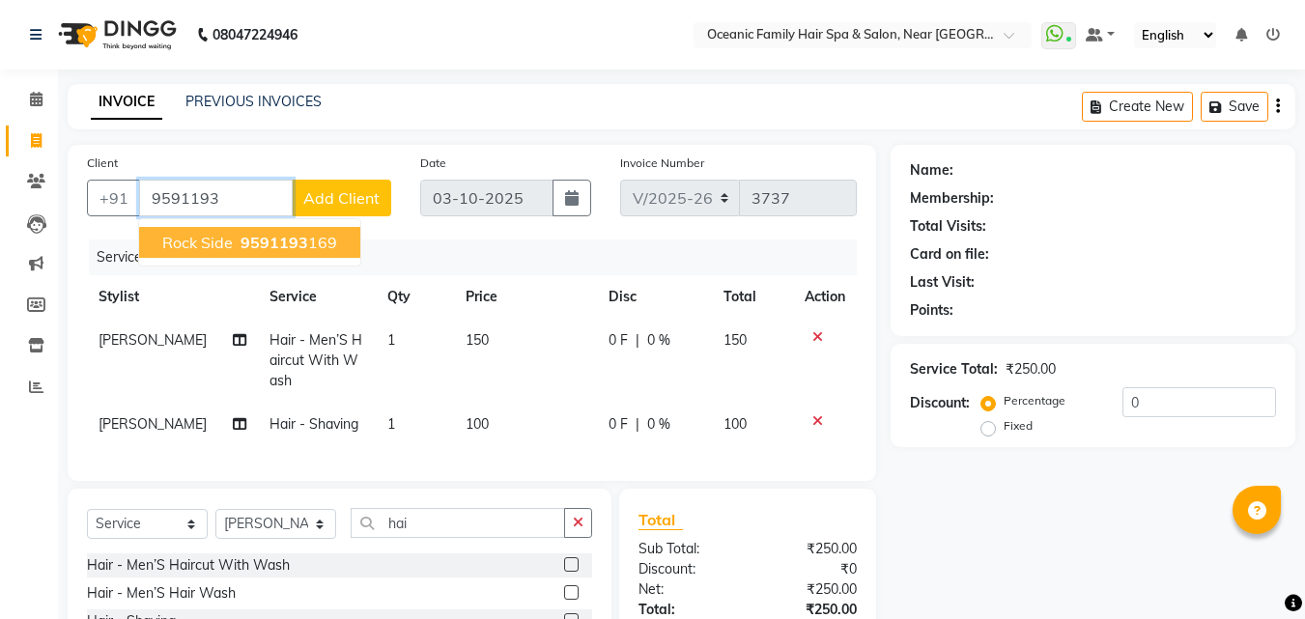
click at [286, 242] on span "9591193" at bounding box center [275, 242] width 68 height 19
type input "9591193169"
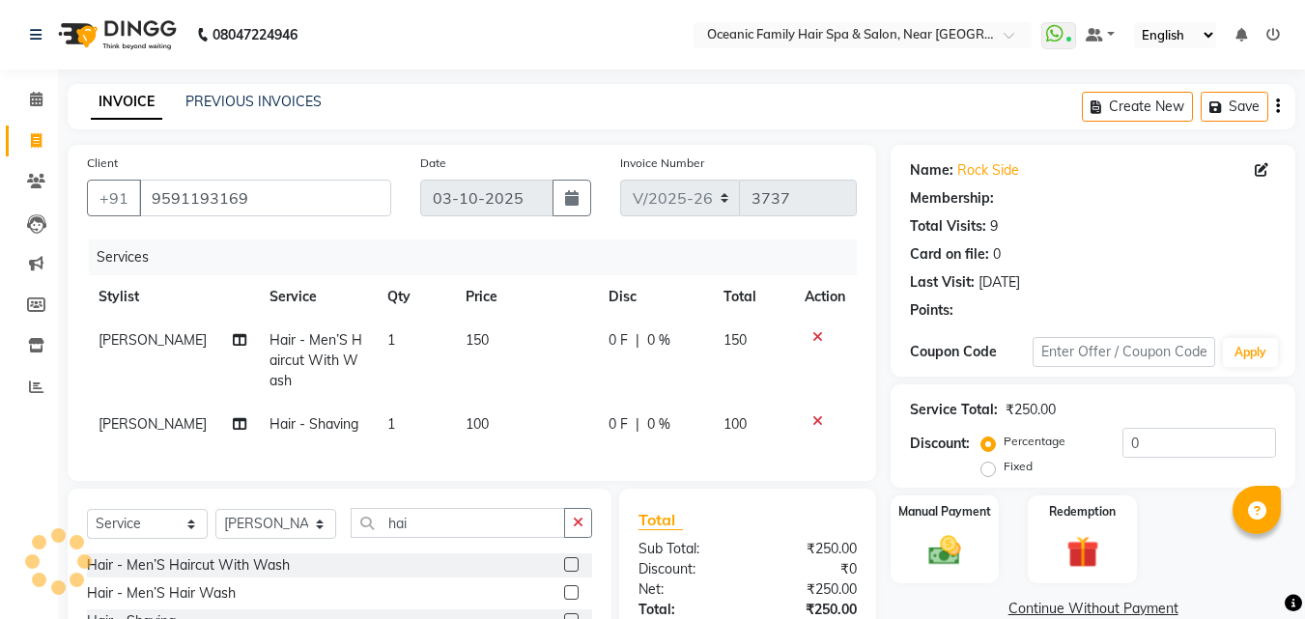
scroll to position [198, 0]
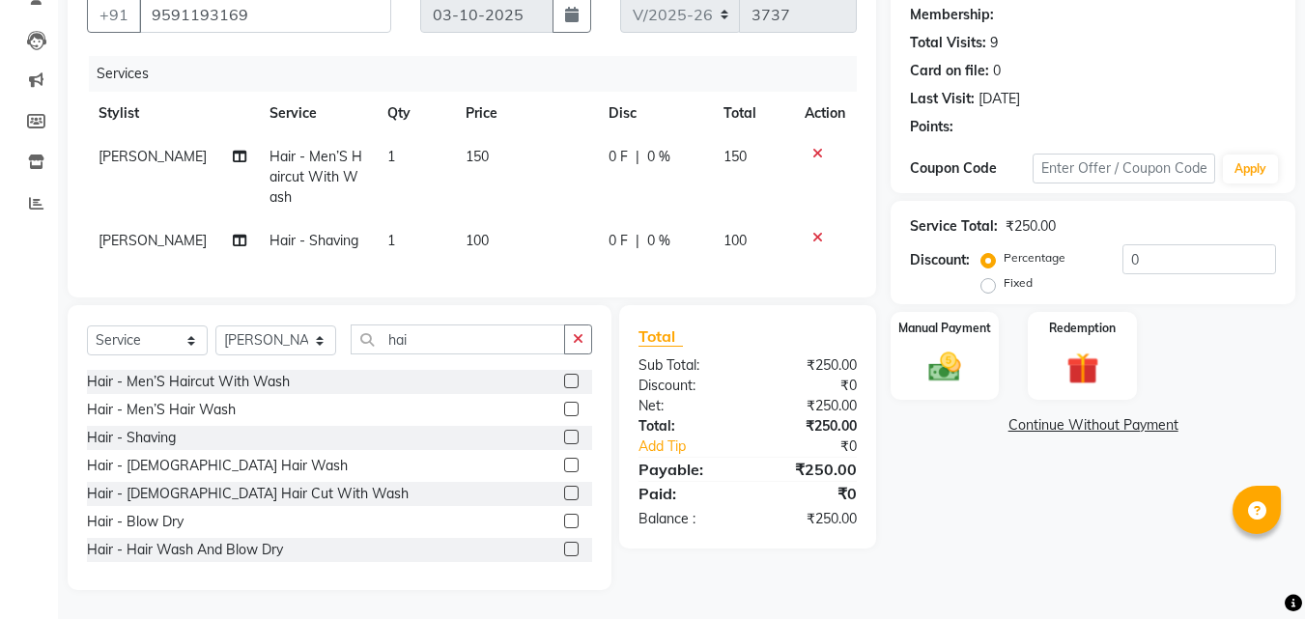
select select "1: Object"
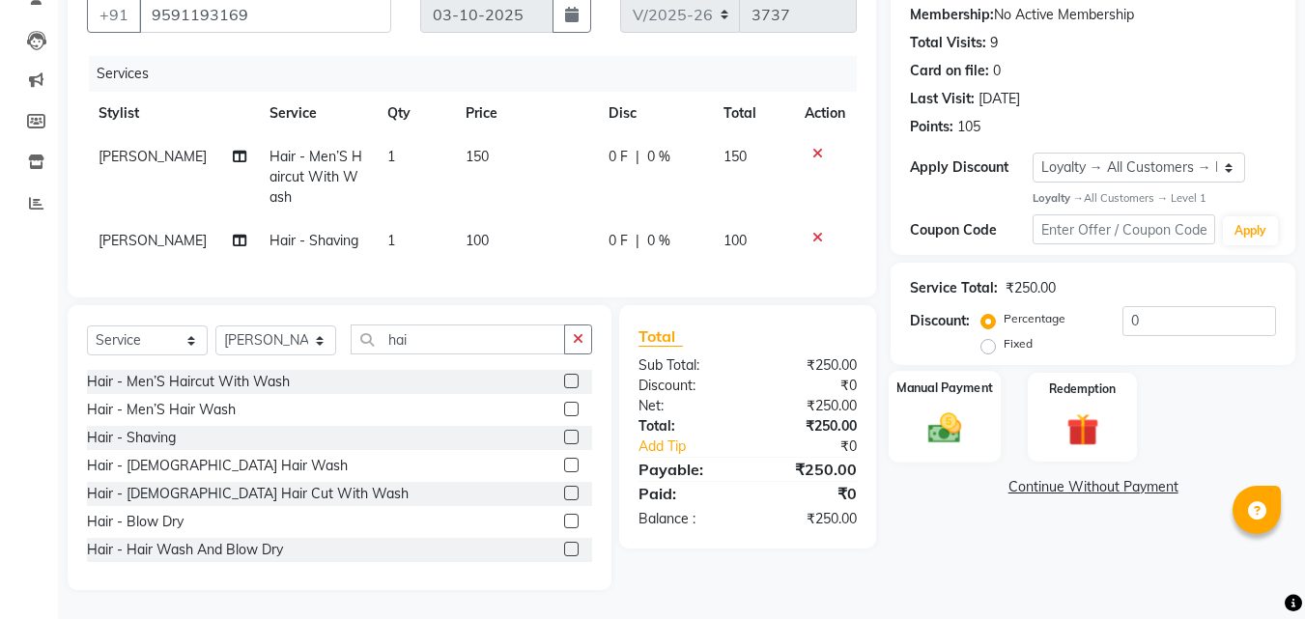
click at [939, 410] on img at bounding box center [945, 429] width 54 height 39
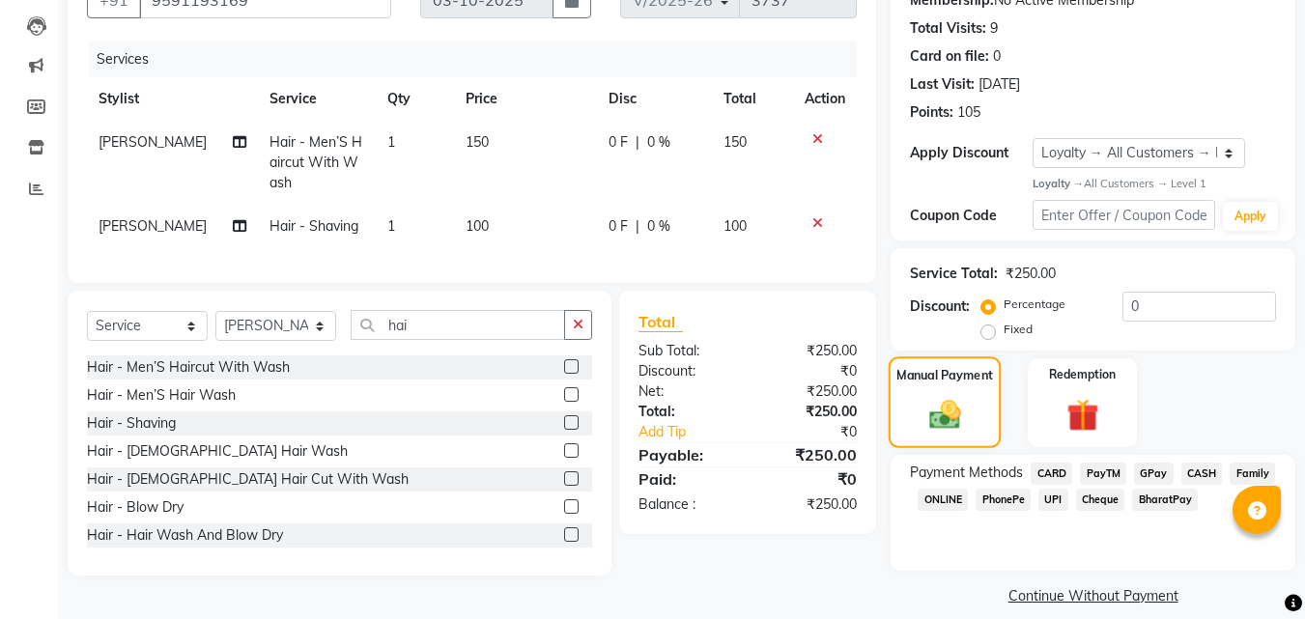
click at [957, 407] on img at bounding box center [945, 415] width 51 height 37
click at [1106, 476] on span "PayTM" at bounding box center [1103, 474] width 46 height 22
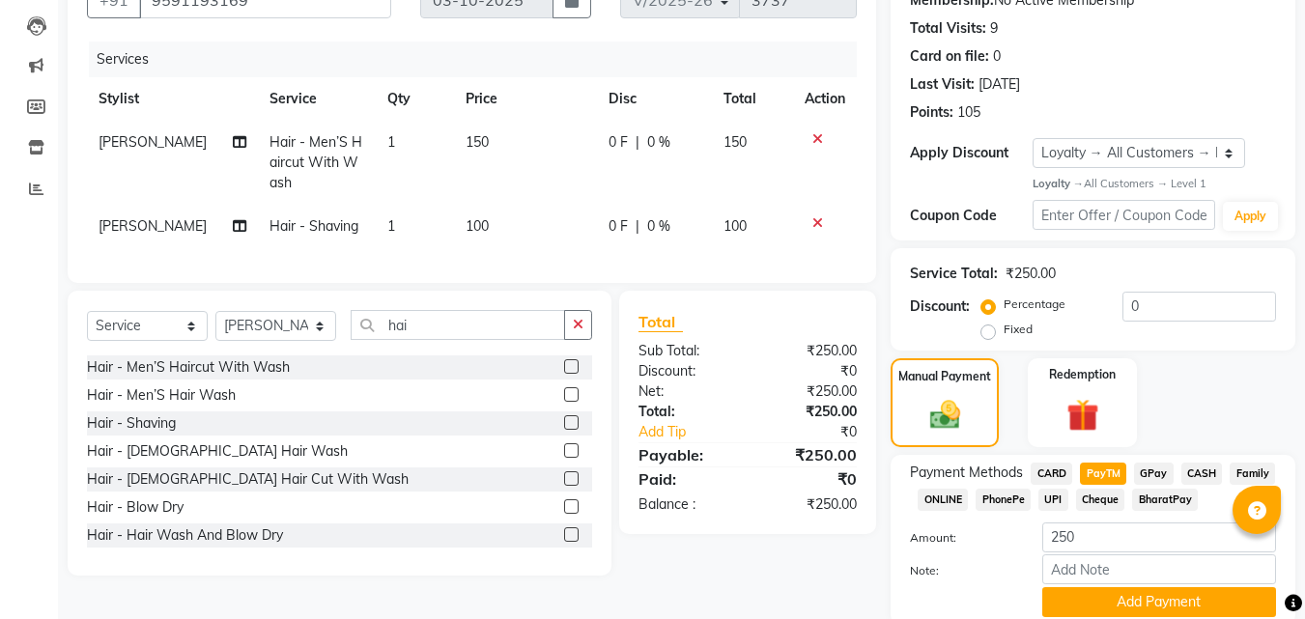
scroll to position [272, 0]
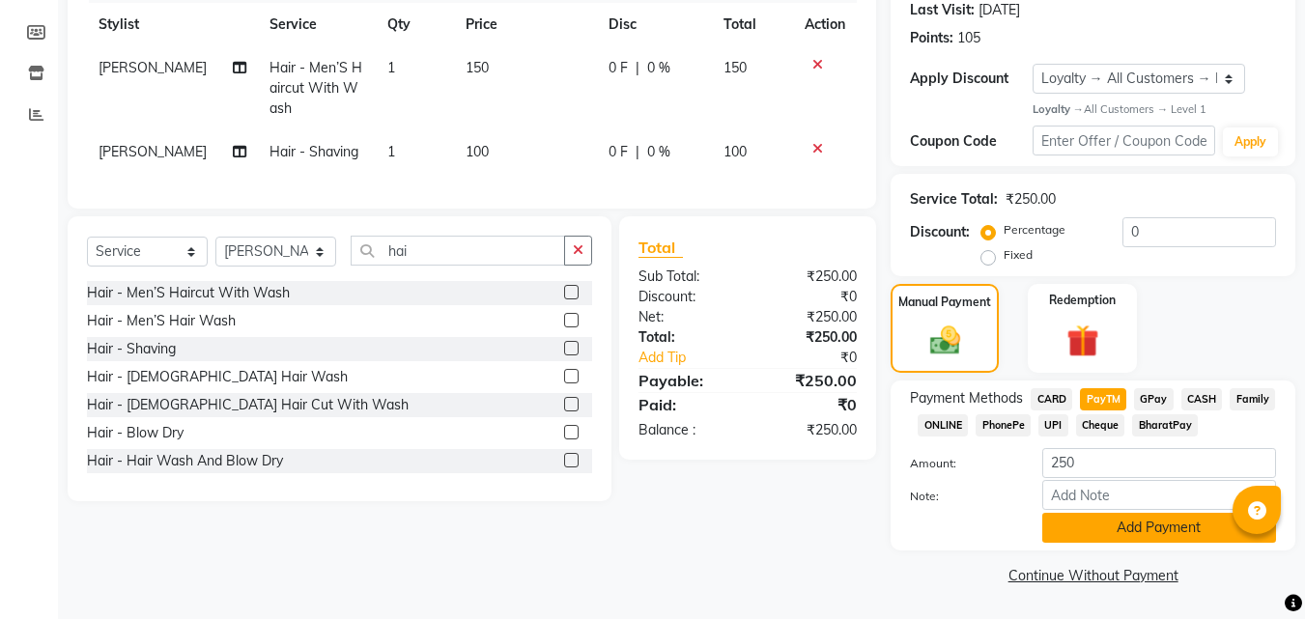
click at [1098, 529] on button "Add Payment" at bounding box center [1159, 528] width 234 height 30
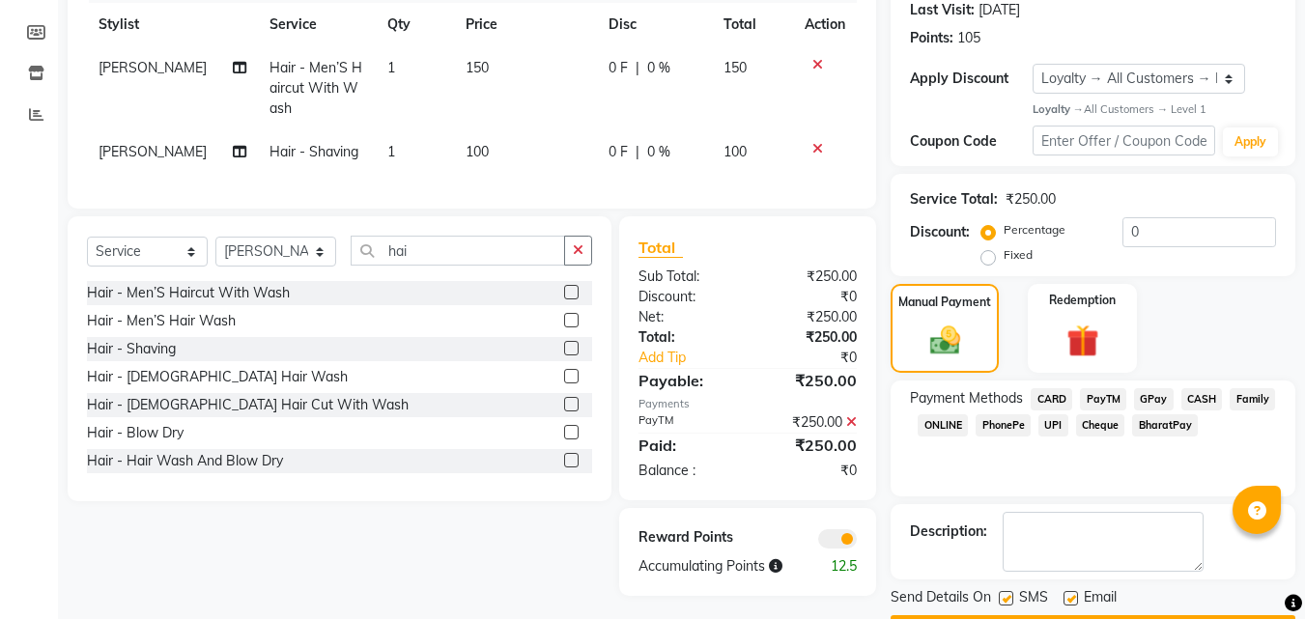
scroll to position [328, 0]
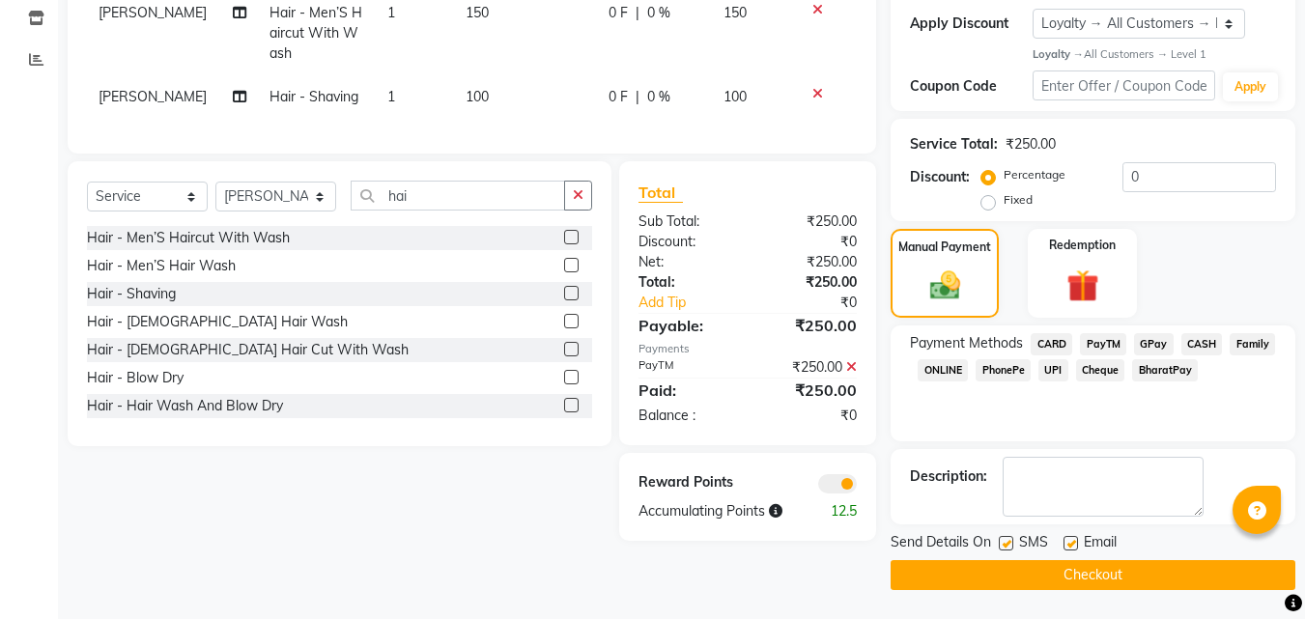
click at [1082, 573] on button "Checkout" at bounding box center [1093, 575] width 405 height 30
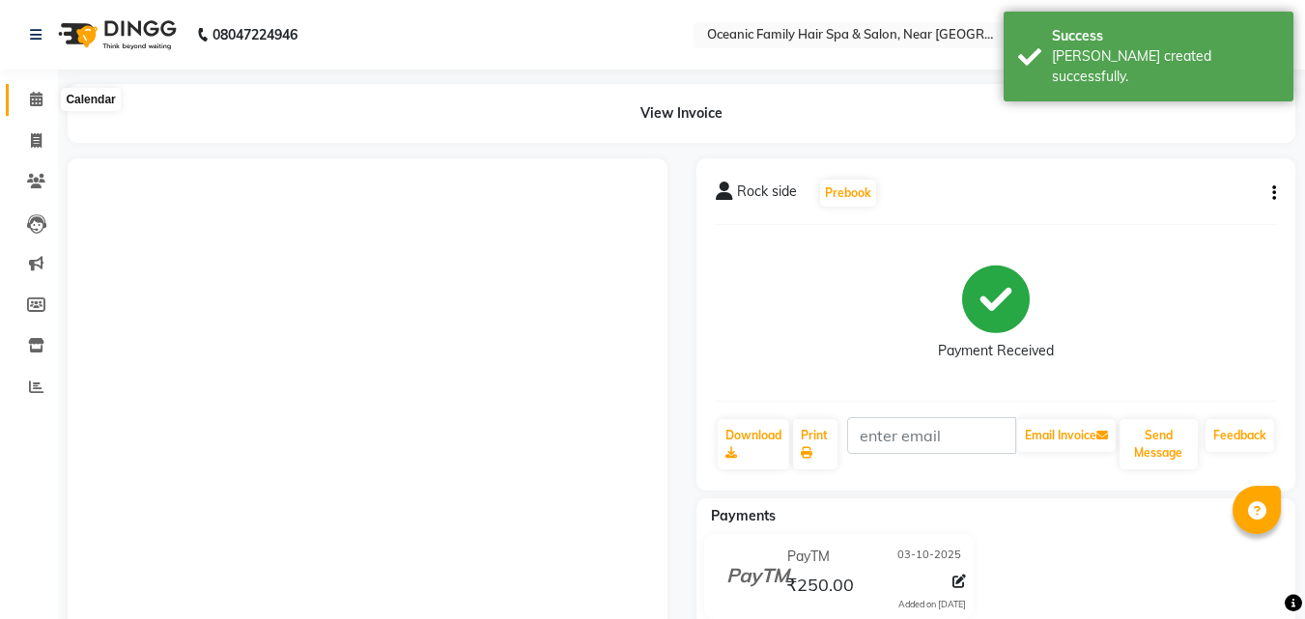
click at [39, 97] on icon at bounding box center [36, 99] width 13 height 14
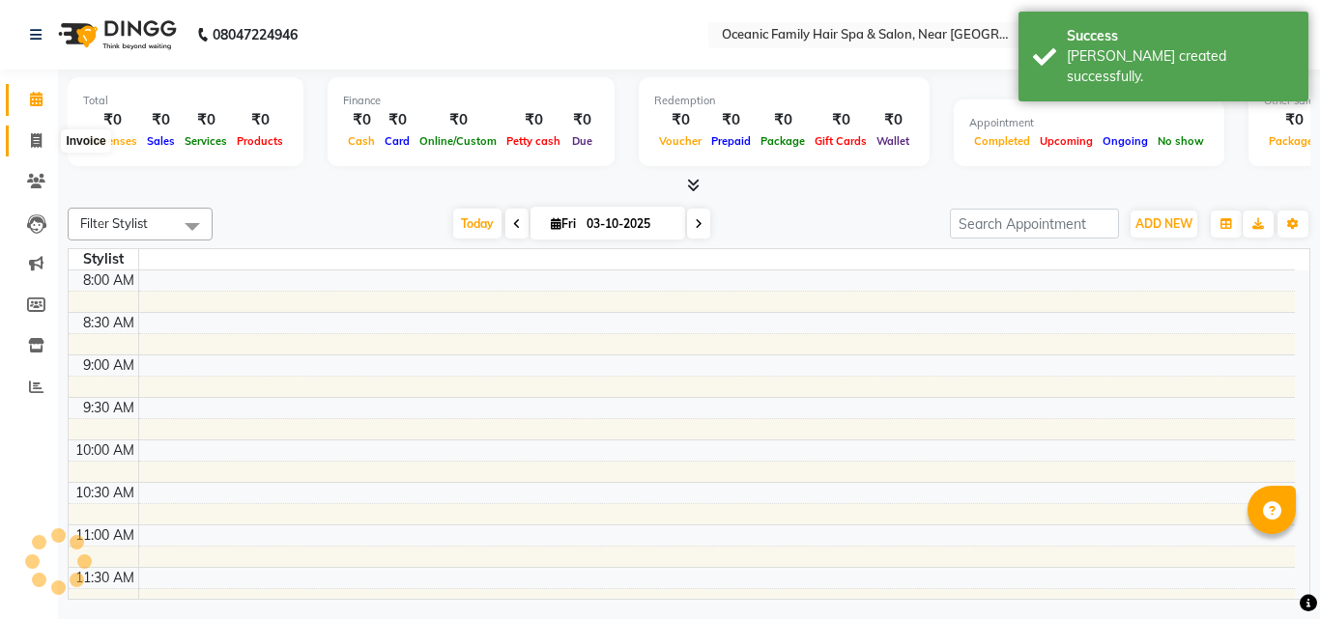
click at [33, 130] on span at bounding box center [36, 141] width 34 height 22
select select "service"
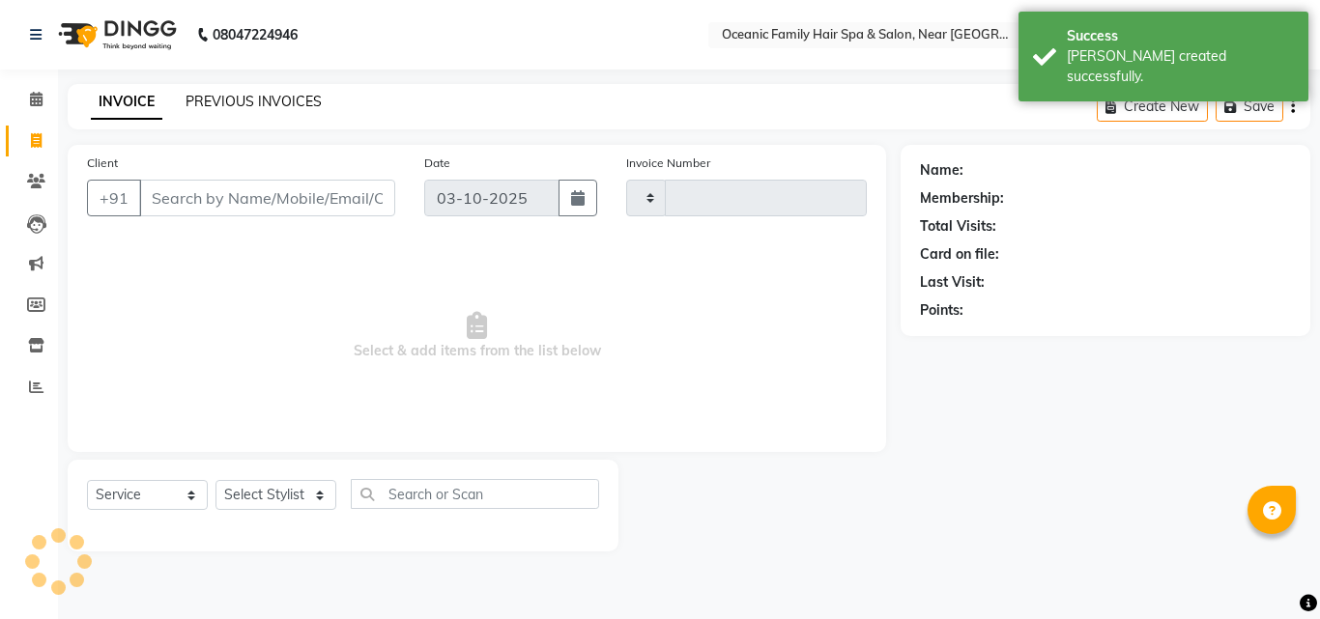
click at [240, 97] on link "PREVIOUS INVOICES" at bounding box center [253, 101] width 136 height 17
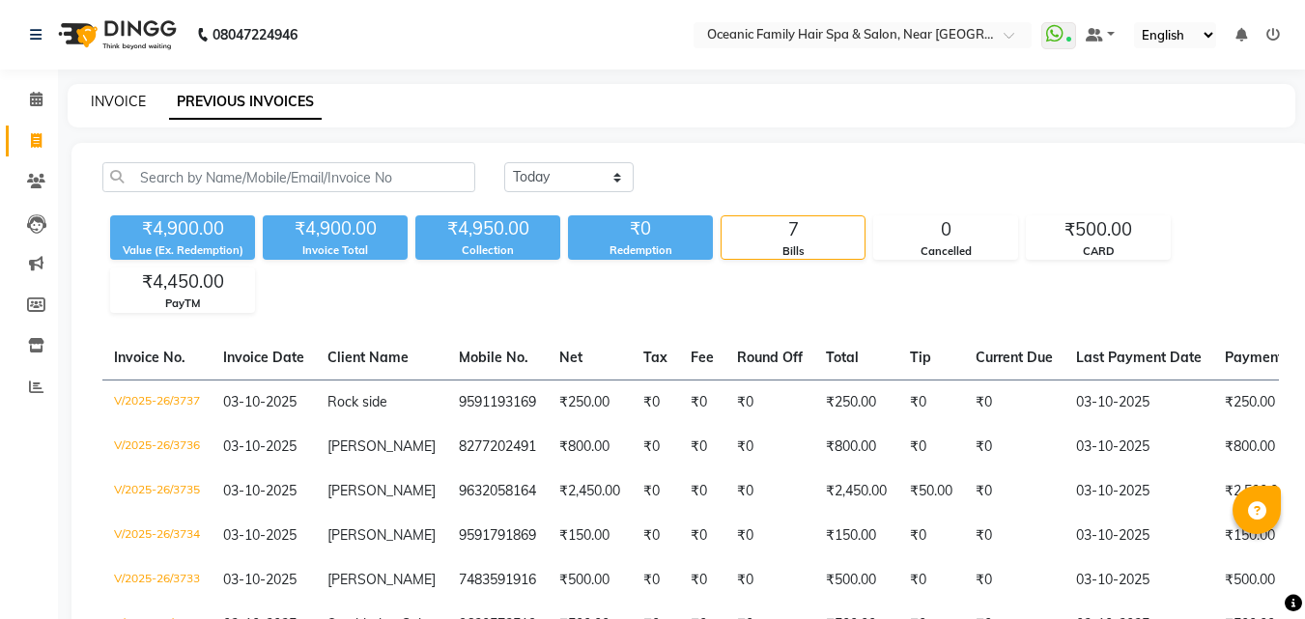
click at [116, 97] on link "INVOICE" at bounding box center [118, 101] width 55 height 17
select select "service"
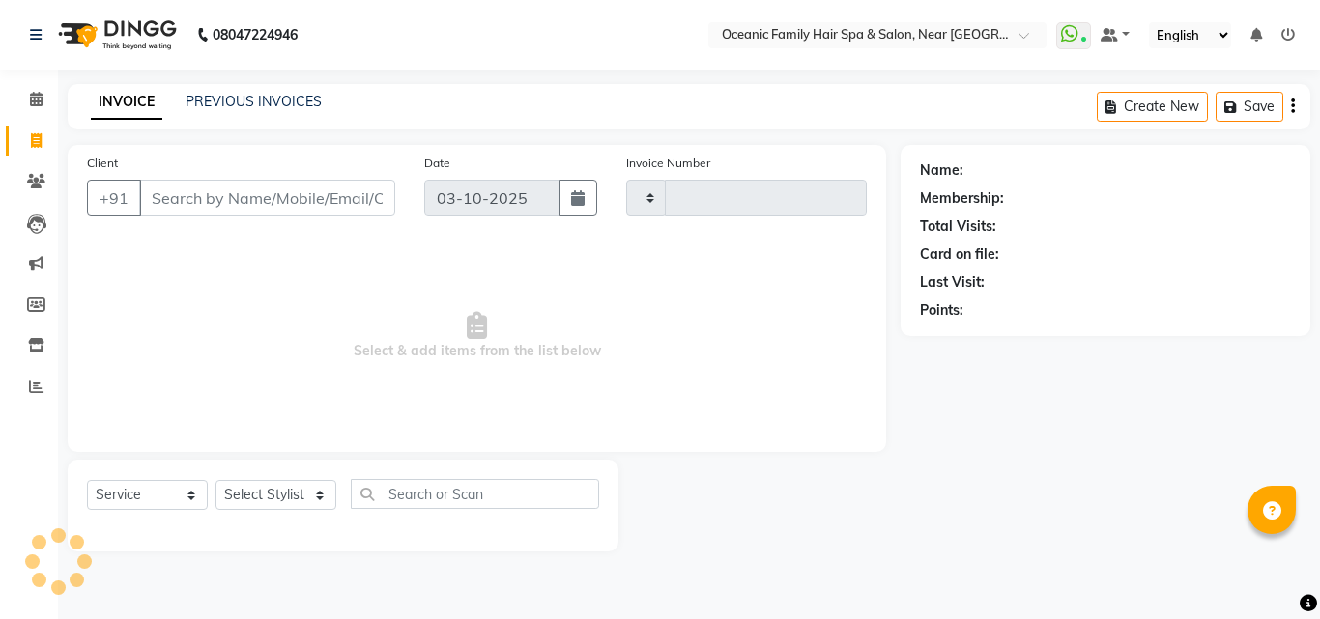
type input "3738"
select select "4366"
click at [276, 499] on select "Select Stylist [PERSON_NAME] [PERSON_NAME] [PERSON_NAME] Riyasat [PERSON_NAME] …" at bounding box center [275, 495] width 121 height 30
drag, startPoint x: 430, startPoint y: 27, endPoint x: 404, endPoint y: 35, distance: 27.2
click at [430, 27] on nav "08047224946 Select Location × Oceanic Family Hair Spa & Salon, Near [GEOGRAPHIC…" at bounding box center [660, 35] width 1320 height 70
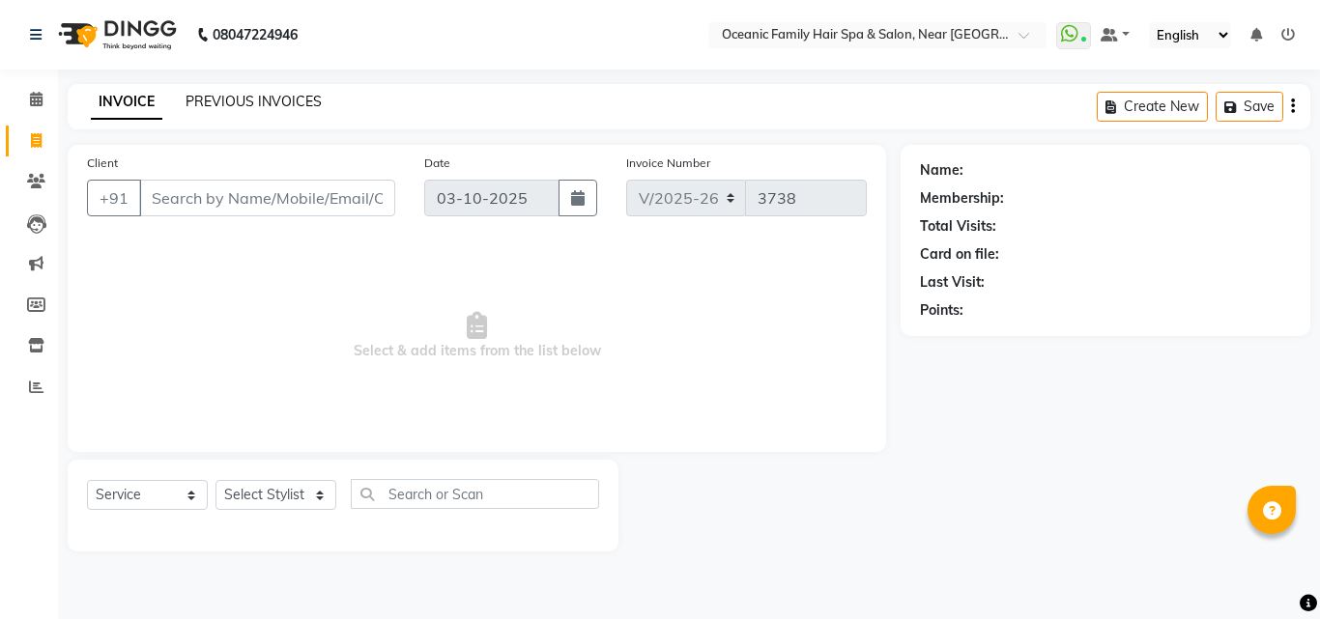
click at [238, 94] on link "PREVIOUS INVOICES" at bounding box center [253, 101] width 136 height 17
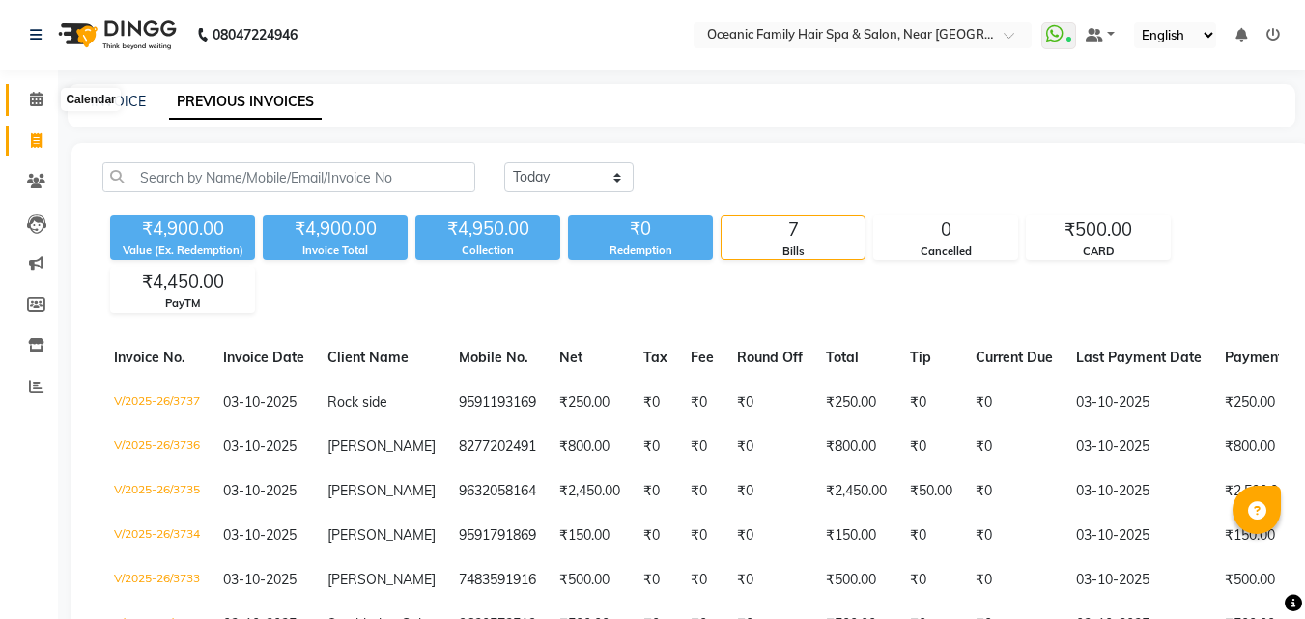
click at [43, 99] on span at bounding box center [36, 100] width 34 height 22
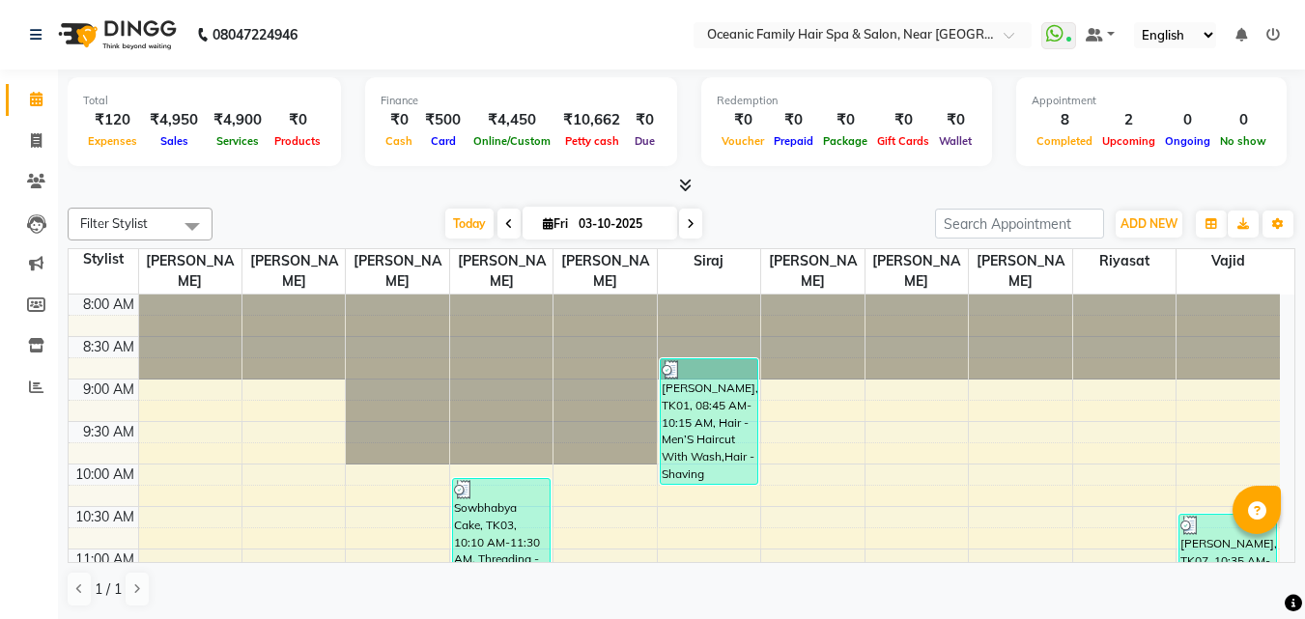
click at [399, 32] on nav "08047224946 Select Location × Oceanic Family Hair Spa & Salon, Near [GEOGRAPHIC…" at bounding box center [652, 35] width 1305 height 70
click at [37, 136] on icon at bounding box center [36, 140] width 11 height 14
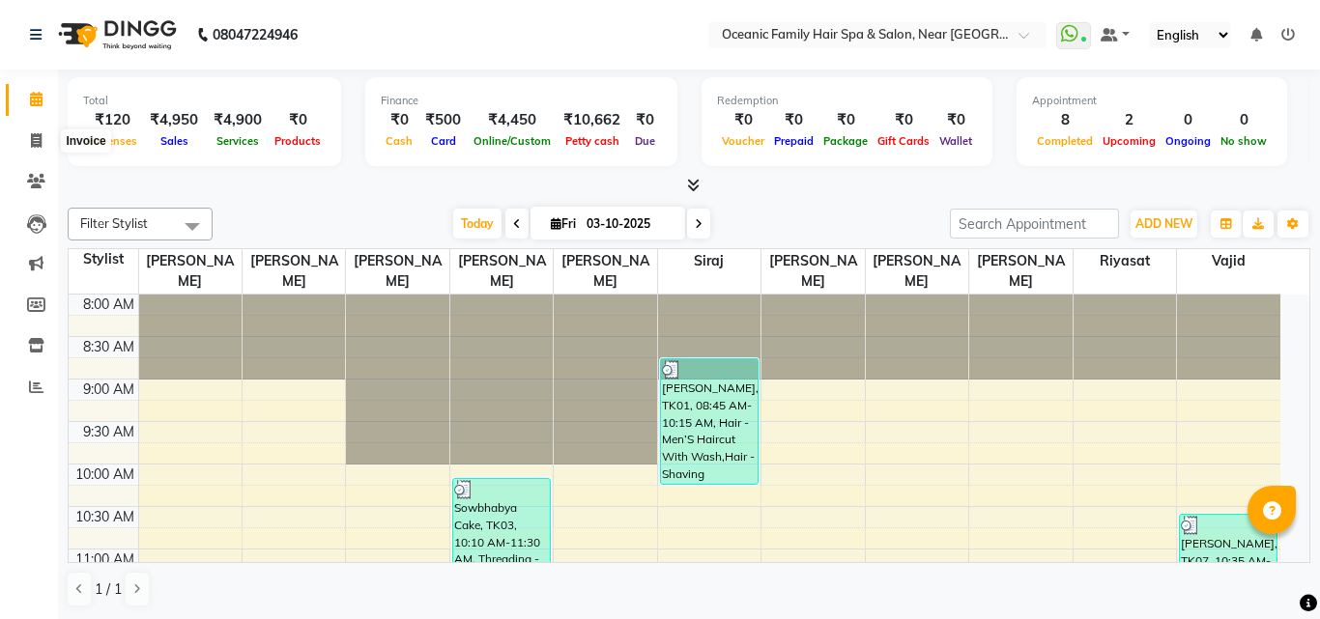
select select "4366"
select select "service"
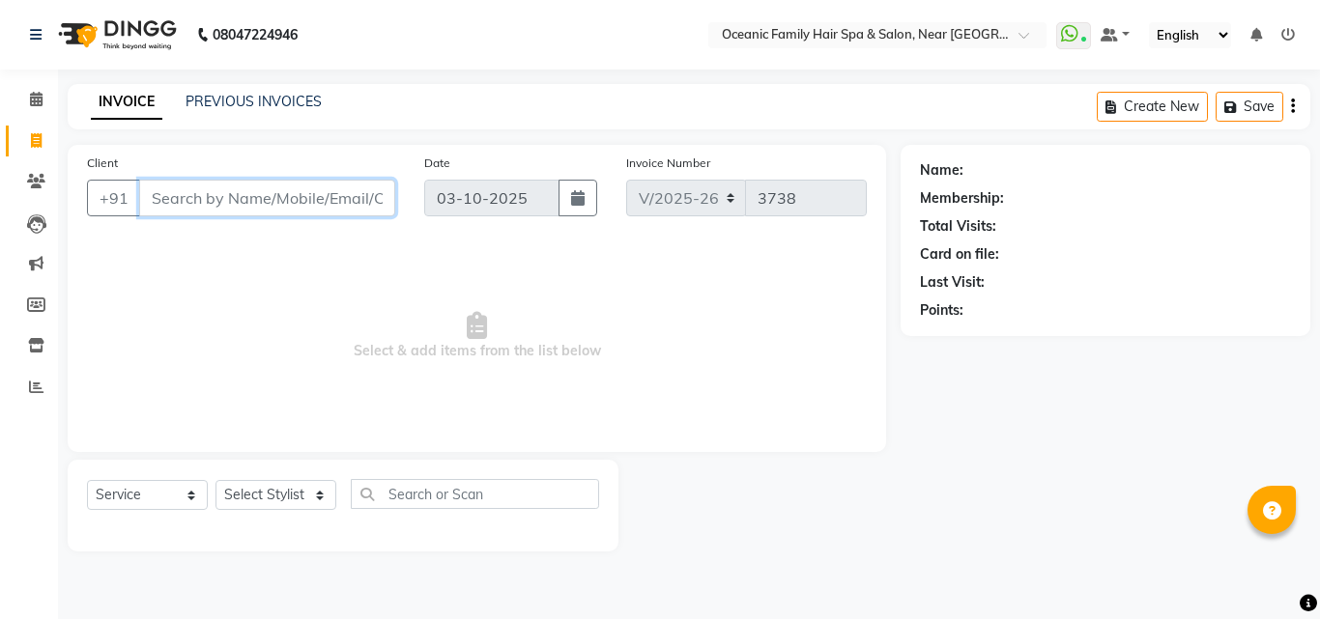
click at [209, 196] on input "Client" at bounding box center [267, 198] width 256 height 37
type input "9108748488"
click at [350, 192] on span "Add Client" at bounding box center [345, 197] width 76 height 19
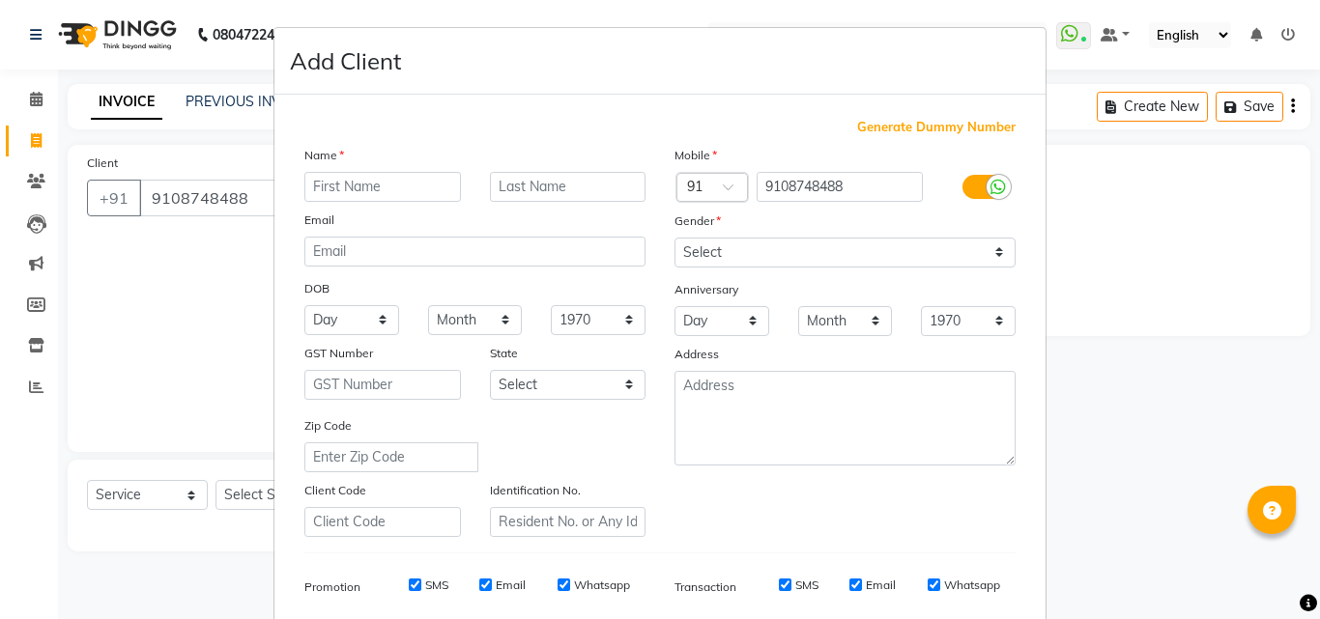
click at [354, 187] on input "text" at bounding box center [382, 187] width 157 height 30
type input "[PERSON_NAME]"
click at [757, 255] on select "Select [DEMOGRAPHIC_DATA] [DEMOGRAPHIC_DATA] Other Prefer Not To Say" at bounding box center [844, 253] width 341 height 30
select select "[DEMOGRAPHIC_DATA]"
click at [674, 238] on select "Select [DEMOGRAPHIC_DATA] [DEMOGRAPHIC_DATA] Other Prefer Not To Say" at bounding box center [844, 253] width 341 height 30
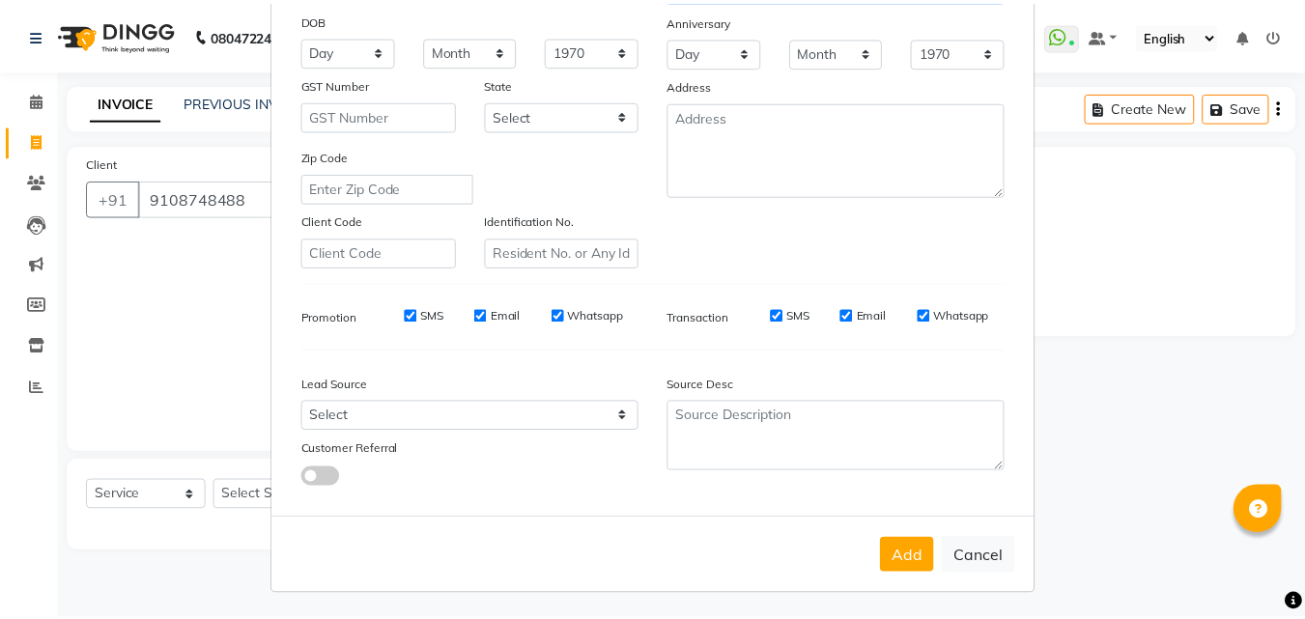
scroll to position [272, 0]
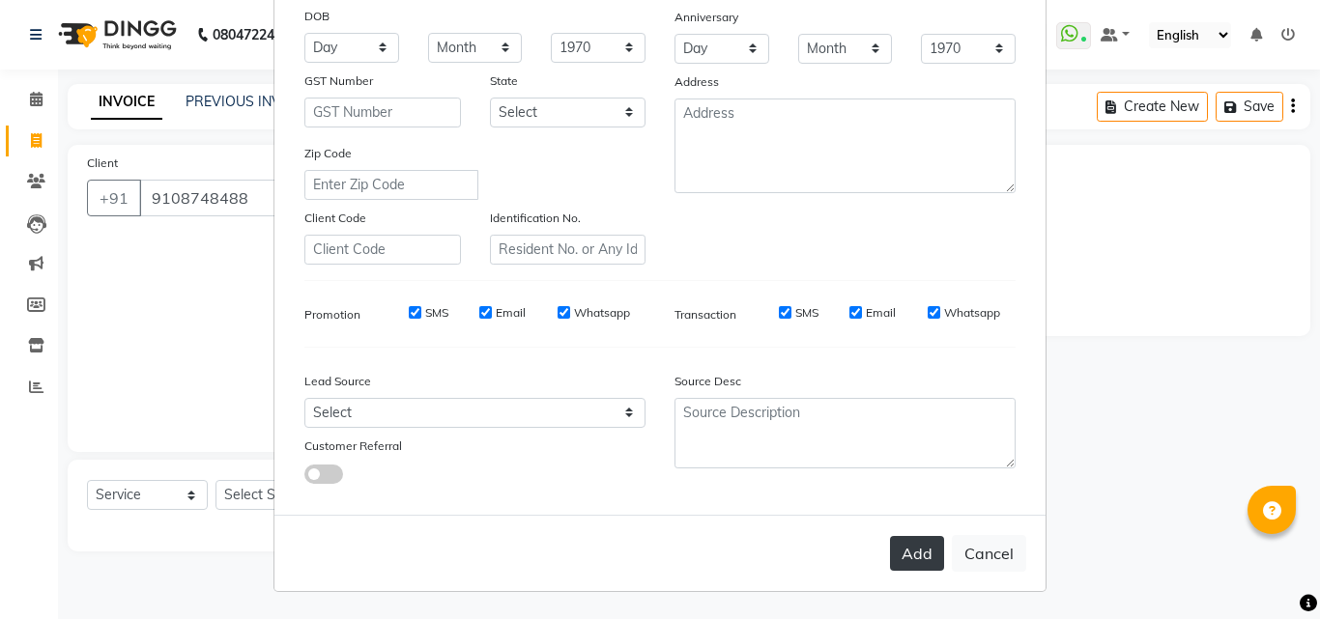
click at [903, 562] on button "Add" at bounding box center [917, 553] width 54 height 35
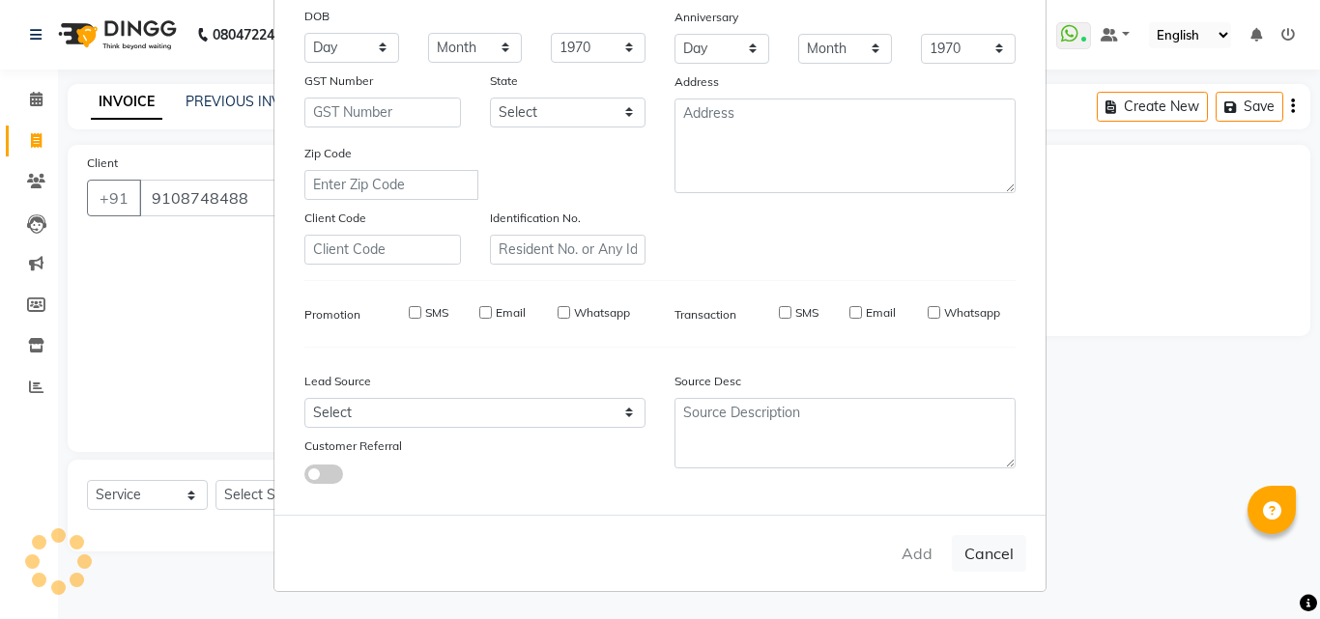
select select
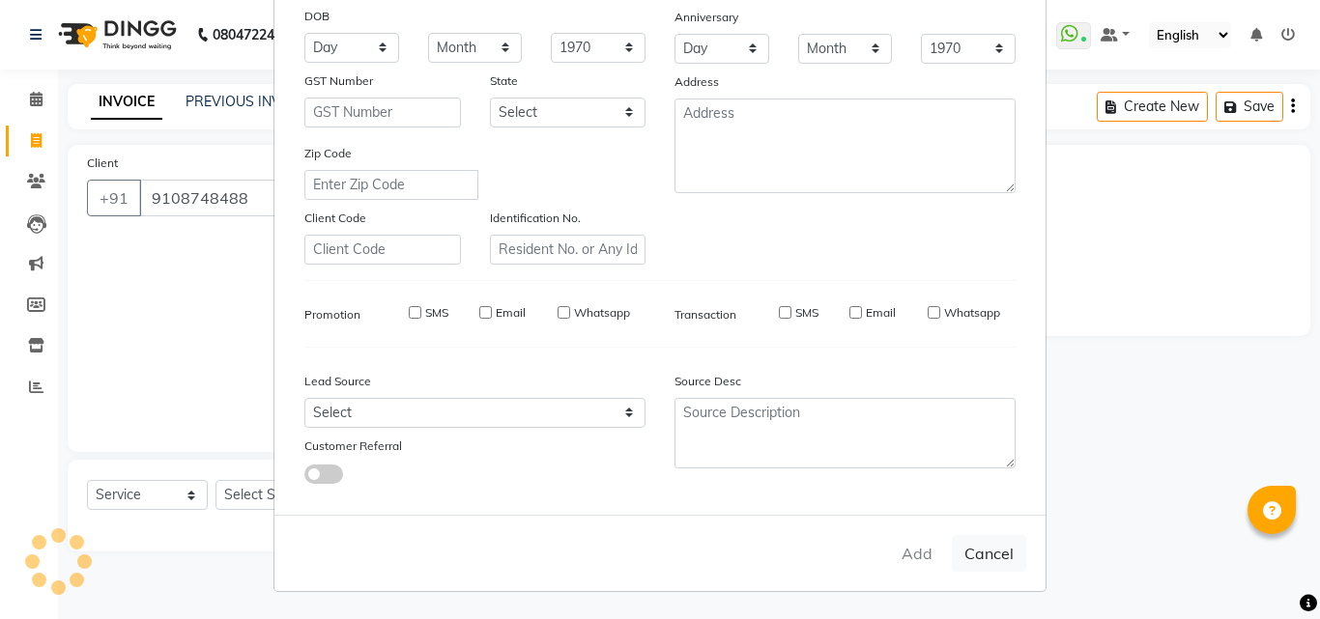
select select
checkbox input "false"
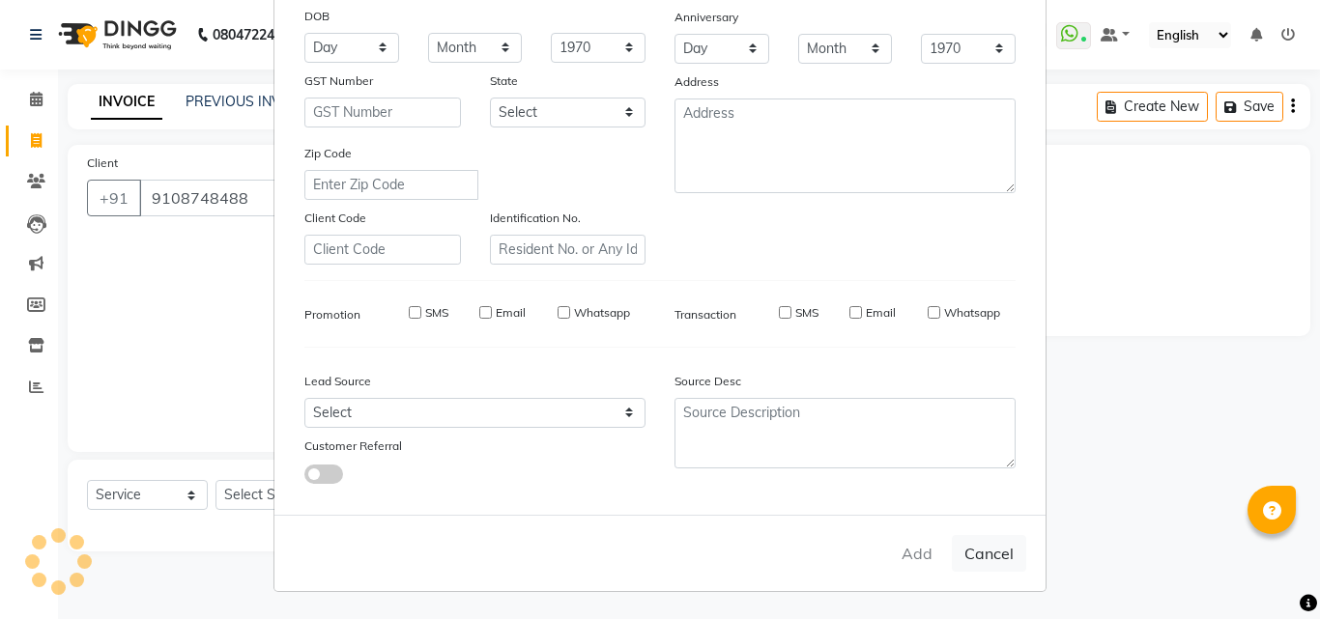
checkbox input "false"
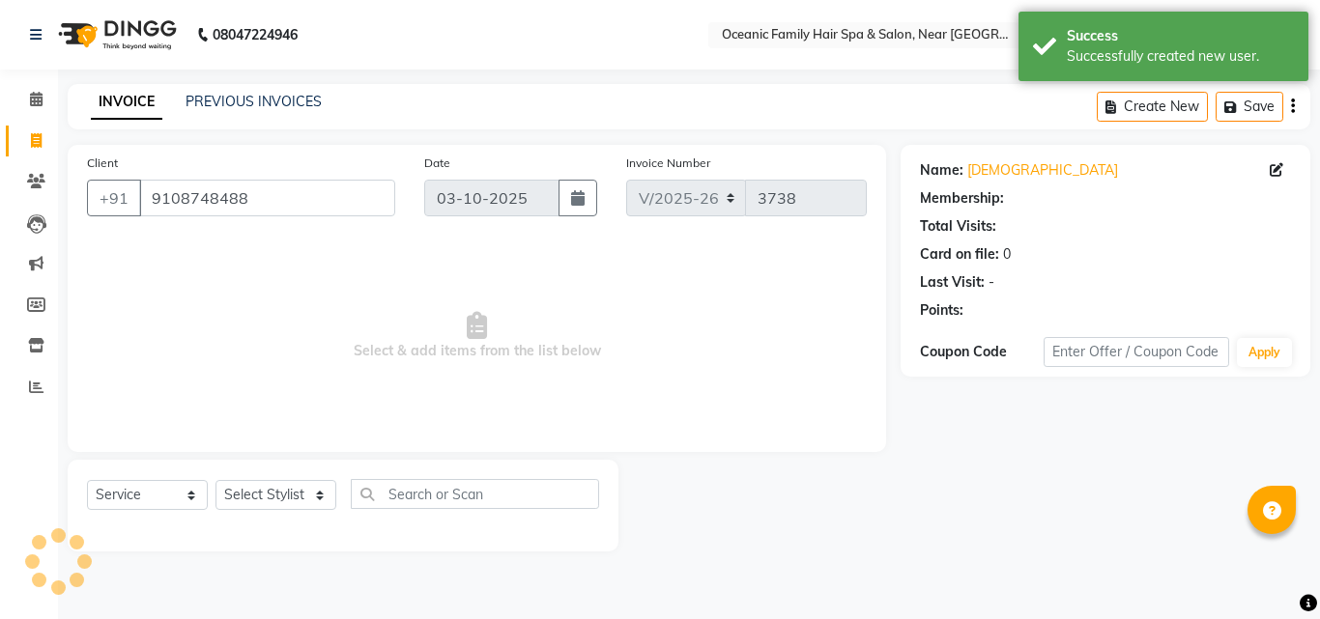
select select "1: Object"
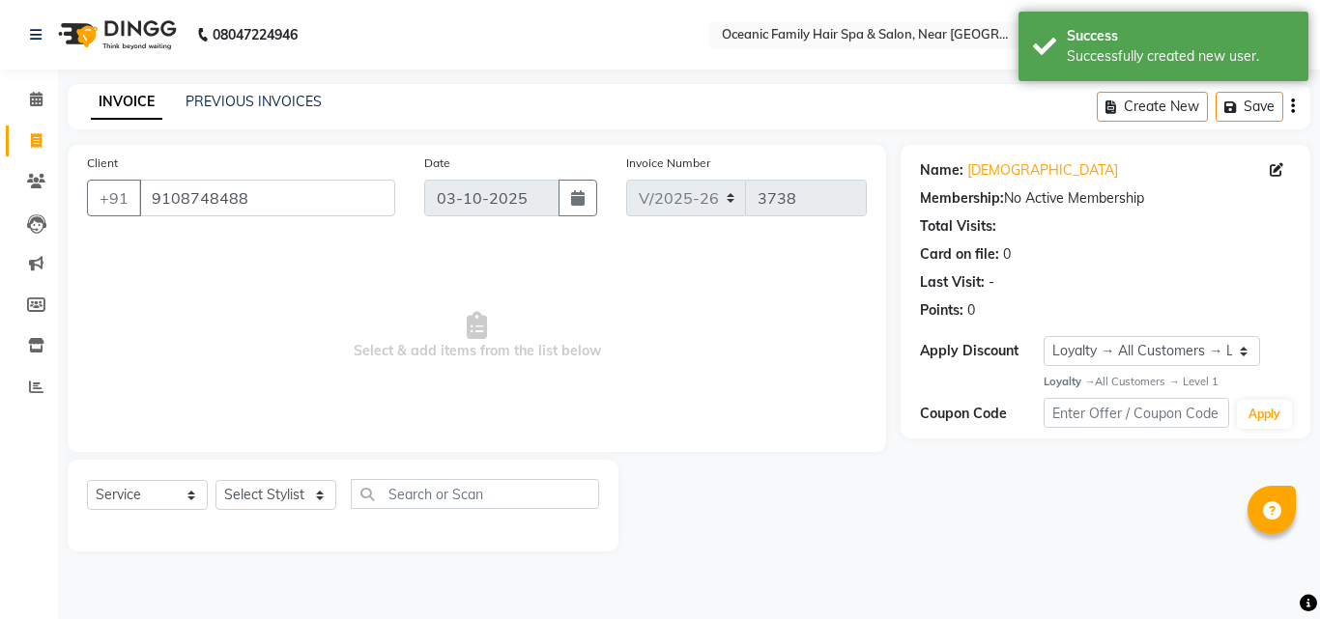
click at [264, 512] on div "Select Service Product Membership Package Voucher Prepaid Gift Card Select Styl…" at bounding box center [343, 501] width 512 height 45
click at [267, 486] on select "Select Stylist [PERSON_NAME] [PERSON_NAME] [PERSON_NAME] Riyasat [PERSON_NAME] …" at bounding box center [275, 495] width 121 height 30
select select "23947"
click at [215, 480] on select "Select Stylist [PERSON_NAME] [PERSON_NAME] [PERSON_NAME] Riyasat [PERSON_NAME] …" at bounding box center [275, 495] width 121 height 30
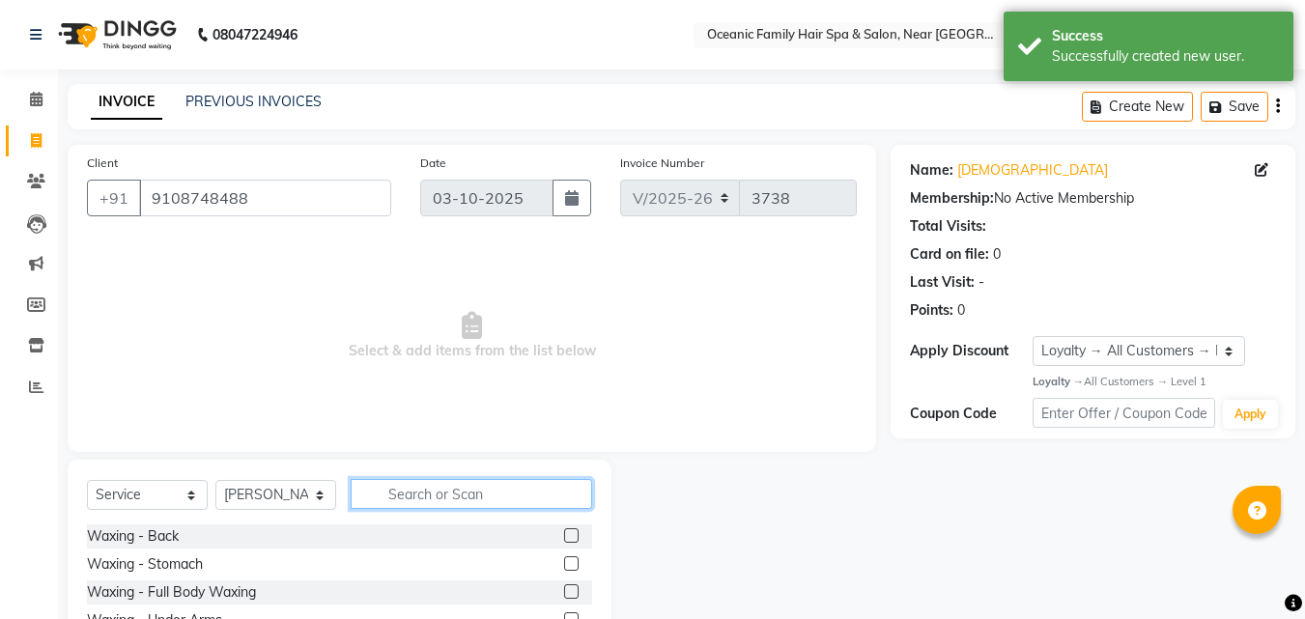
click at [421, 501] on input "text" at bounding box center [472, 494] width 242 height 30
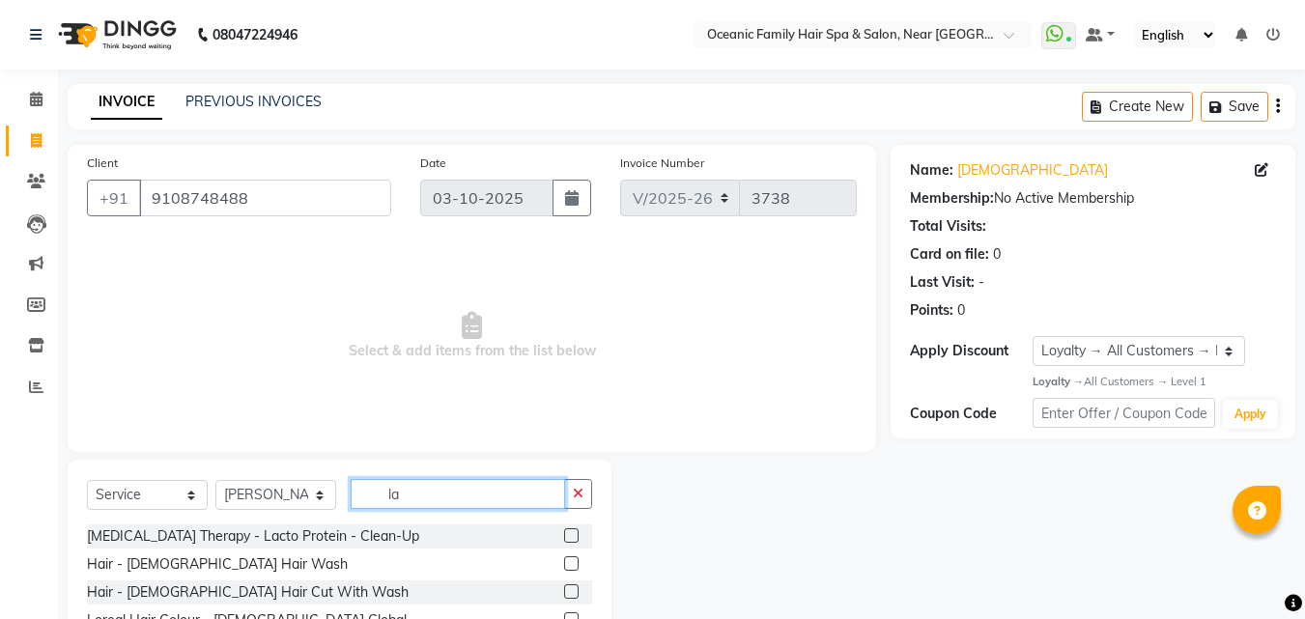
scroll to position [155, 0]
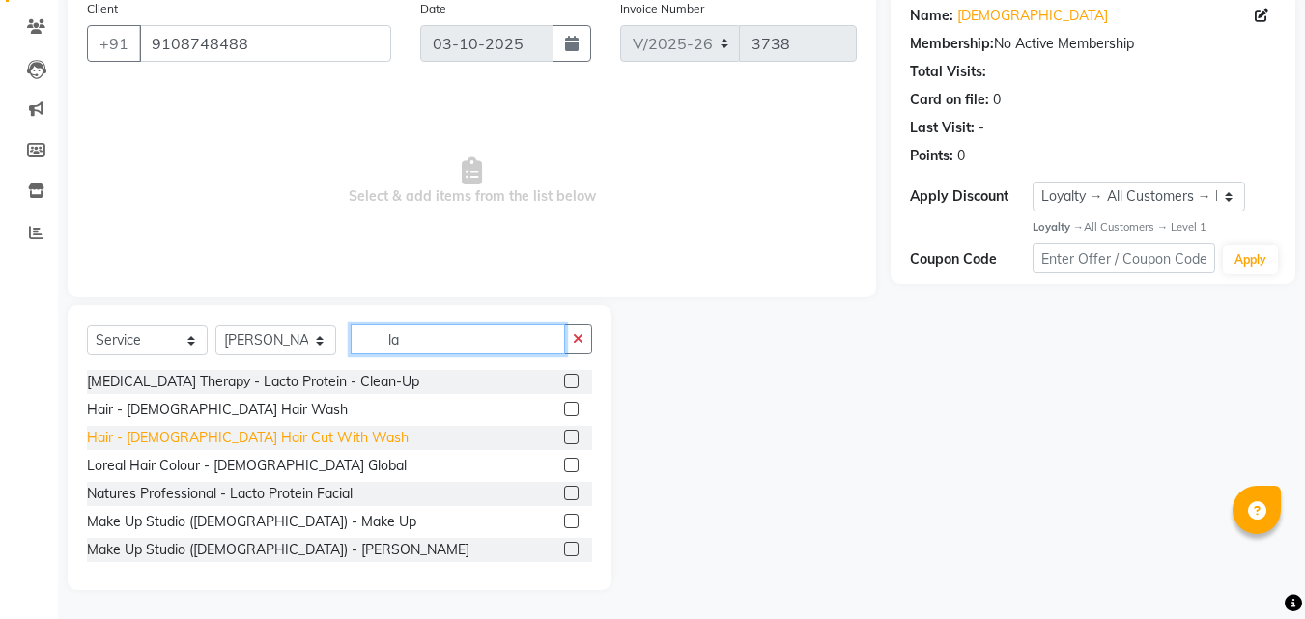
type input "la"
click at [236, 437] on div "Hair - [DEMOGRAPHIC_DATA] Hair Cut With Wash" at bounding box center [248, 438] width 322 height 20
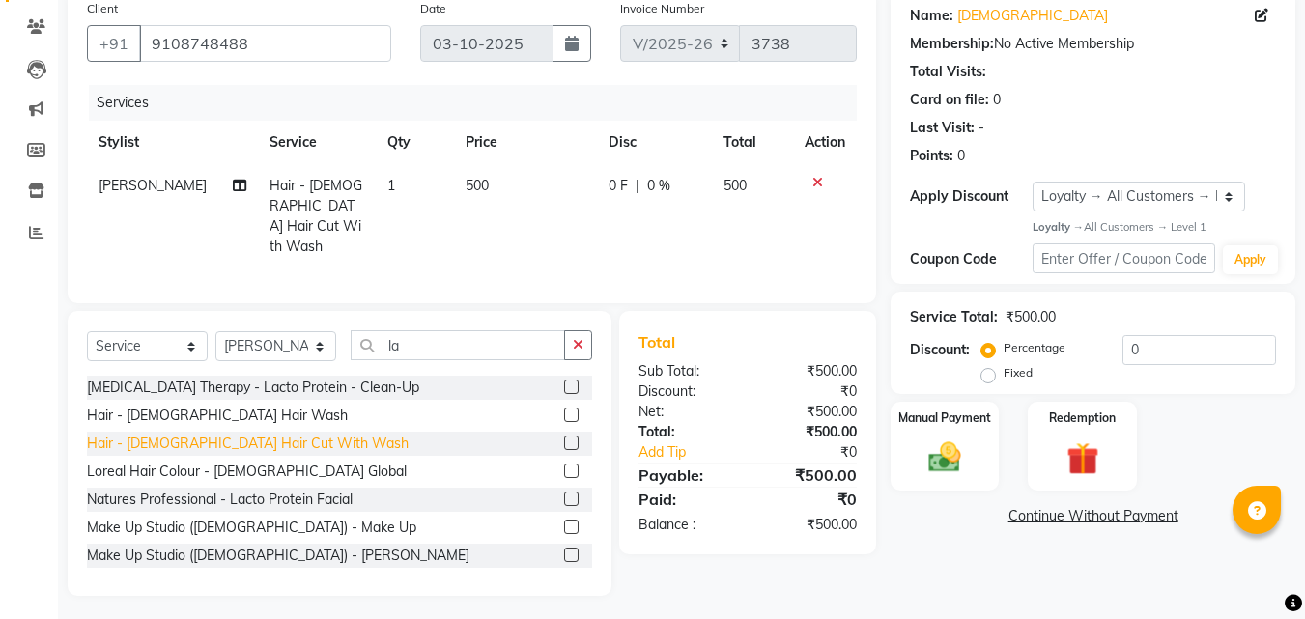
click at [220, 443] on div "Hair - [DEMOGRAPHIC_DATA] Hair Cut With Wash" at bounding box center [248, 444] width 322 height 20
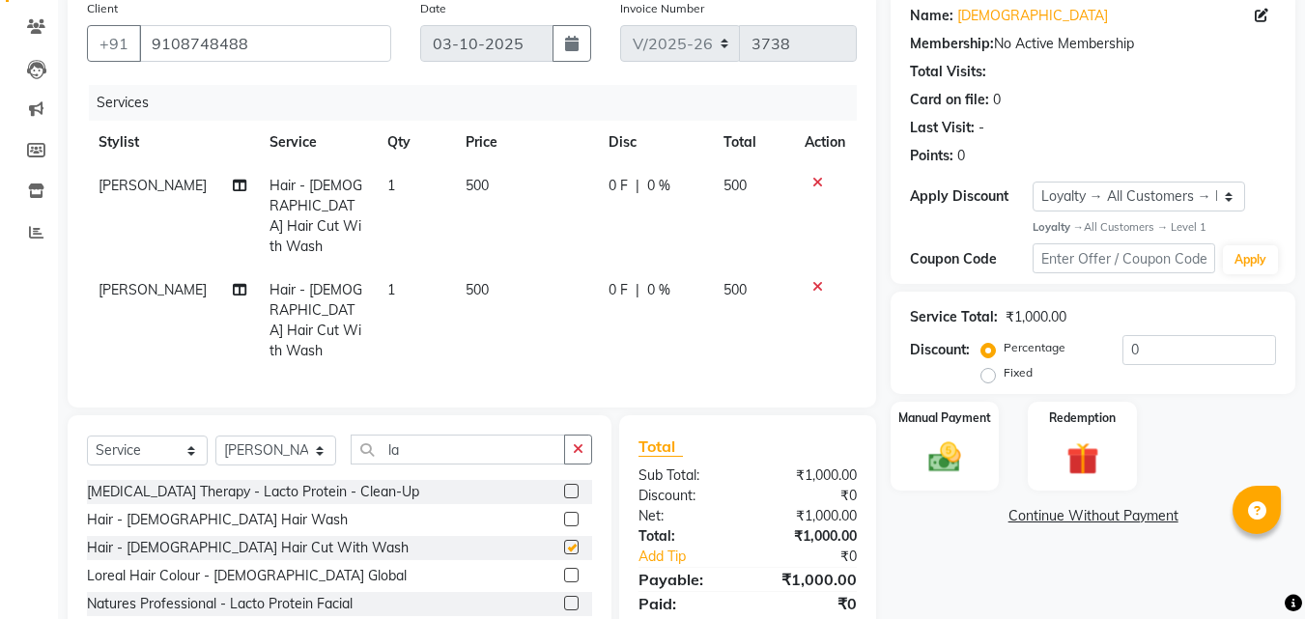
checkbox input "false"
click at [103, 281] on span "[PERSON_NAME]" at bounding box center [153, 289] width 108 height 17
select select "23947"
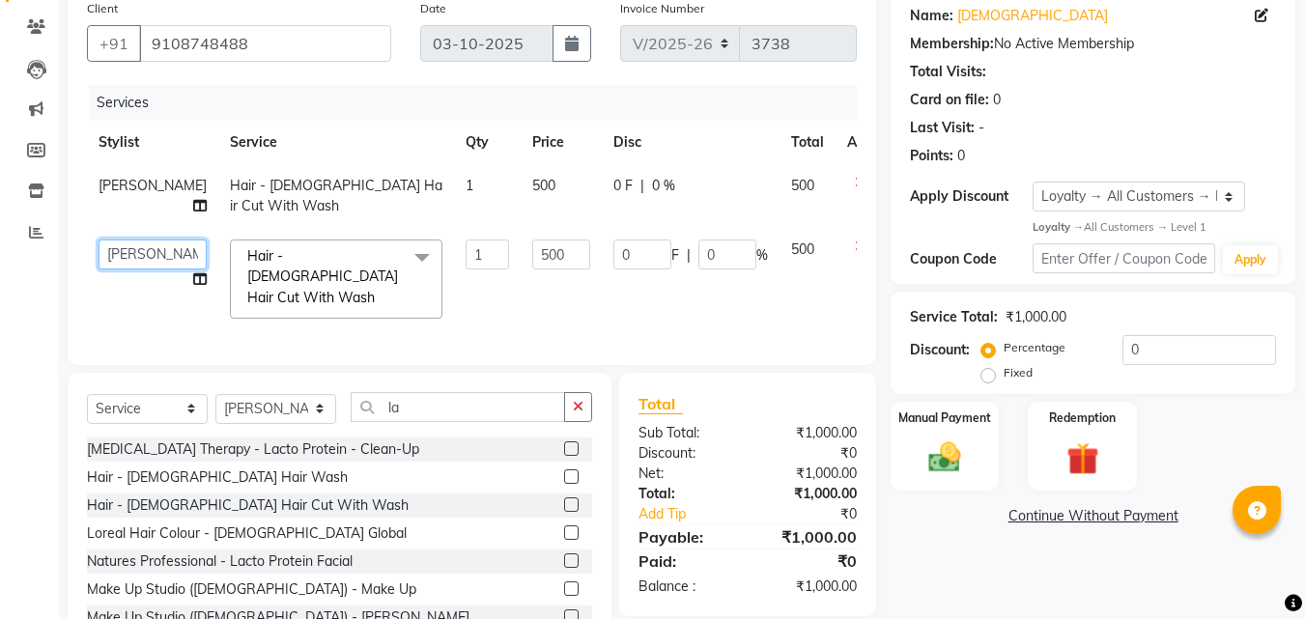
click at [116, 240] on select "[PERSON_NAME] [PERSON_NAME] [PERSON_NAME] Riyasat [PERSON_NAME] [PERSON_NAME] […" at bounding box center [153, 255] width 108 height 30
select select "88863"
click at [962, 436] on div "Manual Payment" at bounding box center [945, 446] width 113 height 92
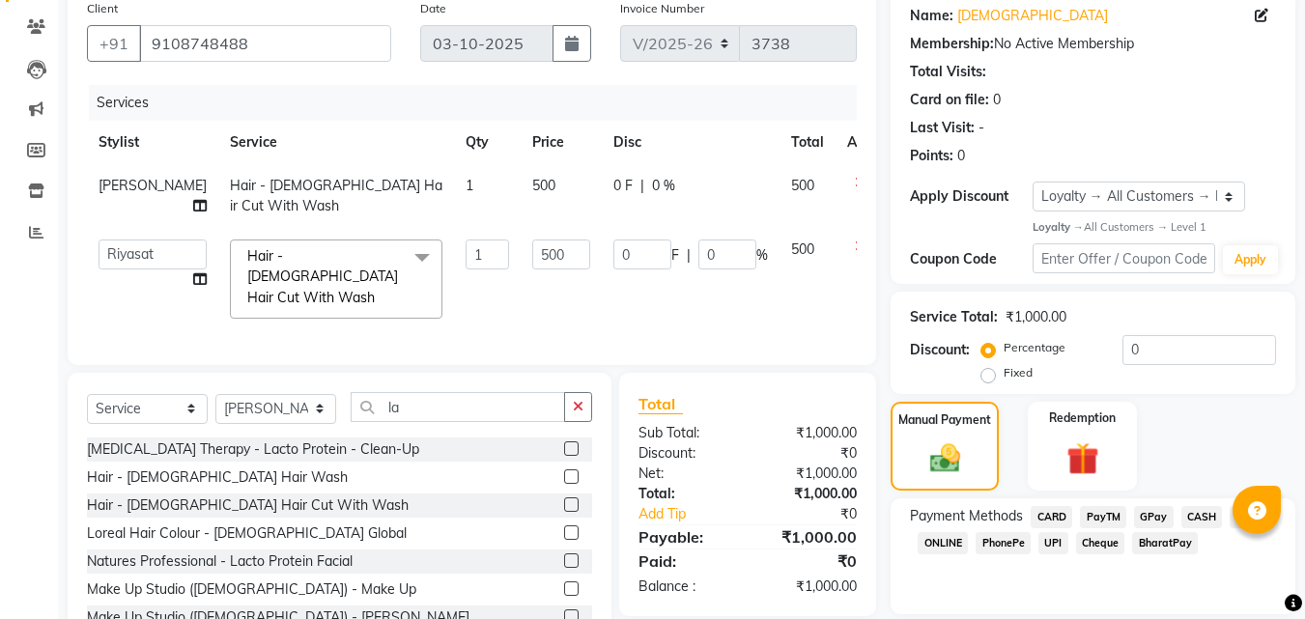
click at [1096, 516] on span "PayTM" at bounding box center [1103, 517] width 46 height 22
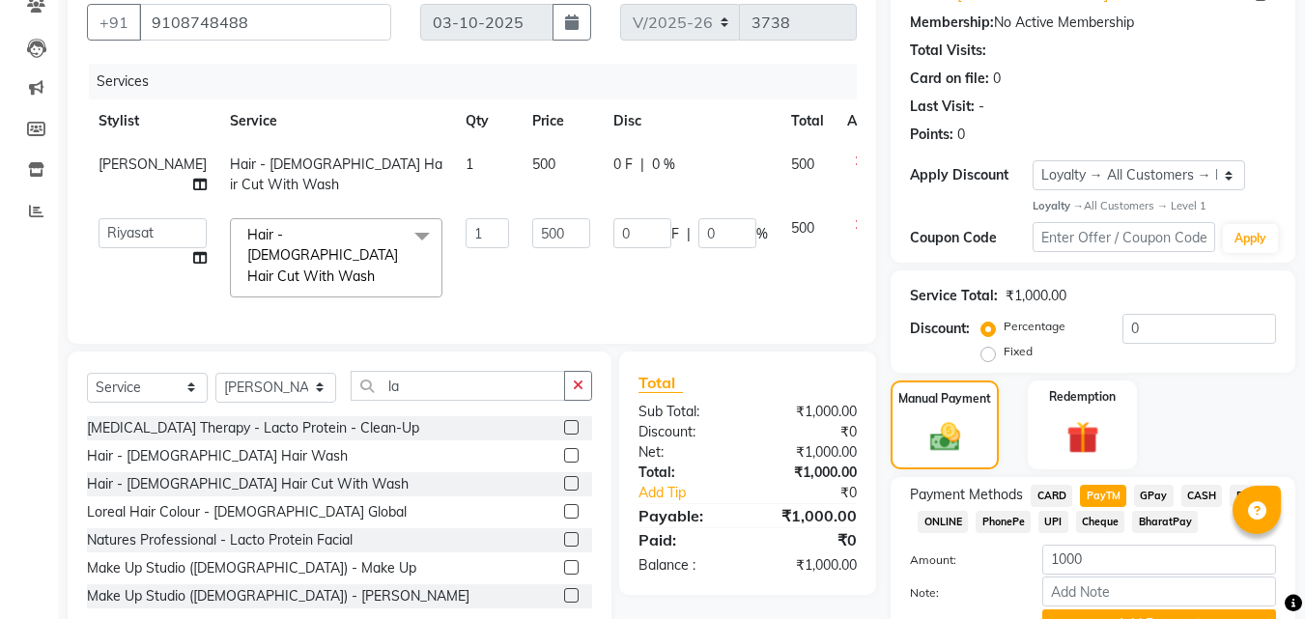
scroll to position [272, 0]
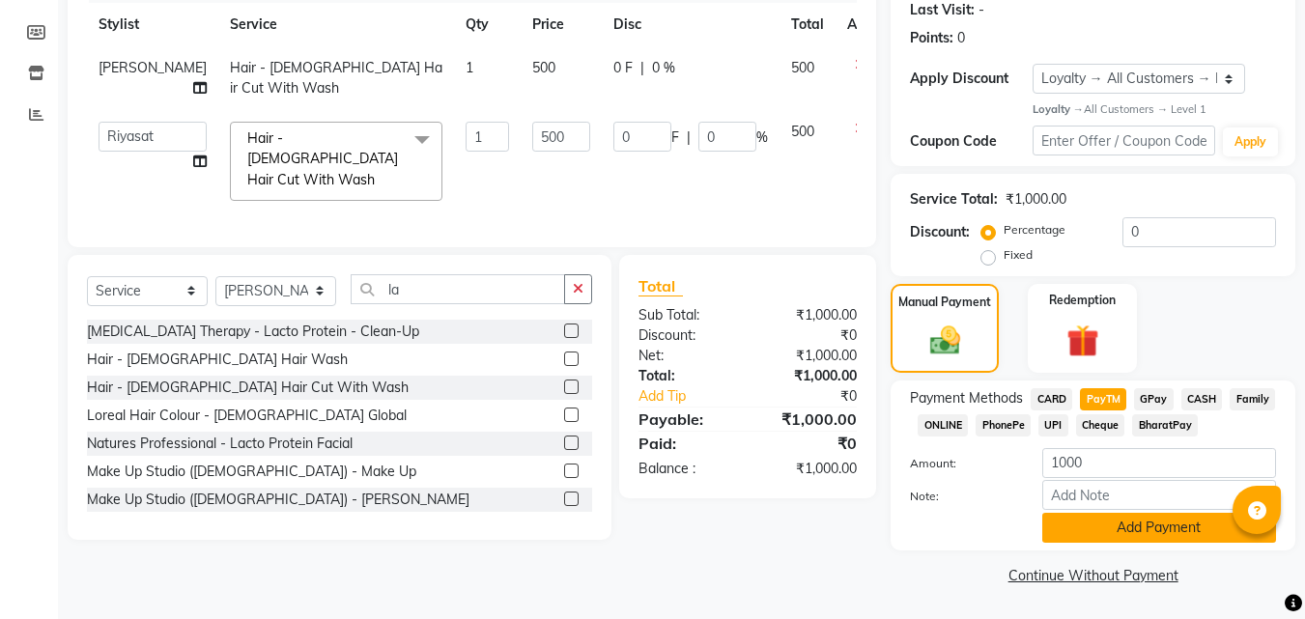
click at [1134, 530] on button "Add Payment" at bounding box center [1159, 528] width 234 height 30
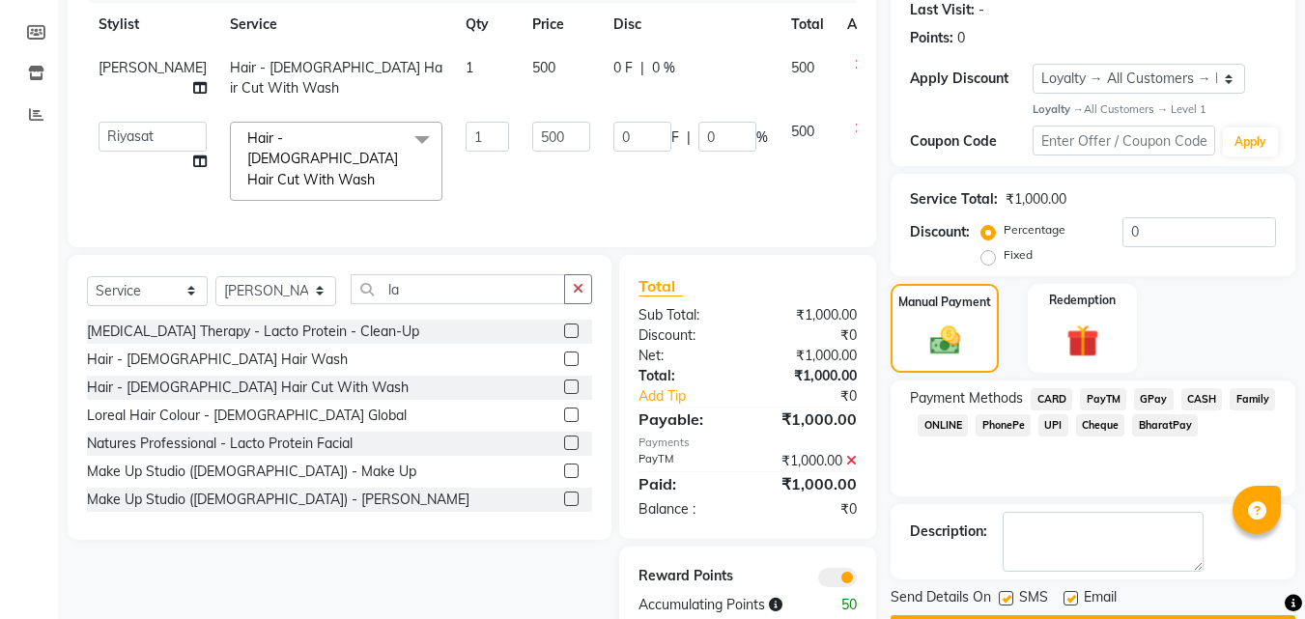
scroll to position [328, 0]
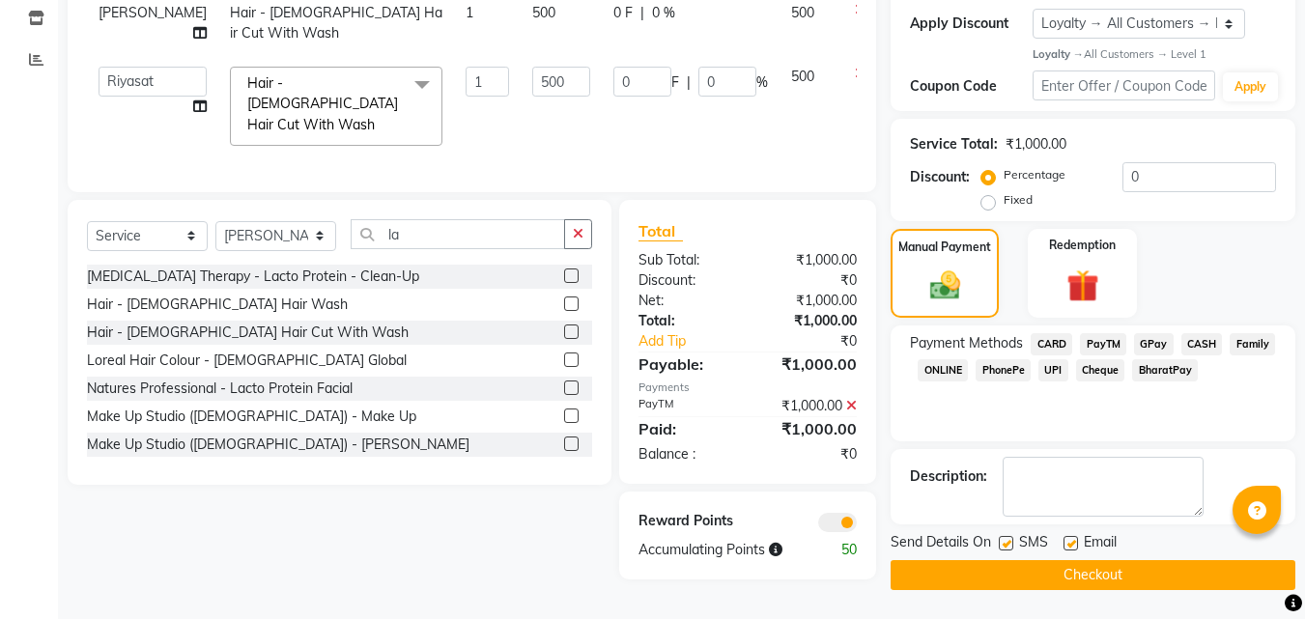
click at [1064, 576] on button "Checkout" at bounding box center [1093, 575] width 405 height 30
